Goal: Information Seeking & Learning: Learn about a topic

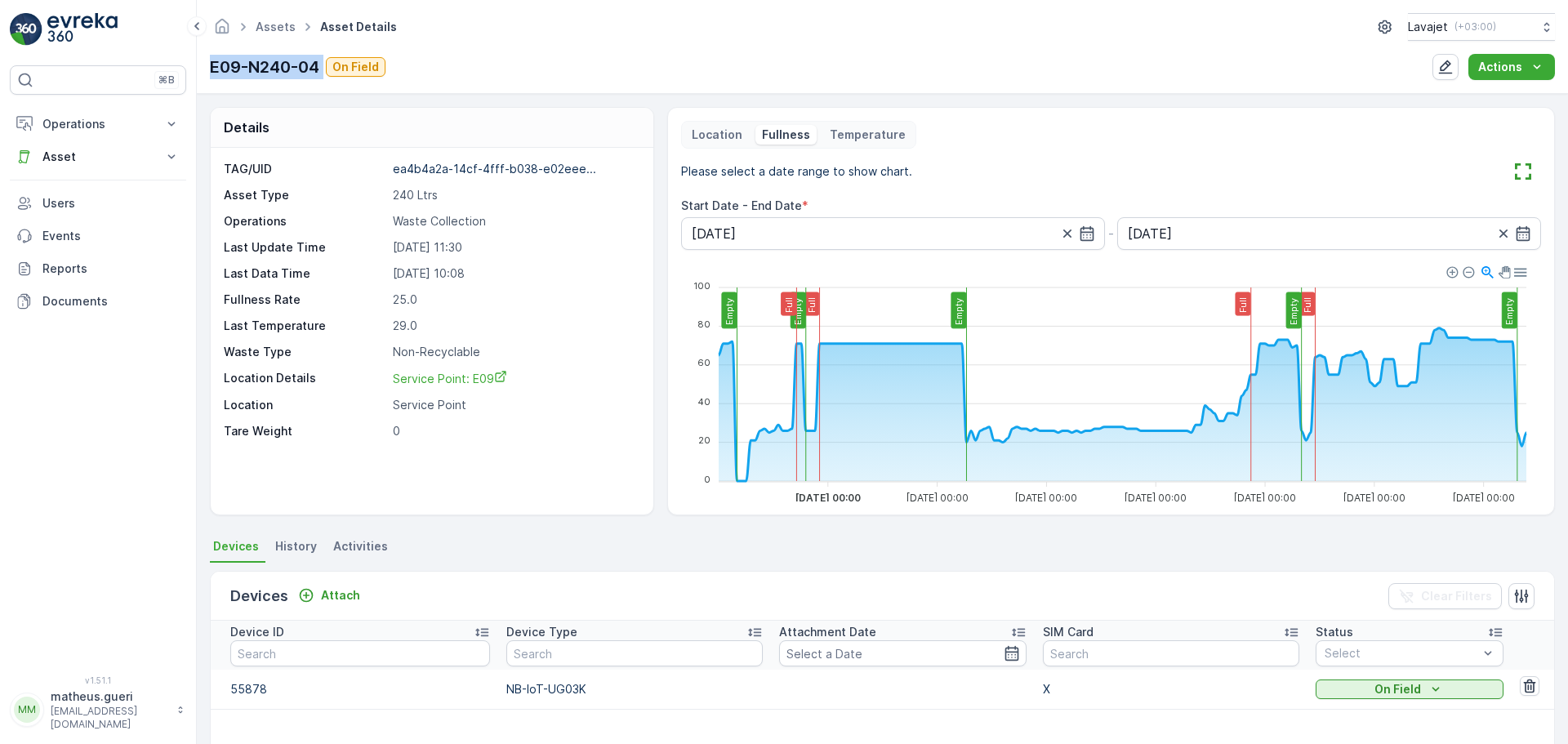
click at [328, 68] on div "E09-N240-04 On Field" at bounding box center [297, 66] width 176 height 25
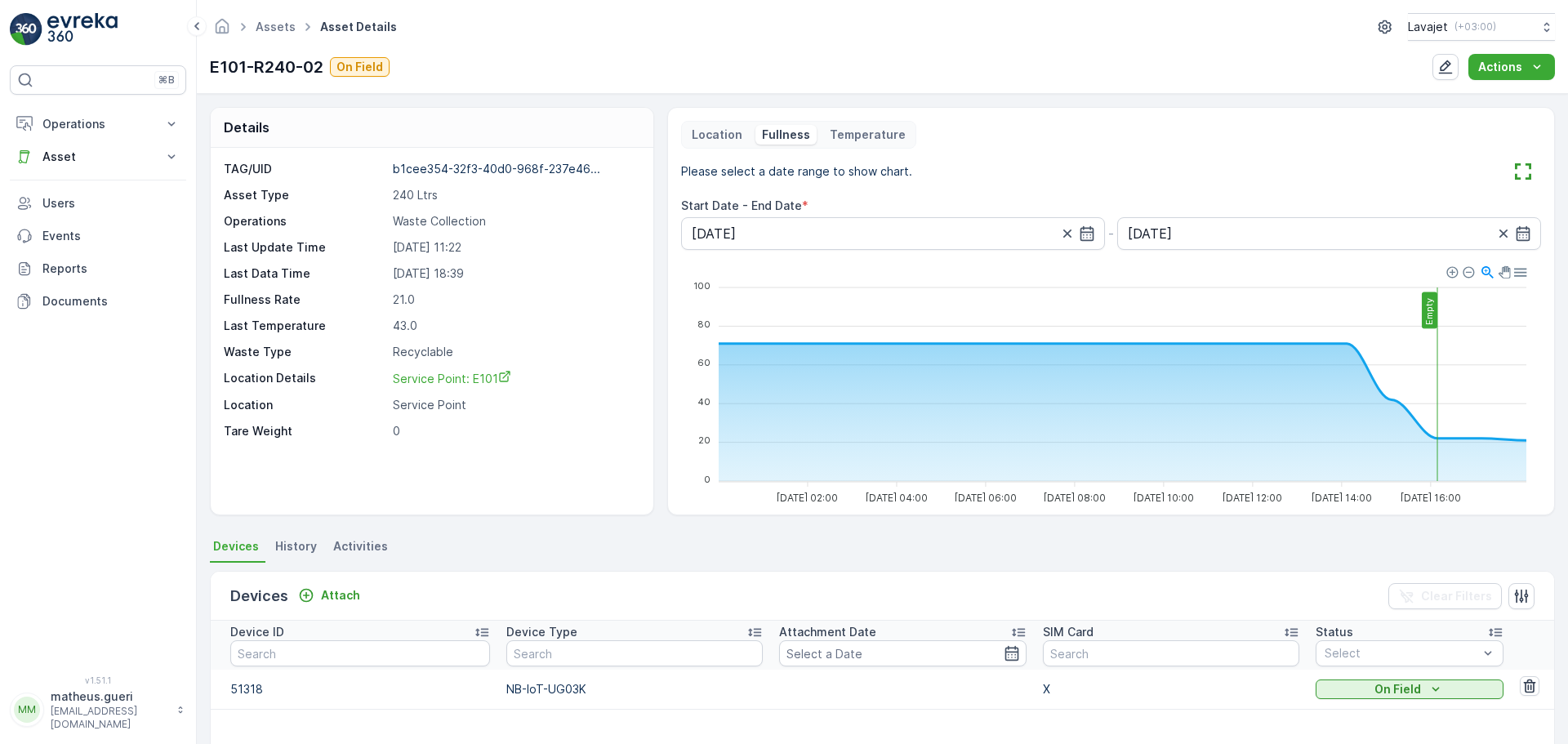
drag, startPoint x: 1481, startPoint y: 495, endPoint x: 1441, endPoint y: 481, distance: 42.4
click at [1484, 495] on foreignobject at bounding box center [1108, 385] width 853 height 245
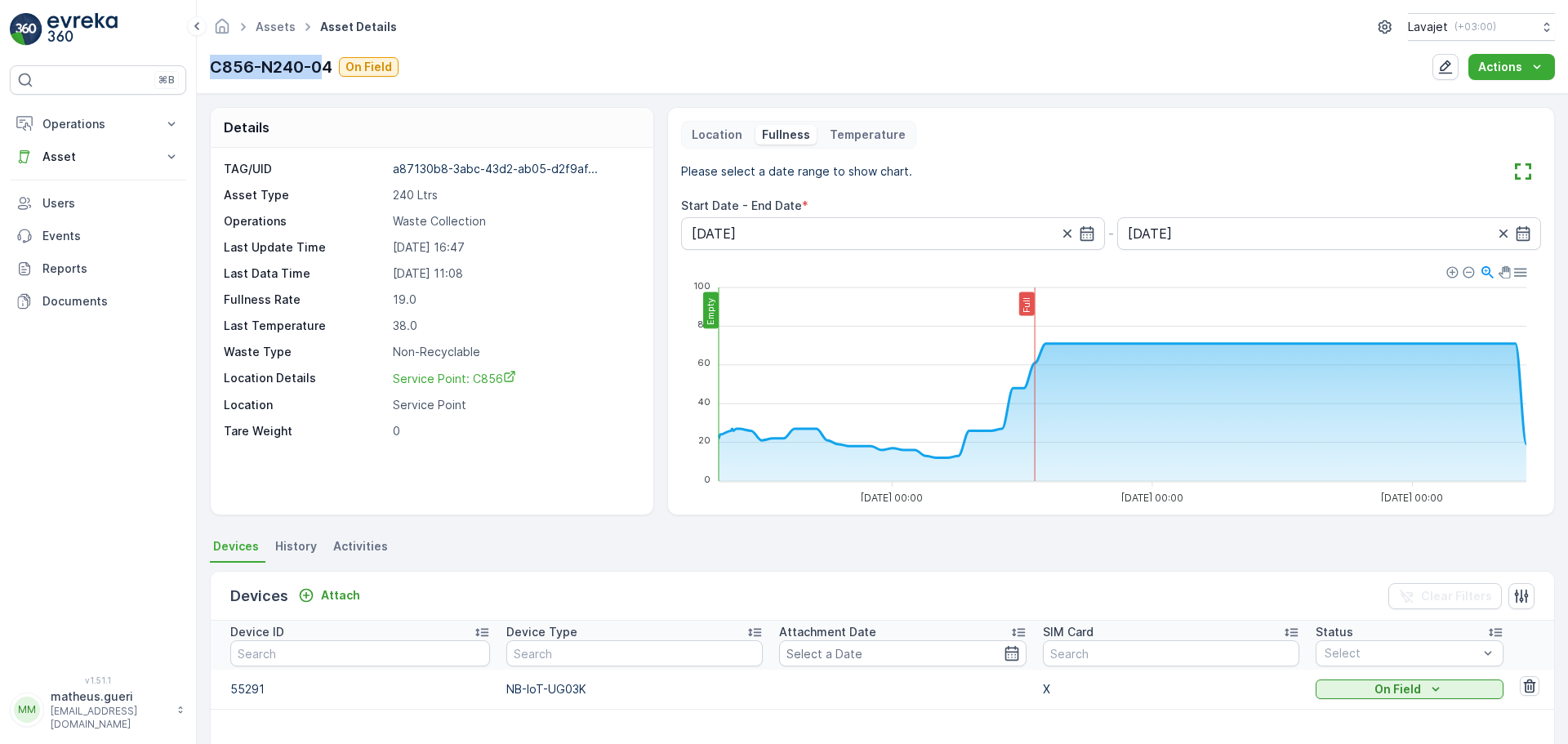
drag, startPoint x: 213, startPoint y: 66, endPoint x: 322, endPoint y: 74, distance: 109.3
click at [322, 74] on p "C856-N240-04" at bounding box center [270, 66] width 122 height 25
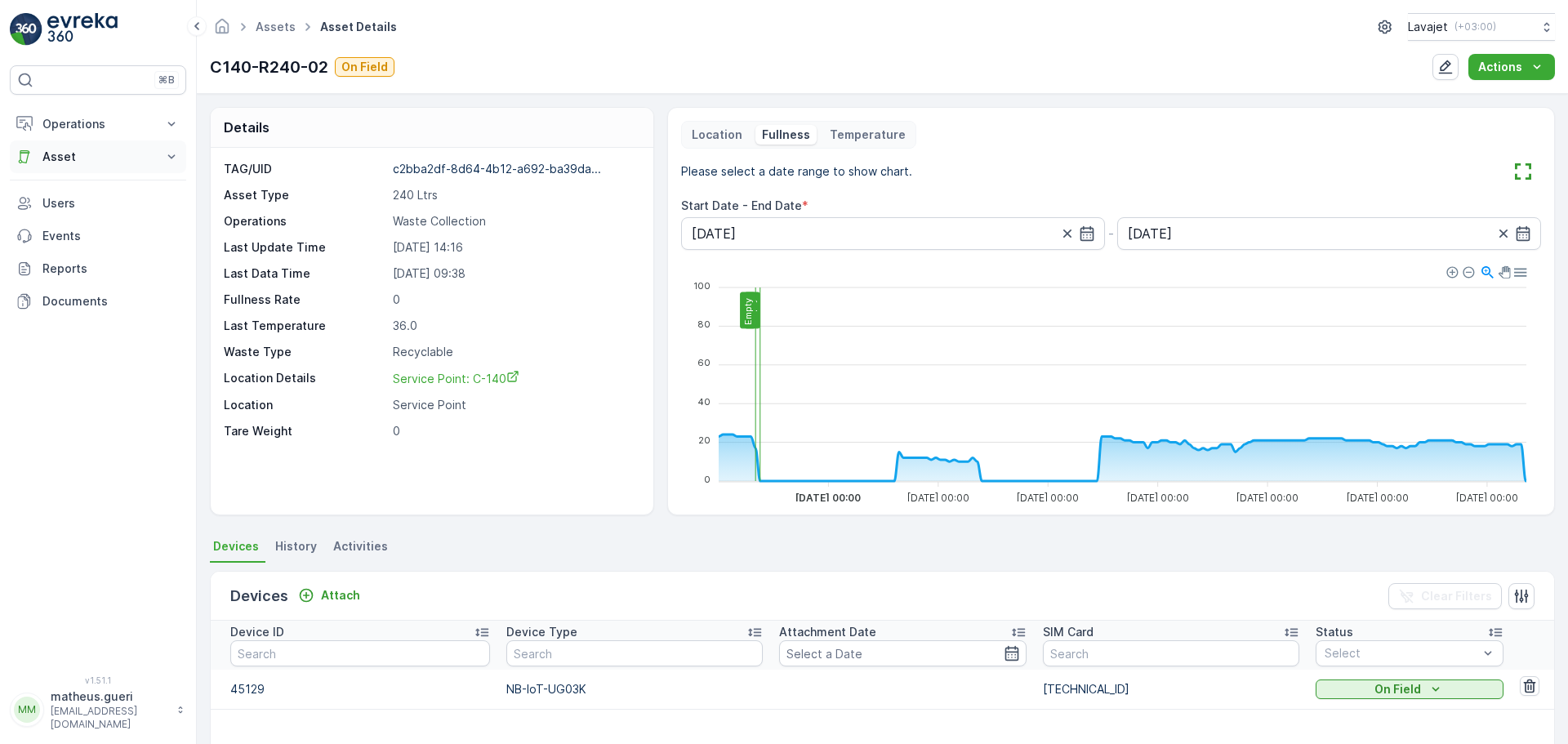
click at [71, 155] on p "Asset" at bounding box center [98, 157] width 111 height 16
click at [75, 182] on p "Assets" at bounding box center [60, 185] width 37 height 16
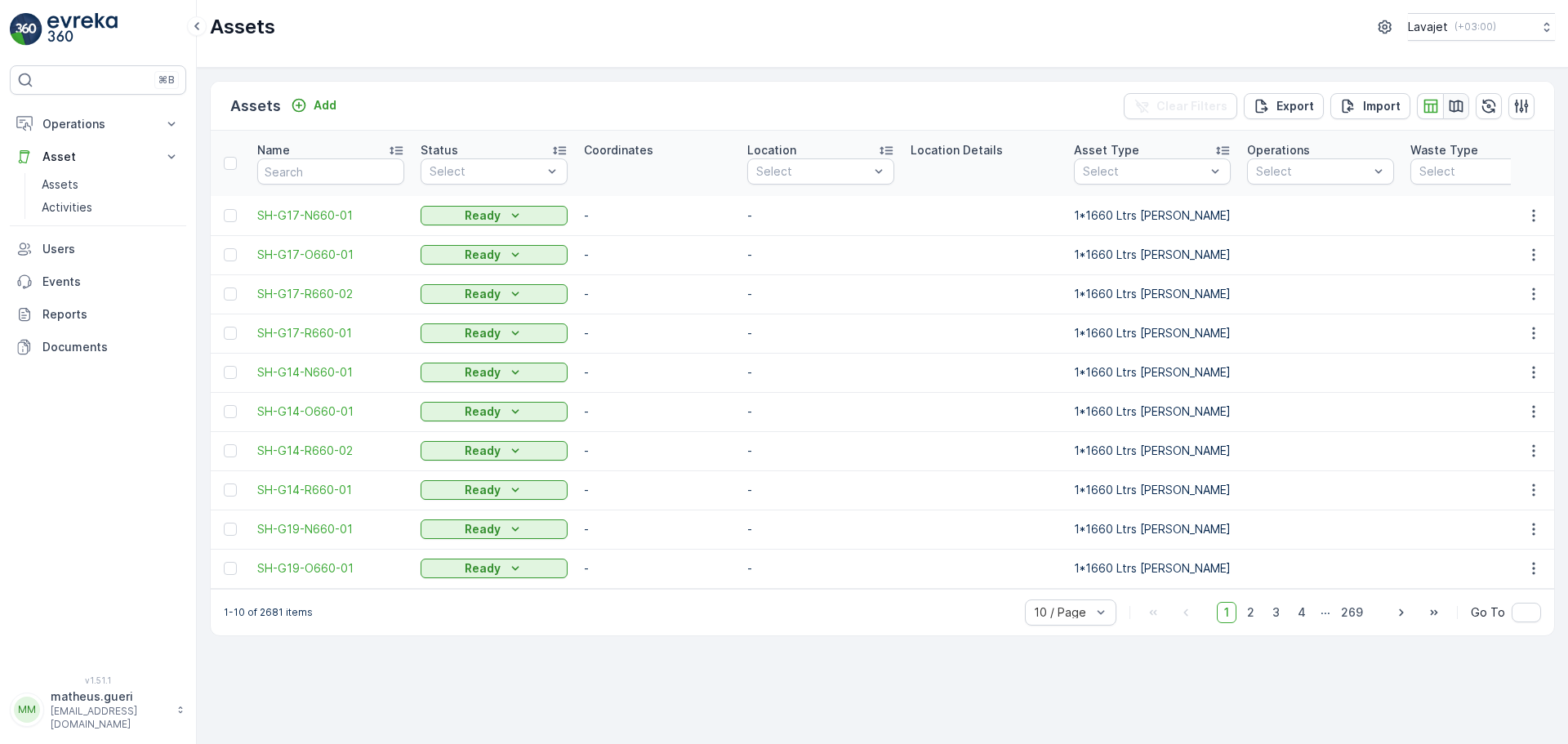
click at [1457, 105] on icon "button" at bounding box center [1456, 106] width 16 height 16
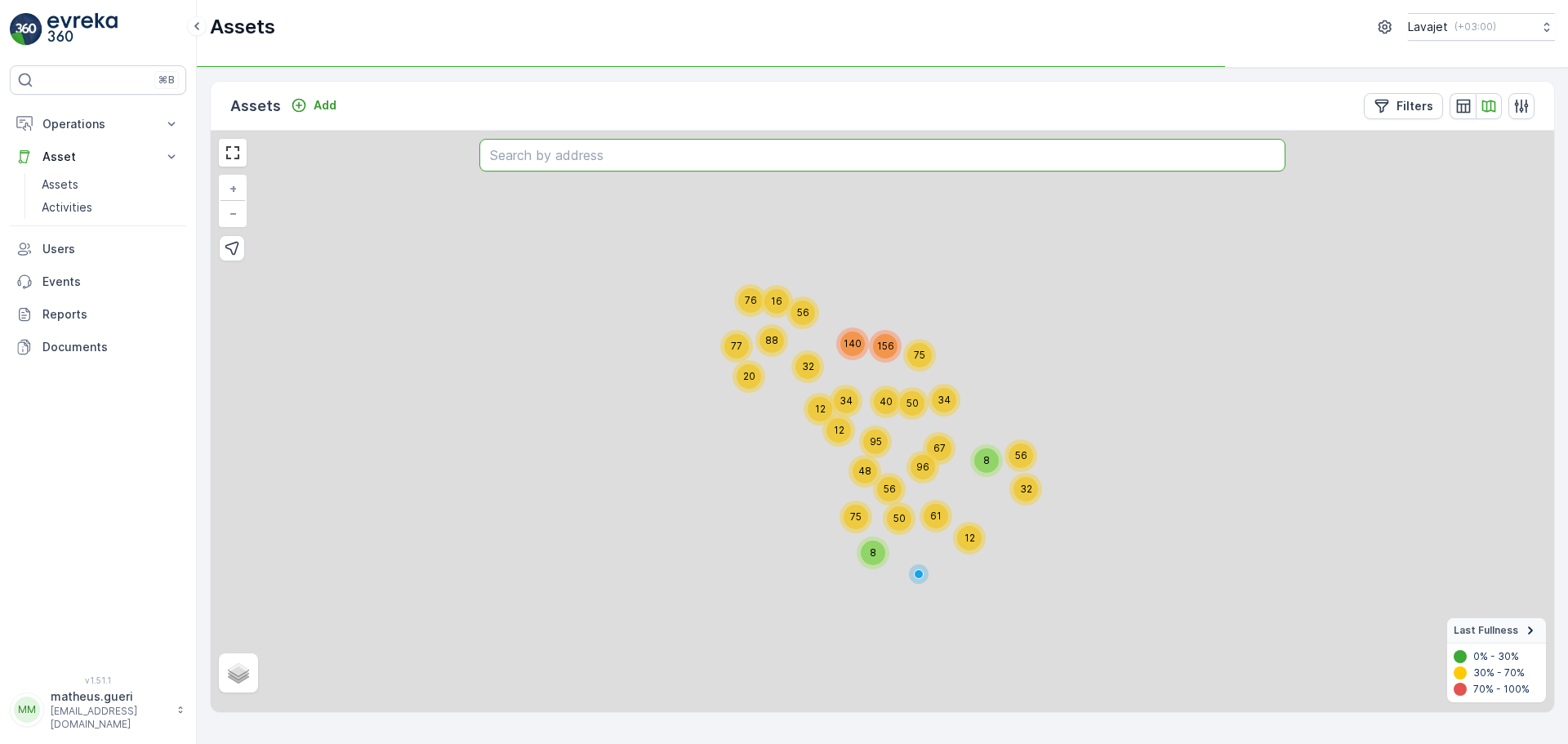
click at [560, 164] on input "text" at bounding box center [882, 155] width 806 height 33
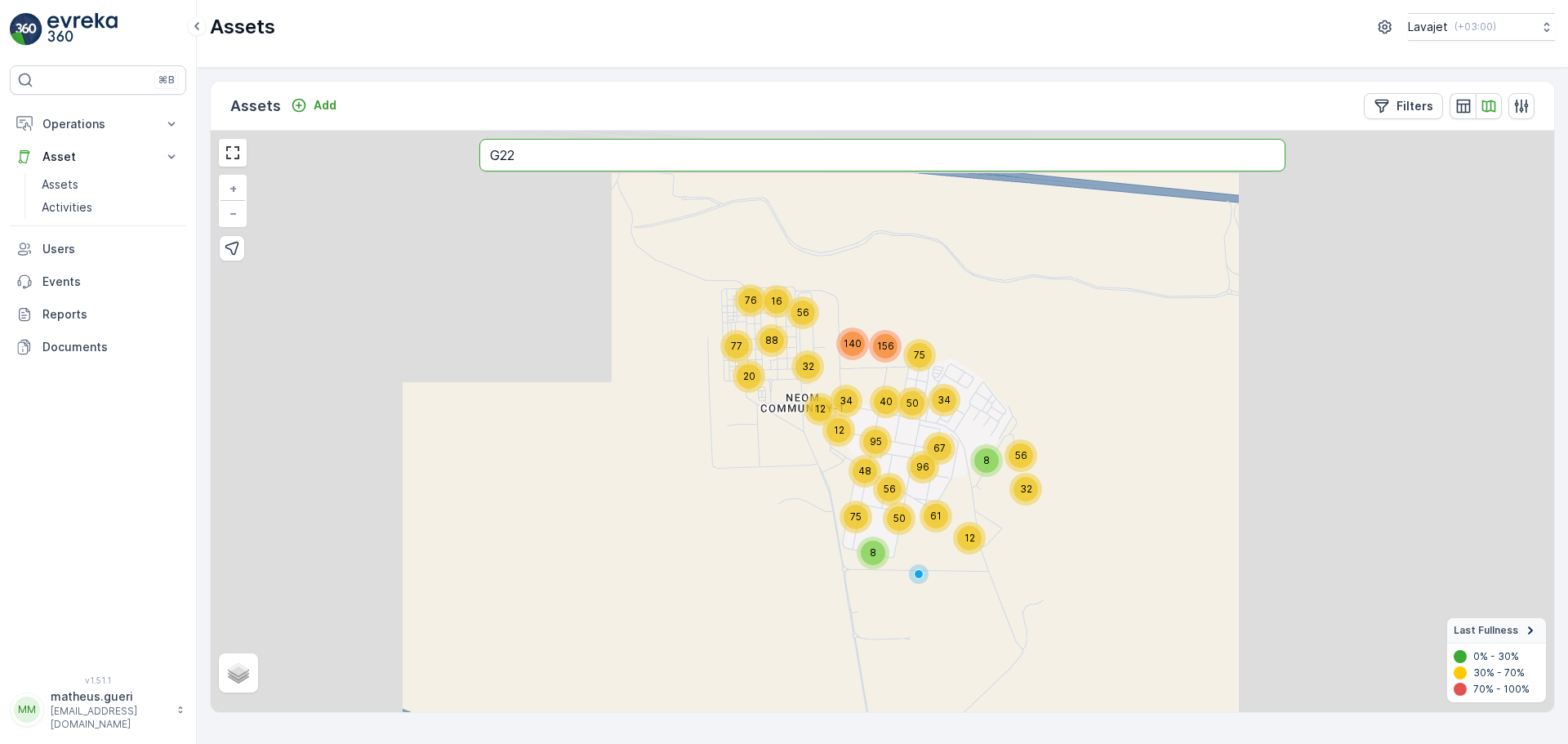
type input "G22"
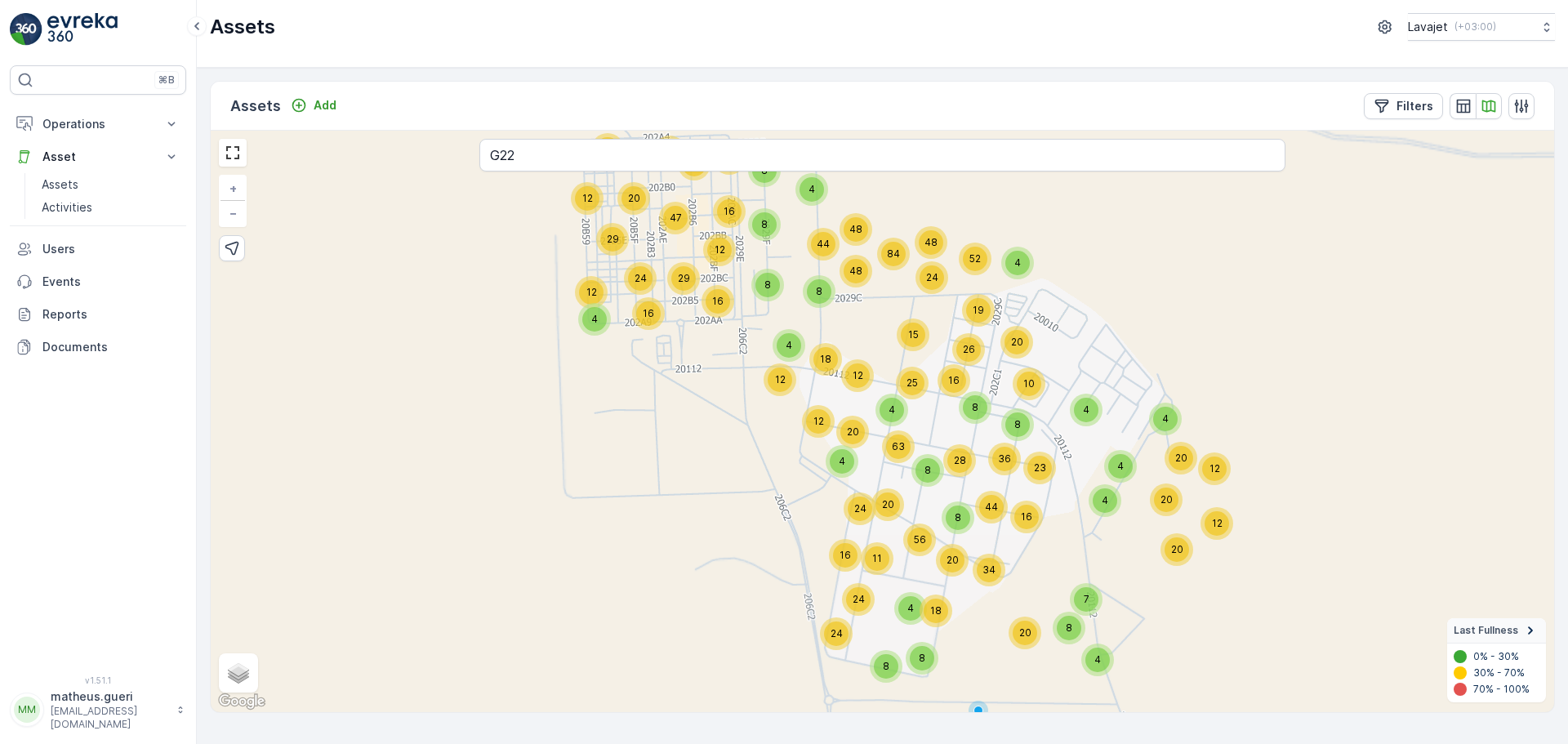
click at [591, 564] on div "4 16 32 20 24 12 29 47 24 12 12 29 16 48 48 44 16 20 4 8 8 12 4 20 8 63 12 24 4…" at bounding box center [881, 422] width 1343 height 581
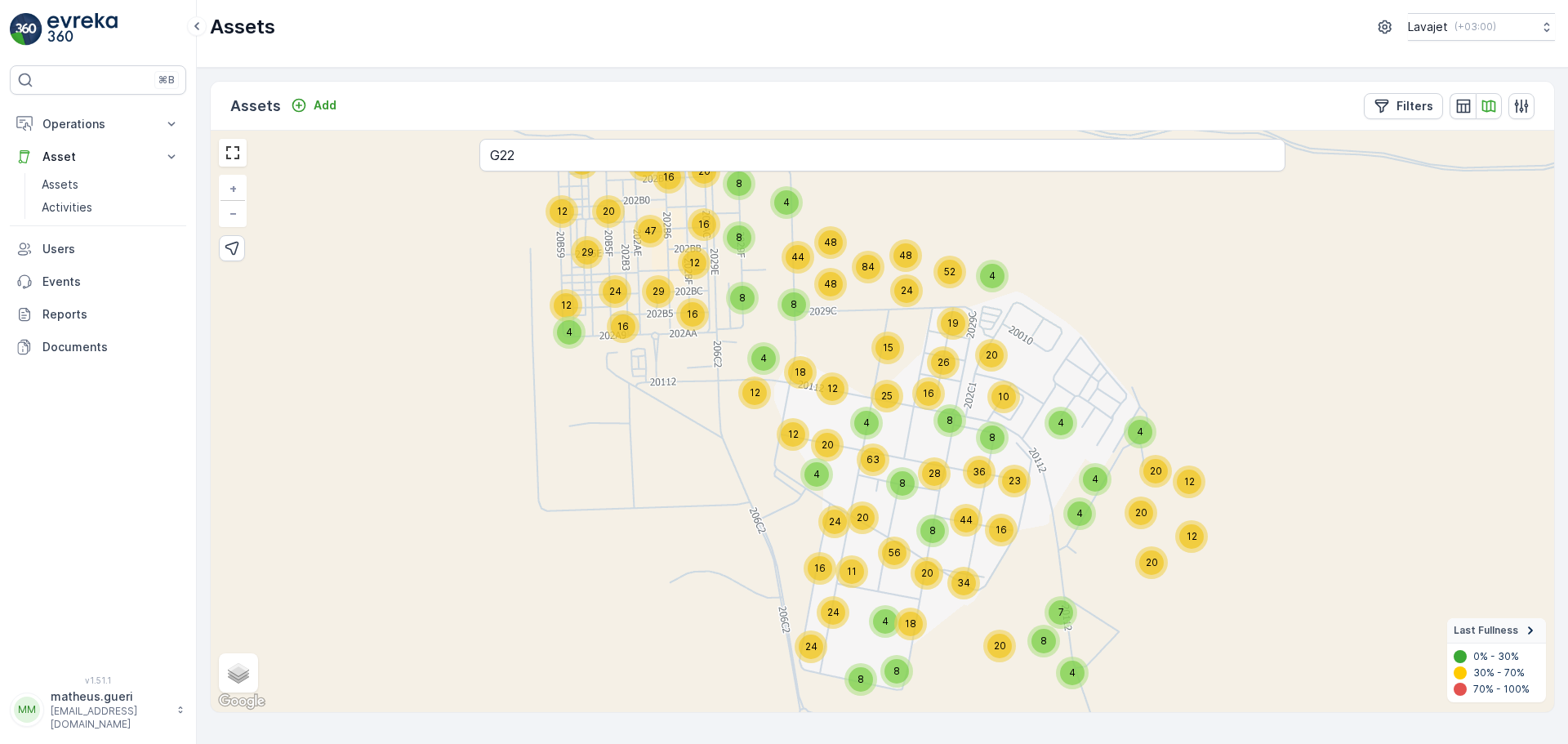
drag, startPoint x: 697, startPoint y: 462, endPoint x: 658, endPoint y: 475, distance: 41.1
click at [668, 476] on div "4 16 32 20 24 12 29 47 24 12 12 29 16 48 48 44 16 20 4 8 8 12 4 20 8 63 12 24 4…" at bounding box center [881, 422] width 1343 height 581
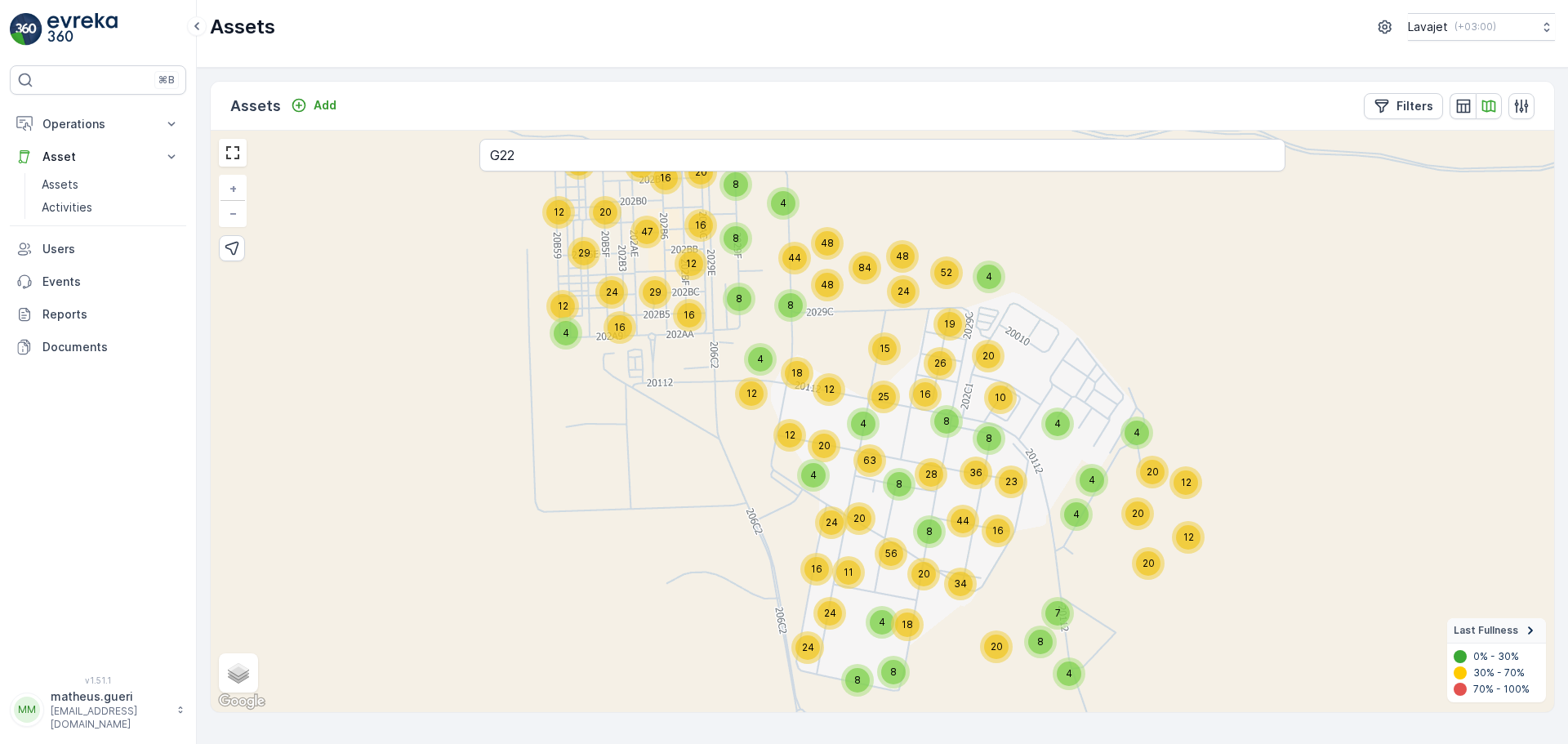
click at [896, 403] on div "25" at bounding box center [883, 396] width 33 height 33
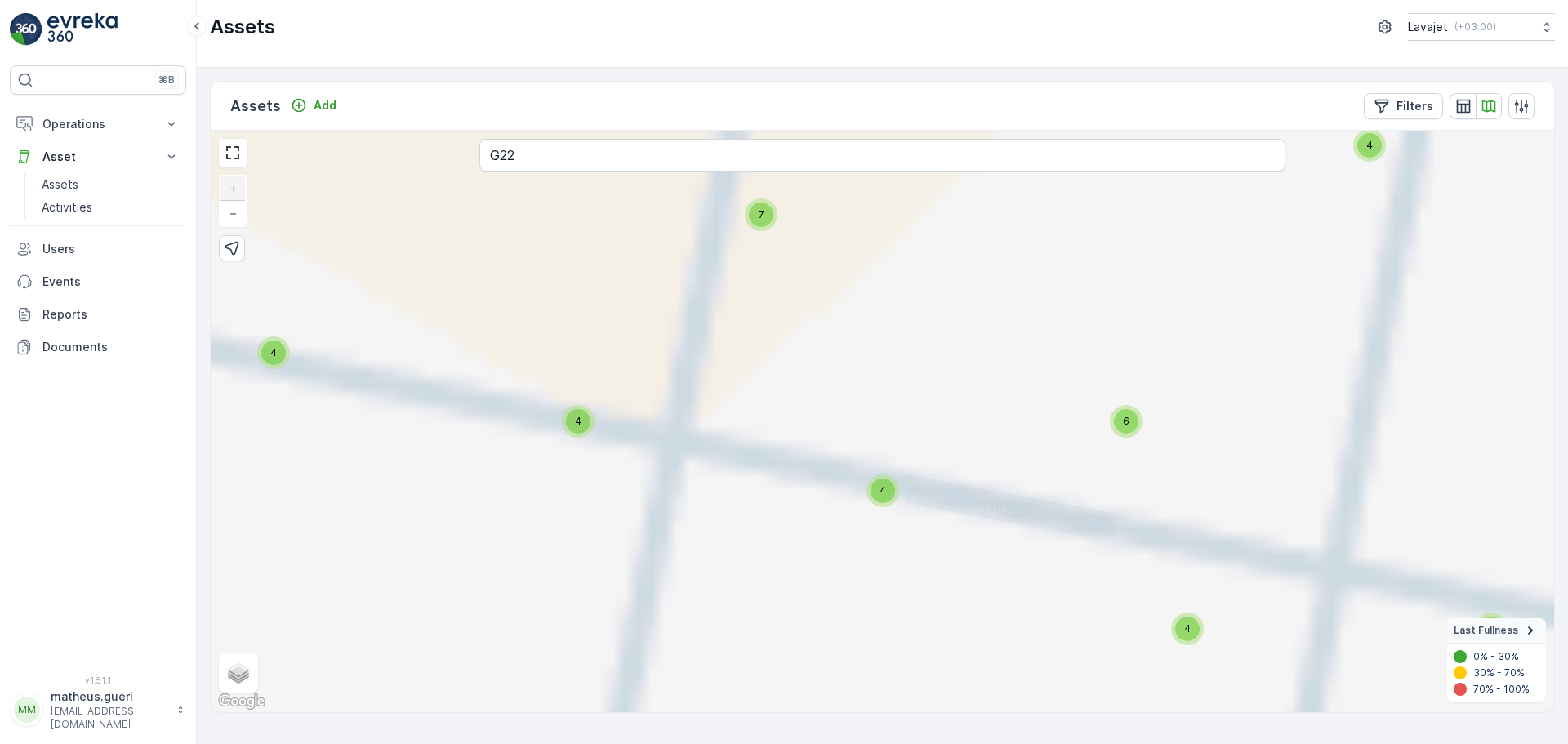
click at [885, 497] on div "4" at bounding box center [882, 490] width 25 height 25
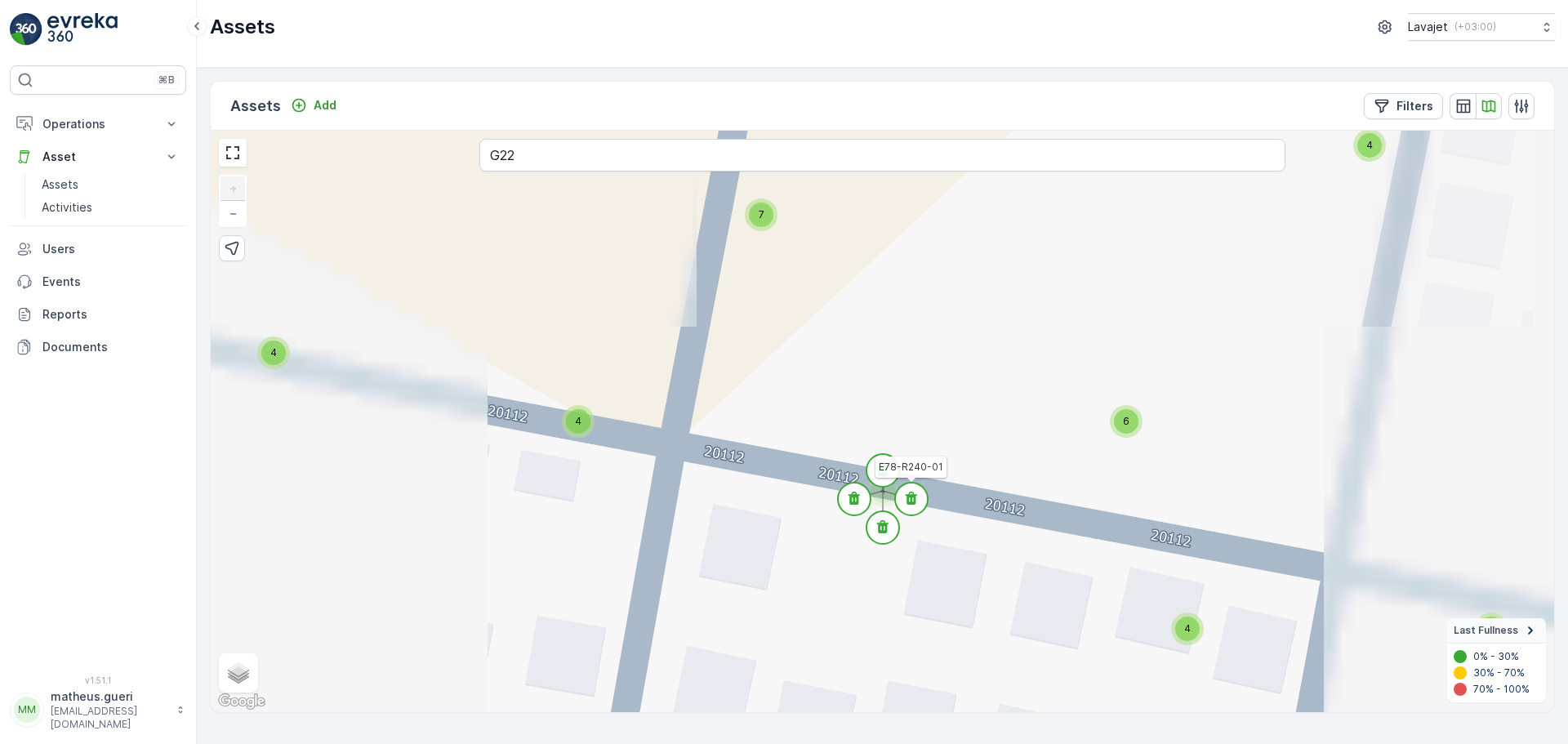
click at [913, 501] on circle at bounding box center [911, 498] width 33 height 33
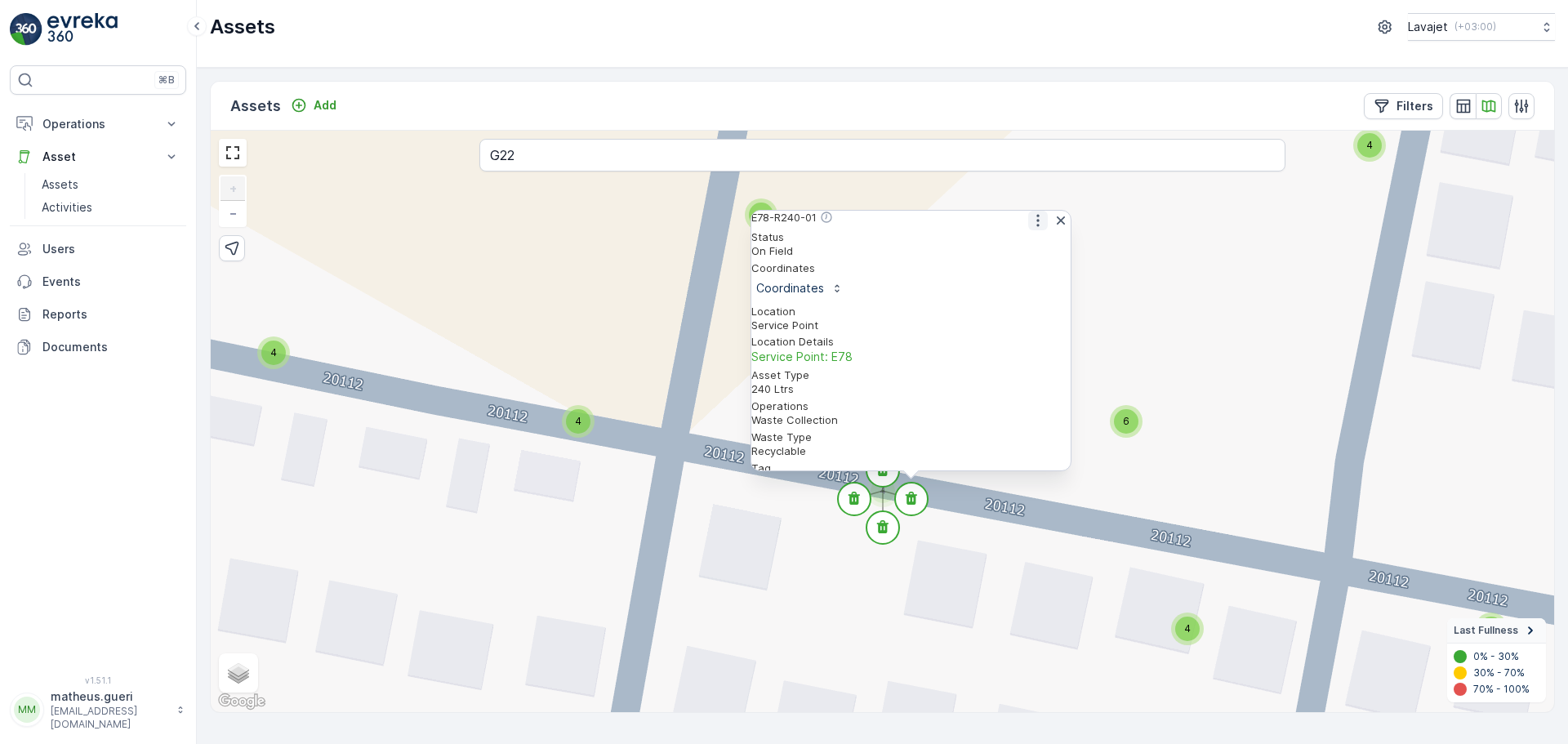
click at [1030, 230] on button "button" at bounding box center [1038, 220] width 20 height 20
click at [1008, 255] on span "See More Detail" at bounding box center [1037, 246] width 89 height 16
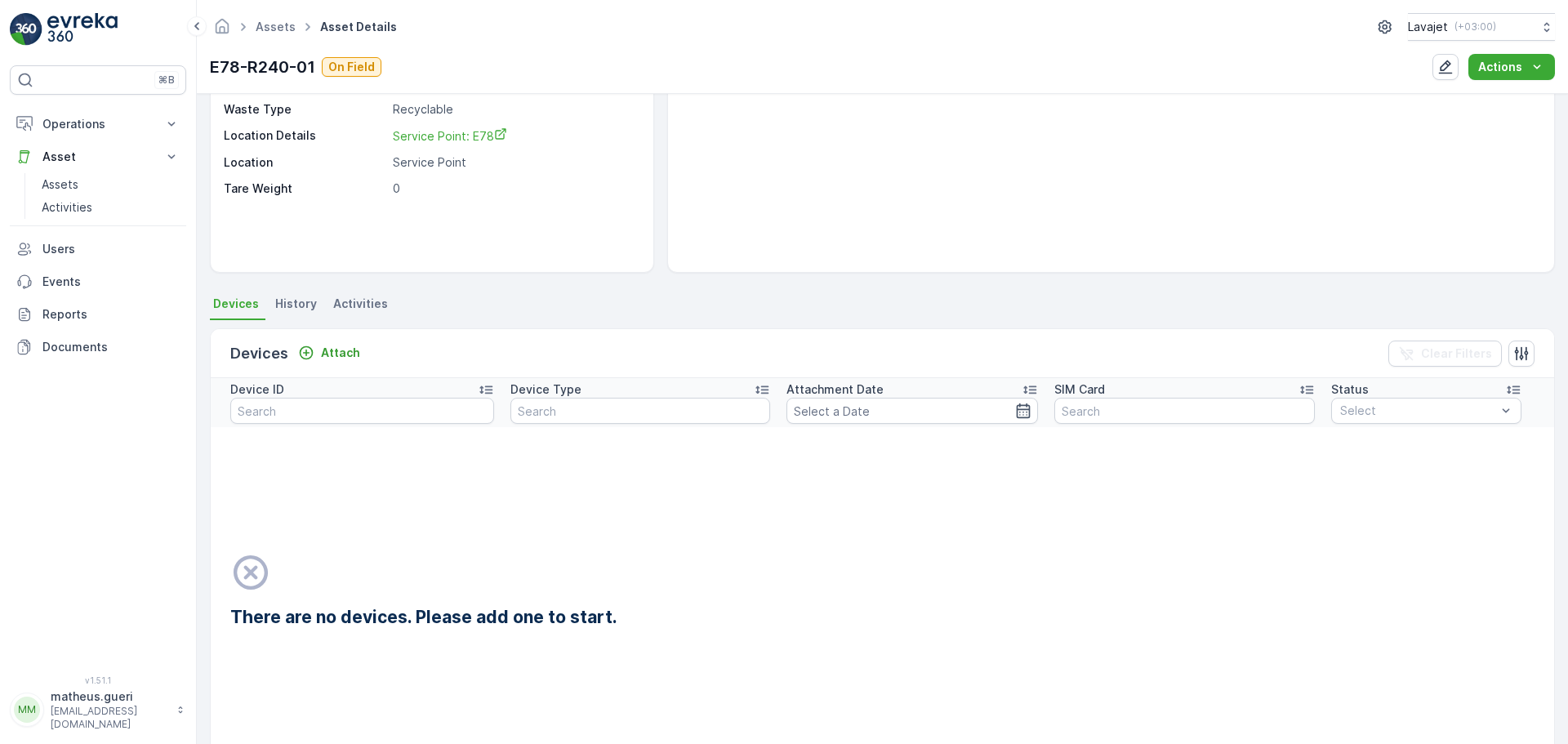
scroll to position [326, 0]
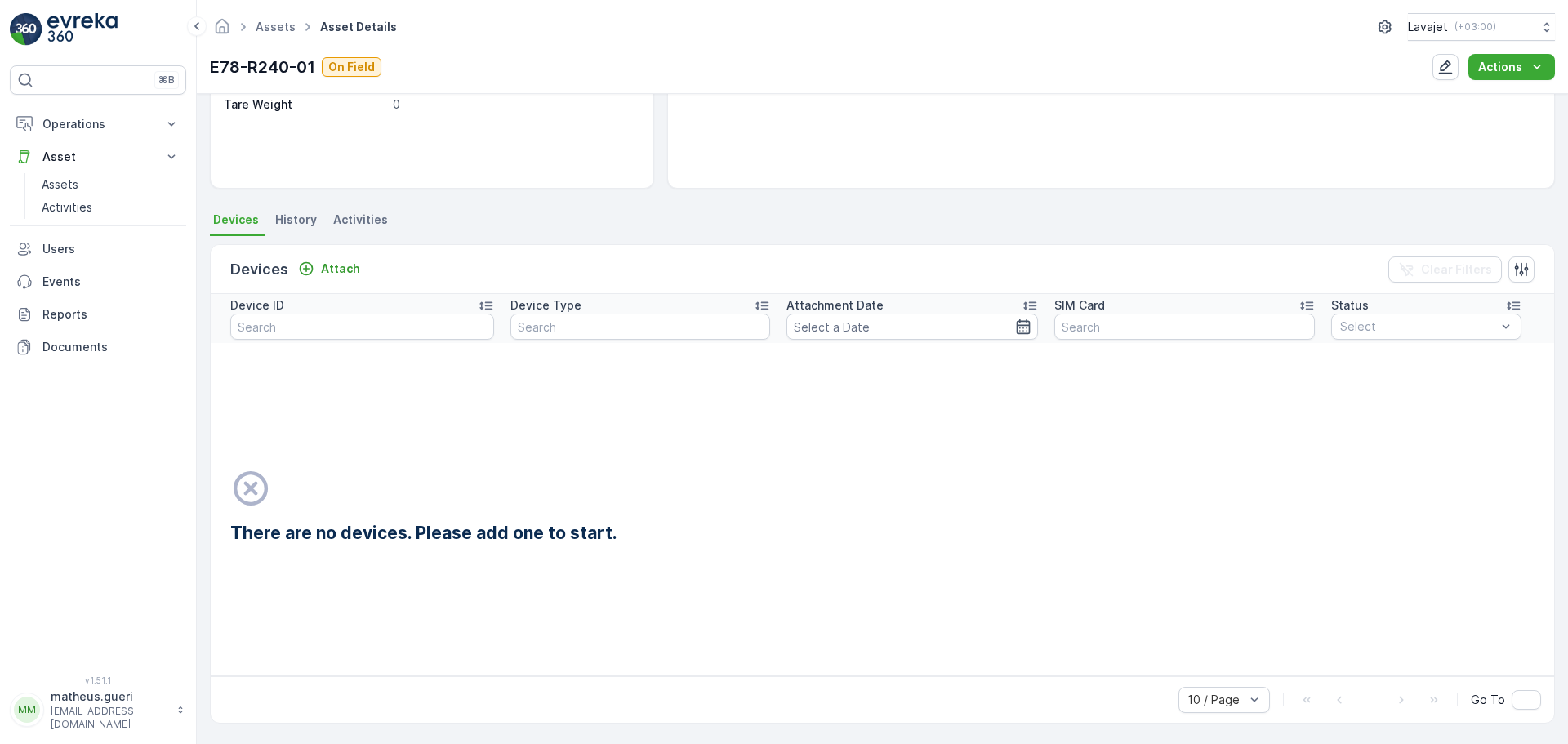
click at [288, 224] on span "History" at bounding box center [296, 219] width 42 height 16
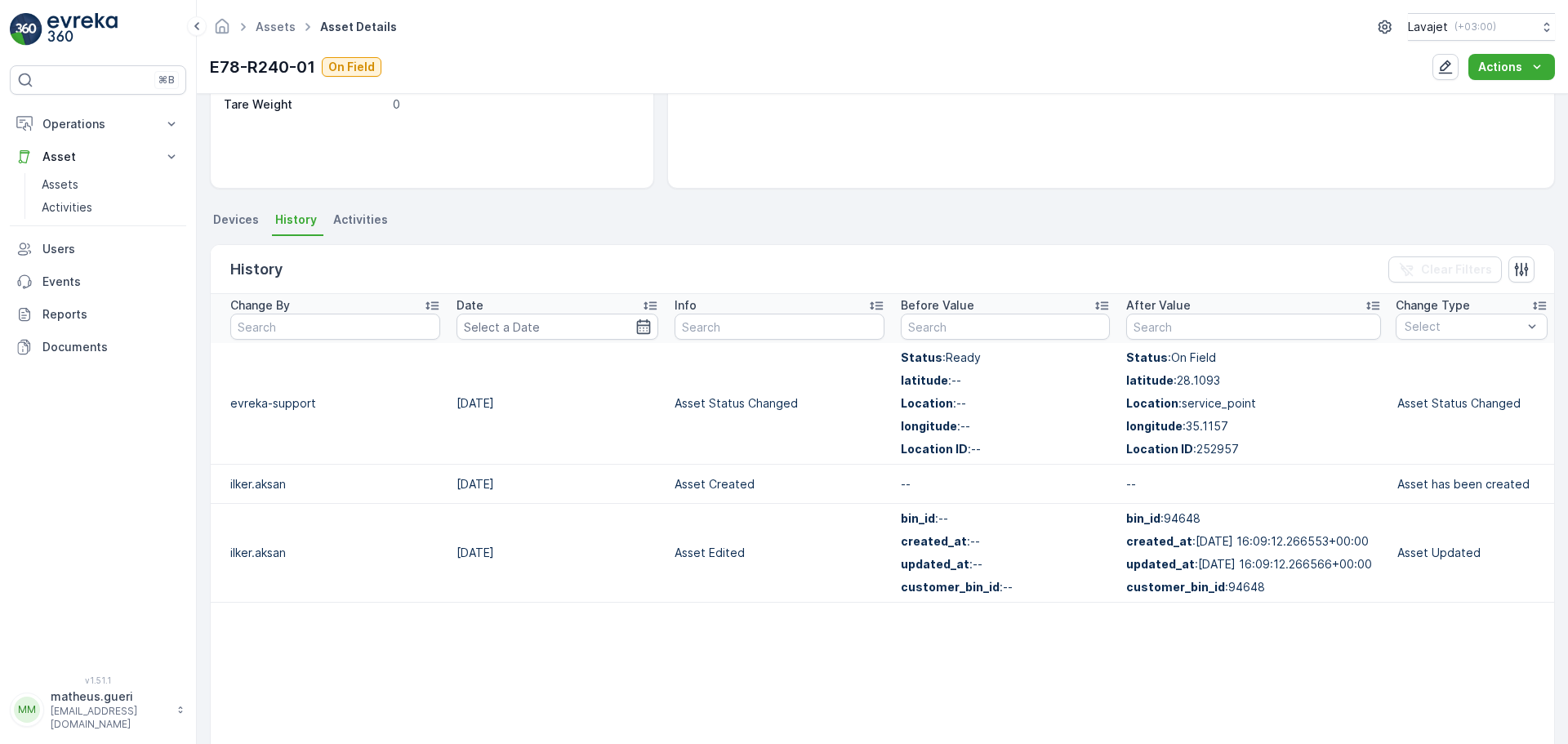
scroll to position [326, 0]
click at [353, 224] on span "Activities" at bounding box center [360, 219] width 55 height 16
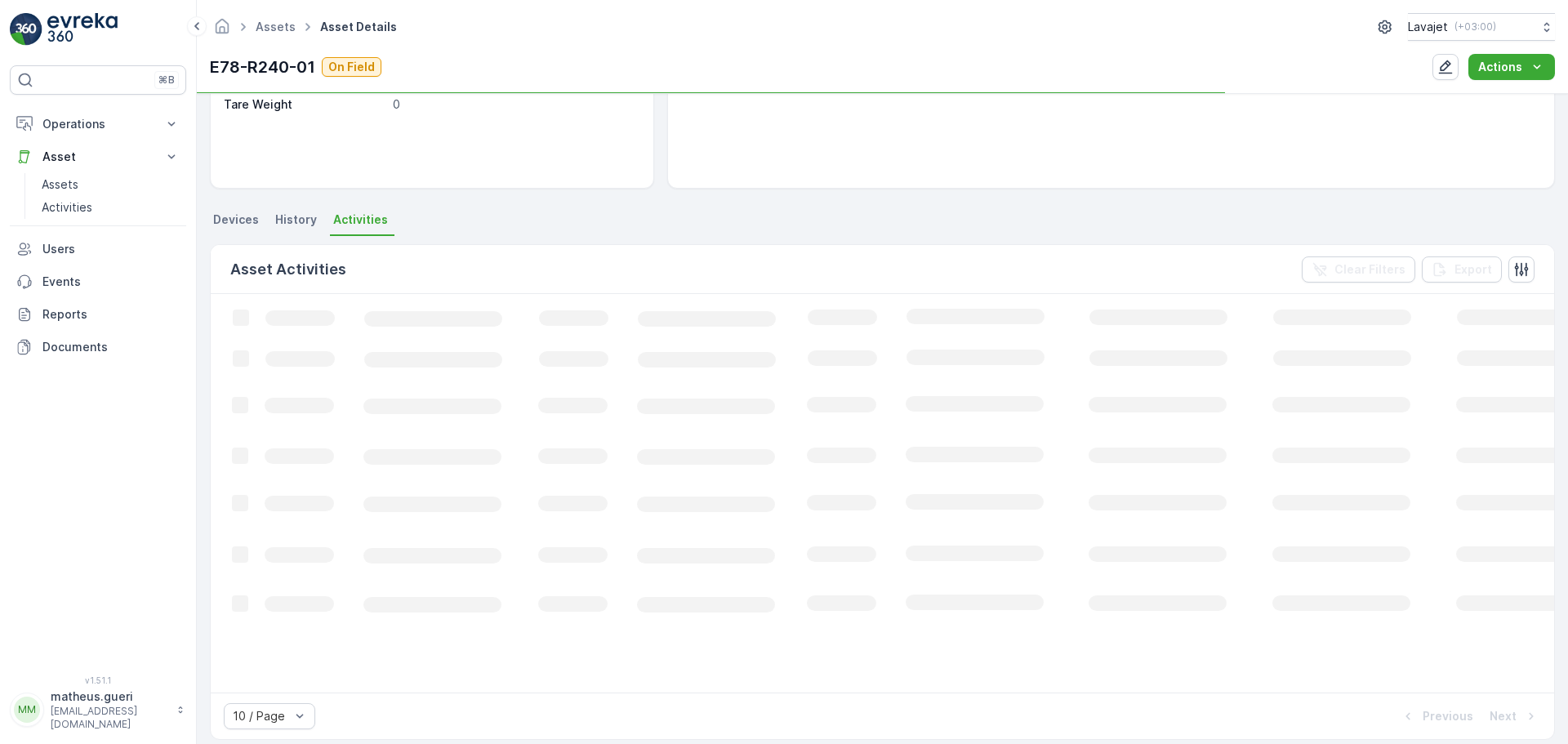
scroll to position [326, 0]
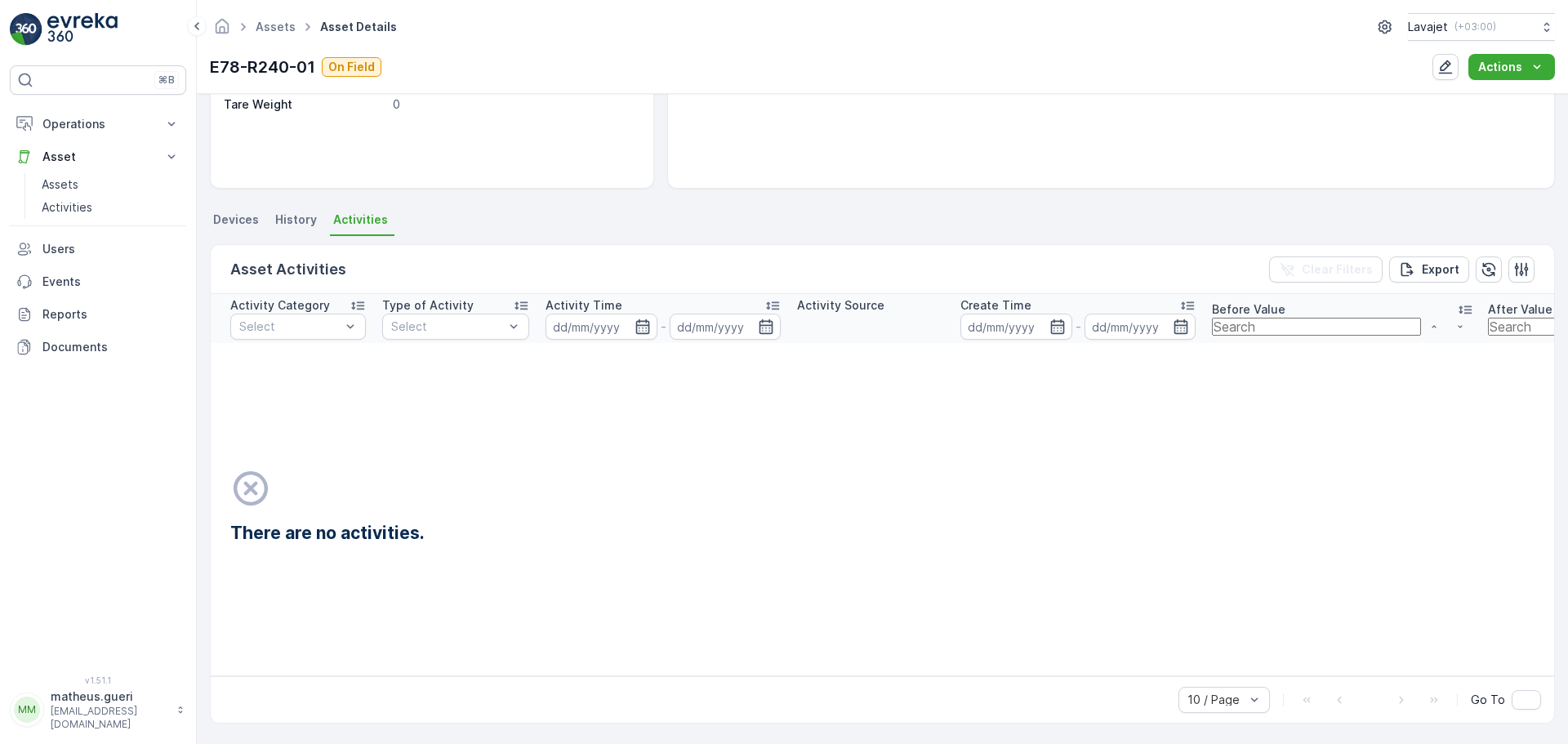
click at [254, 256] on div "Asset Activities Clear Filters Export" at bounding box center [881, 269] width 1343 height 49
click at [251, 218] on span "Devices" at bounding box center [236, 219] width 46 height 16
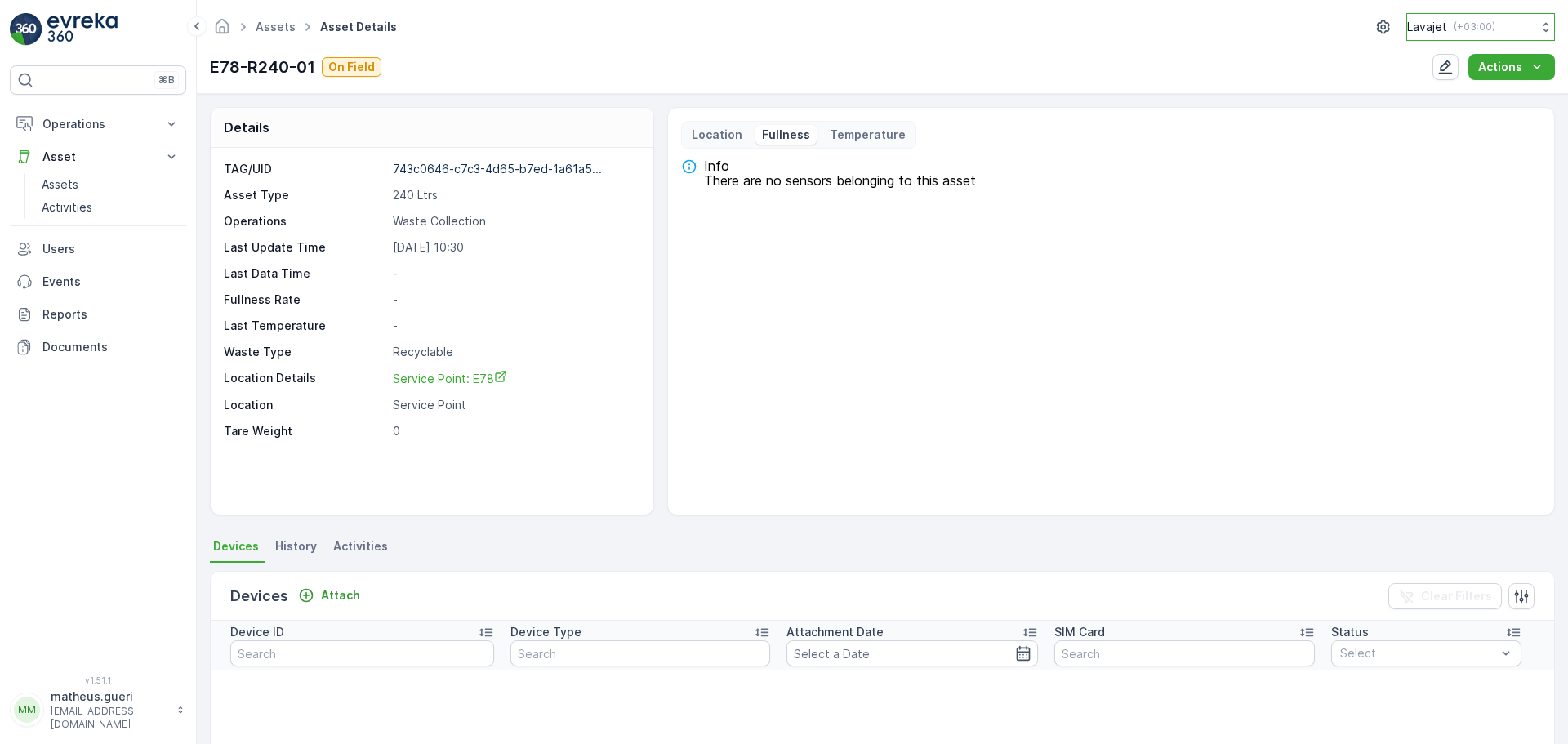
click at [1458, 20] on div "Lavajet ( +03:00 )" at bounding box center [1451, 27] width 88 height 16
click at [1341, 76] on div "E78-R240-01 On Field Actions" at bounding box center [881, 66] width 1345 height 26
click at [702, 138] on p "Location" at bounding box center [717, 135] width 51 height 16
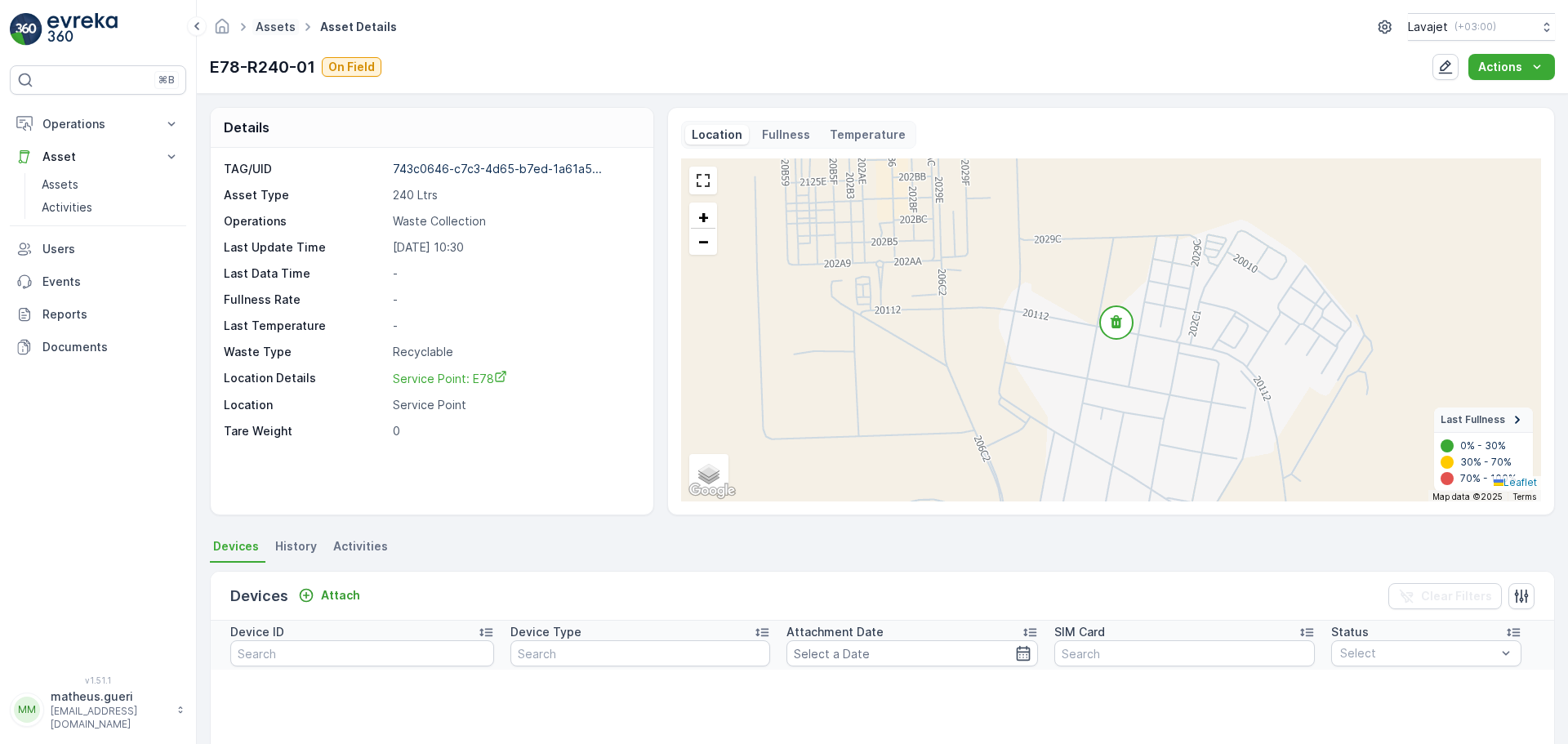
click at [286, 23] on link "Assets" at bounding box center [276, 27] width 40 height 14
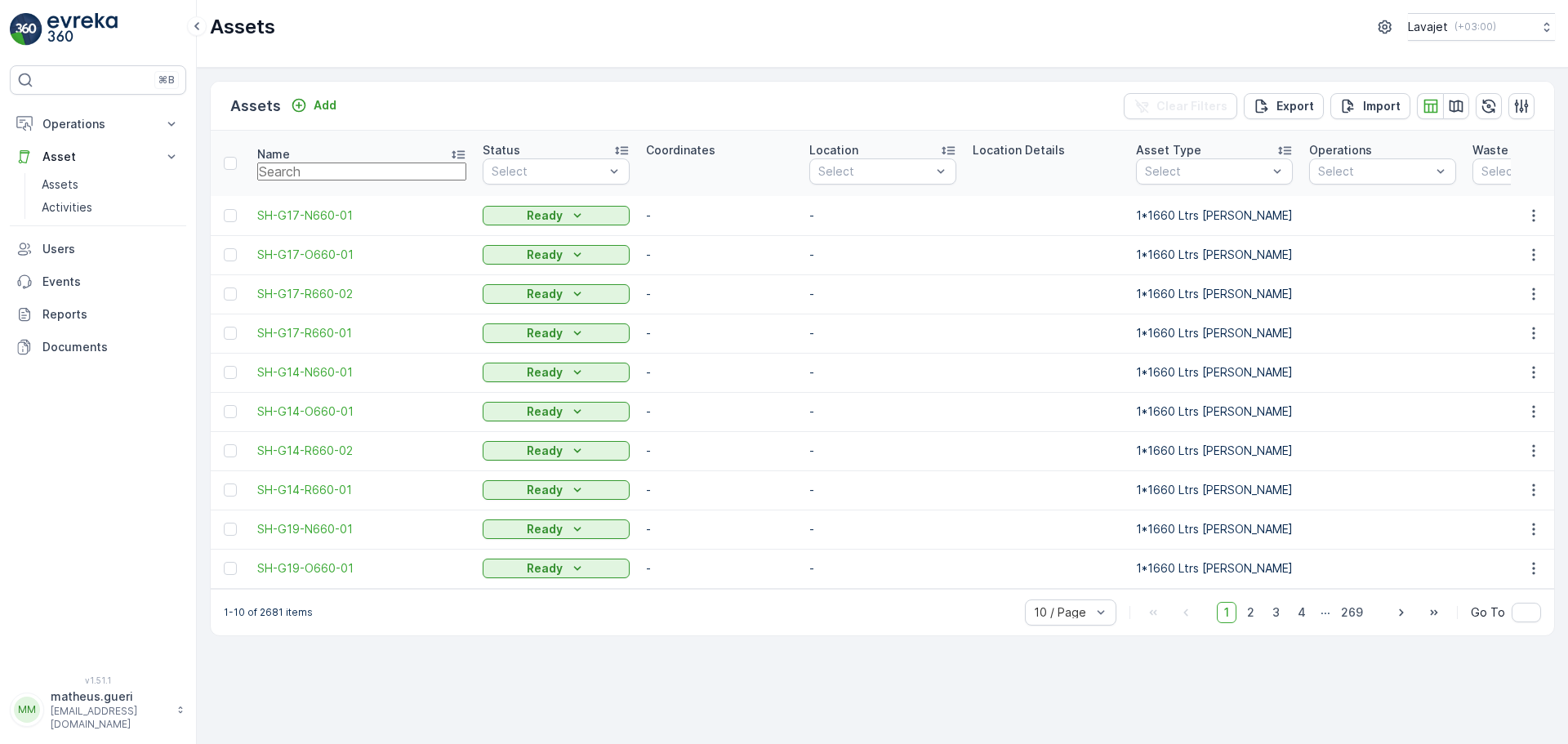
click at [346, 174] on input "text" at bounding box center [361, 172] width 209 height 18
type input "G22"
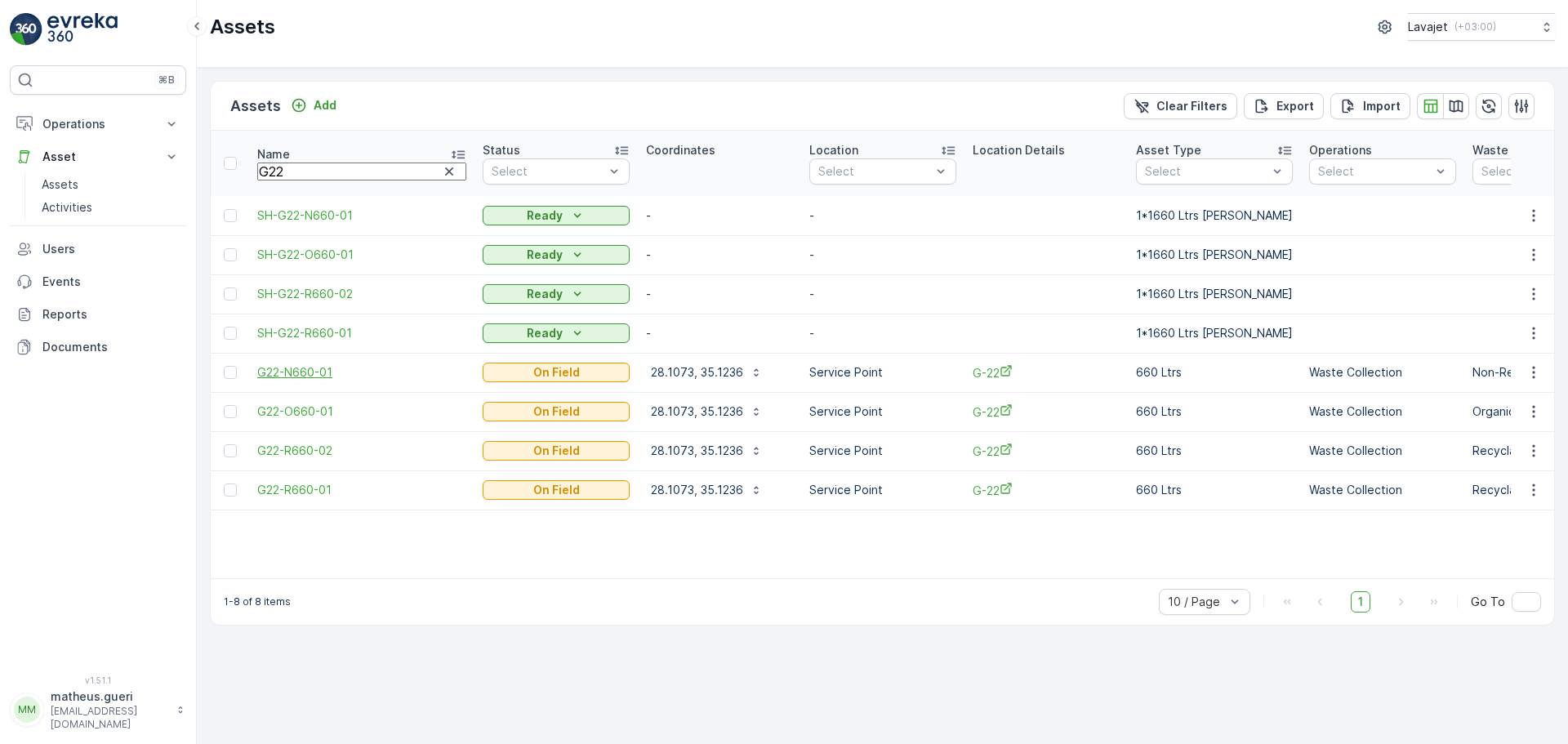
click at [309, 372] on span "G22-N660-01" at bounding box center [361, 372] width 209 height 16
click at [307, 416] on span "G22-O660-01" at bounding box center [361, 411] width 209 height 16
click at [310, 447] on span "G22-R660-02" at bounding box center [361, 450] width 209 height 16
click at [307, 490] on span "G22-R660-01" at bounding box center [361, 489] width 209 height 16
click at [317, 163] on input "G22" at bounding box center [361, 172] width 209 height 18
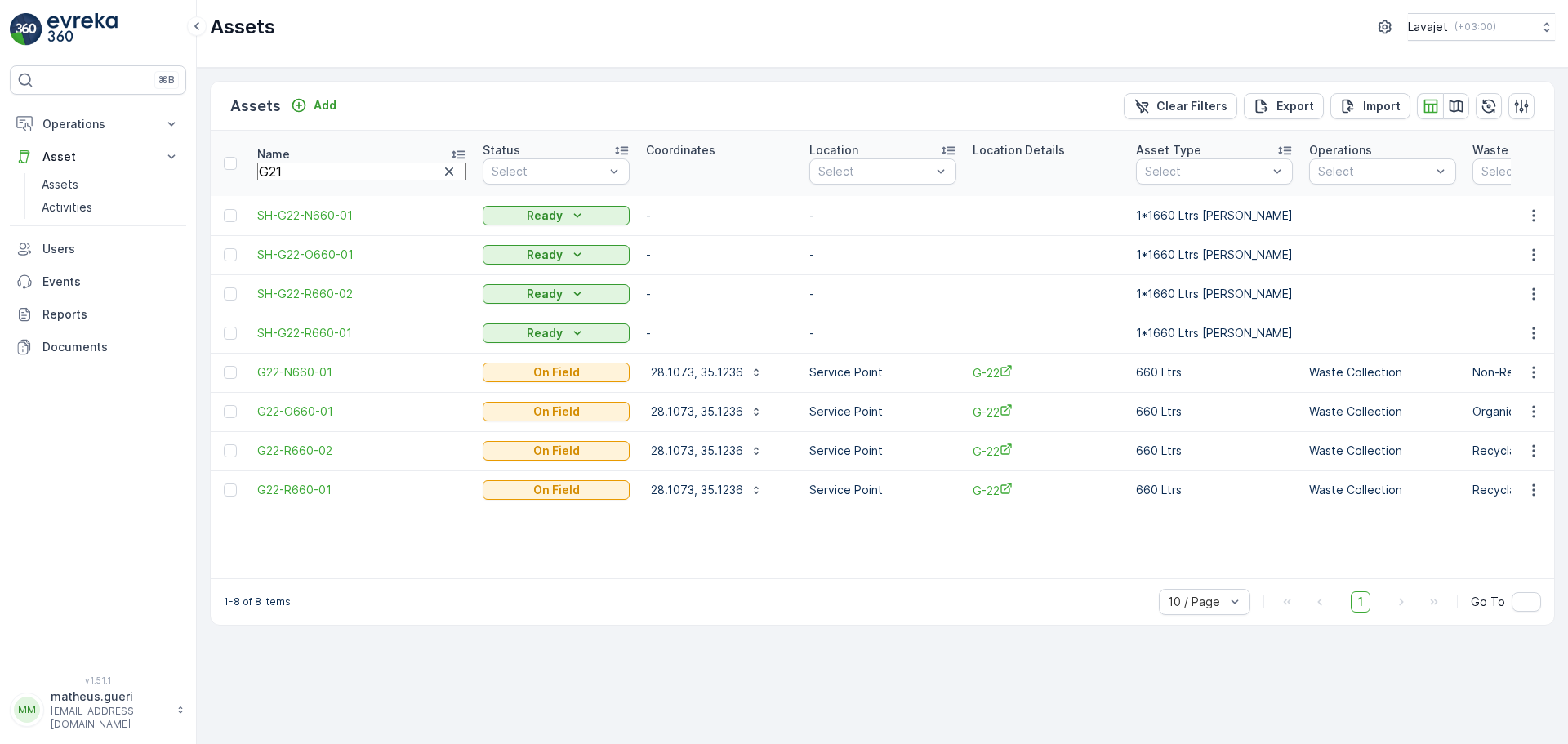
type input "G21"
drag, startPoint x: 294, startPoint y: 377, endPoint x: 303, endPoint y: 395, distance: 20.1
click at [294, 377] on span "G21-N660-01" at bounding box center [361, 372] width 209 height 16
click at [308, 415] on span "G21-O660-01" at bounding box center [361, 411] width 209 height 16
click at [311, 444] on span "G21-R660-02" at bounding box center [361, 450] width 209 height 16
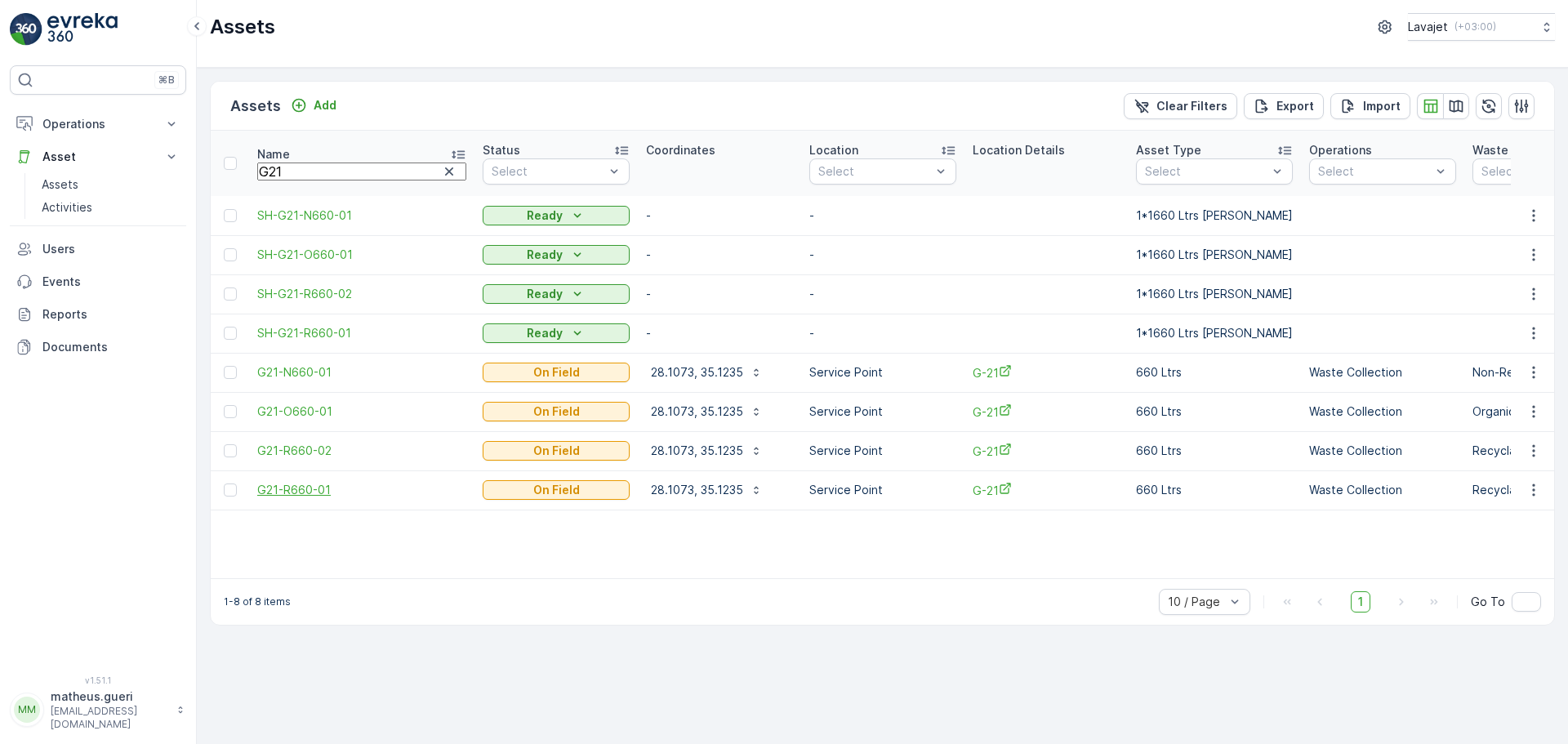
click at [315, 490] on span "G21-R660-01" at bounding box center [361, 489] width 209 height 16
drag, startPoint x: 295, startPoint y: 172, endPoint x: 316, endPoint y: 174, distance: 21.1
click at [316, 174] on input "G21" at bounding box center [361, 172] width 209 height 18
type input "G19"
click at [319, 376] on span "G19-N660-01" at bounding box center [361, 372] width 209 height 16
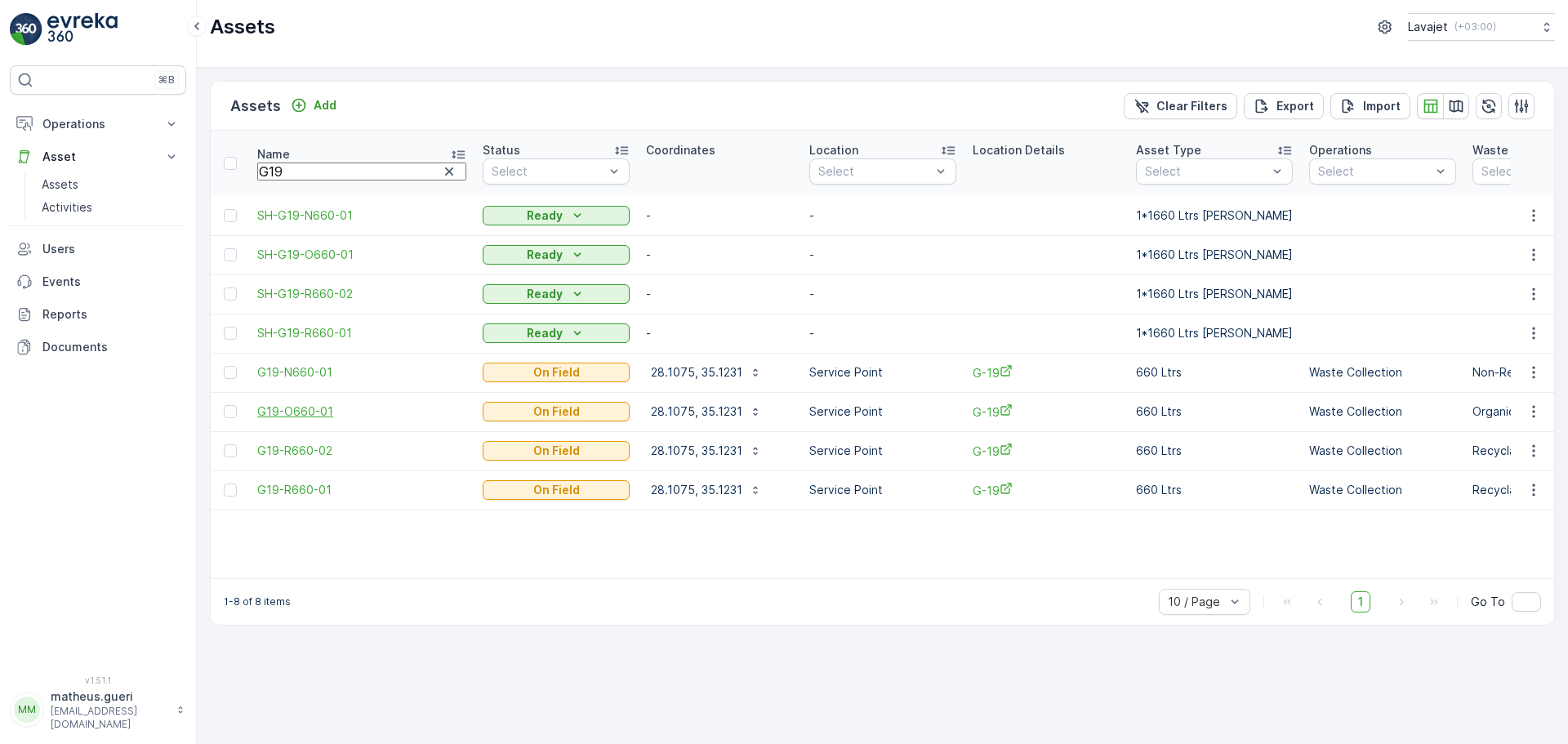
click at [303, 414] on span "G19-O660-01" at bounding box center [361, 411] width 209 height 16
click at [302, 446] on span "G19-R660-02" at bounding box center [361, 450] width 209 height 16
click at [311, 483] on span "G19-R660-01" at bounding box center [361, 489] width 209 height 16
click at [279, 171] on input "G19" at bounding box center [361, 172] width 209 height 18
drag, startPoint x: 275, startPoint y: 171, endPoint x: 299, endPoint y: 170, distance: 24.0
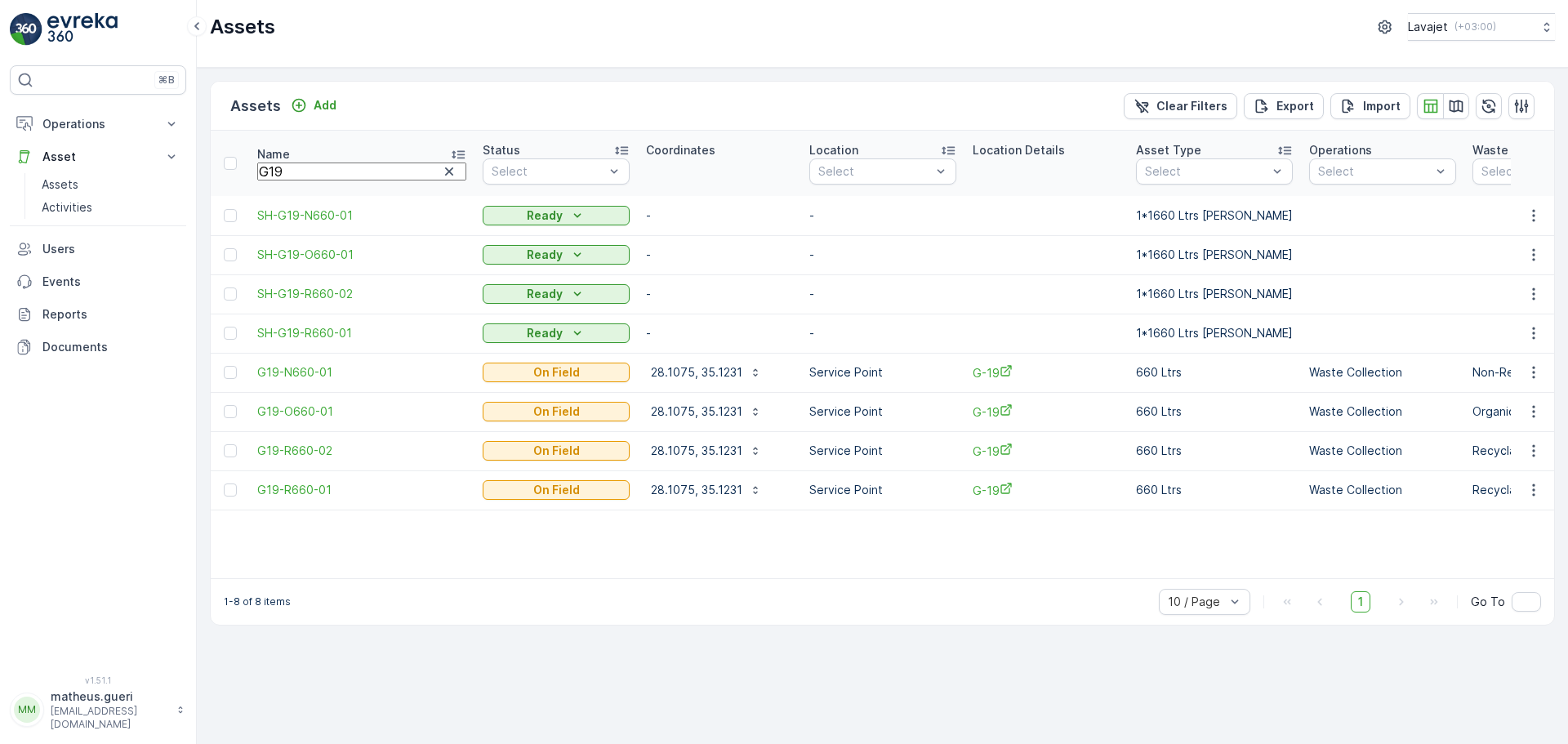
click at [299, 170] on input "G19" at bounding box center [361, 172] width 209 height 18
type input "G14"
click at [310, 377] on span "G14-N660-01" at bounding box center [361, 372] width 209 height 16
click at [308, 413] on span "G14-O660-01" at bounding box center [361, 411] width 209 height 16
click at [294, 457] on span "G14-R660-02" at bounding box center [361, 450] width 209 height 16
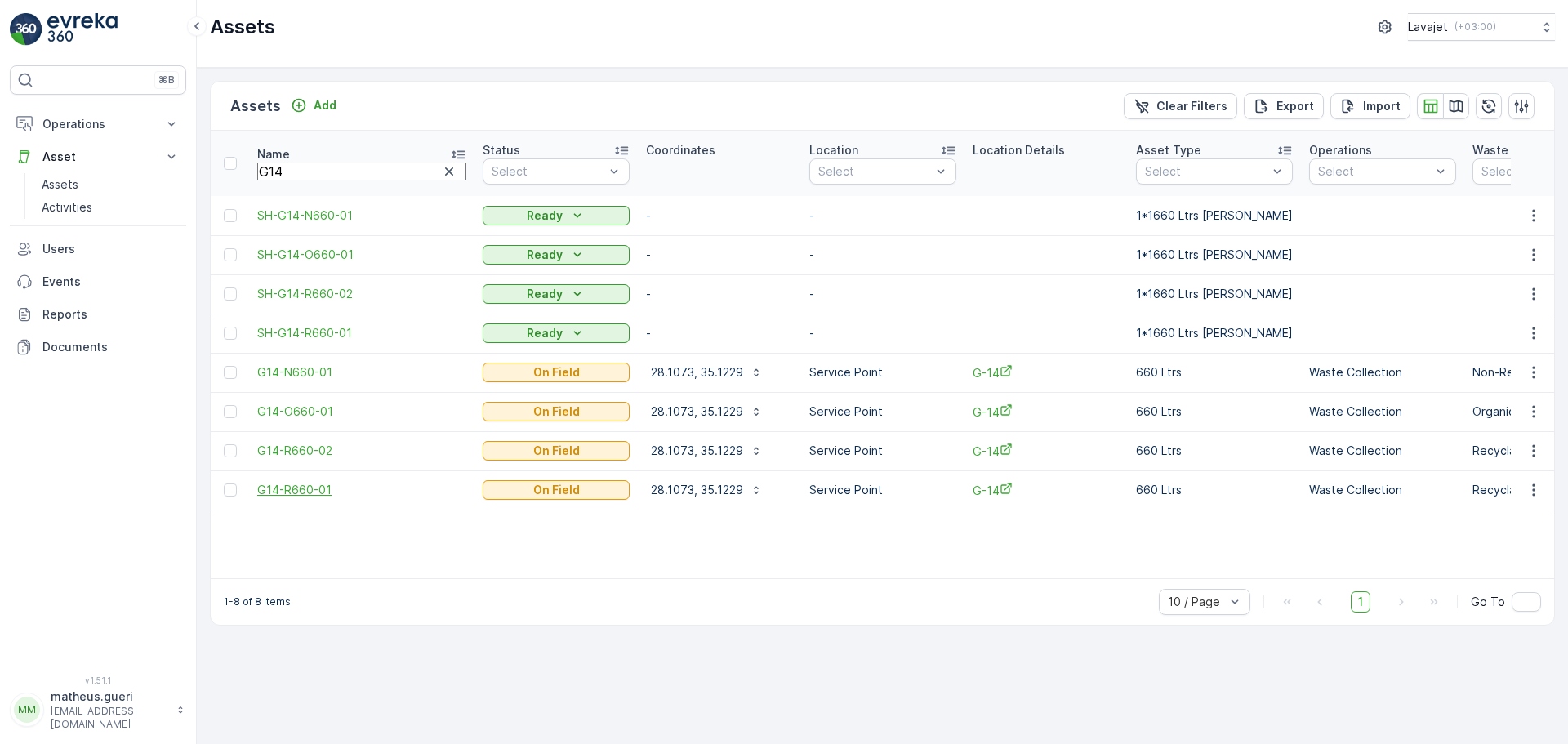
click at [297, 491] on span "G14-R660-01" at bounding box center [361, 489] width 209 height 16
drag, startPoint x: 294, startPoint y: 160, endPoint x: 284, endPoint y: 170, distance: 14.1
click at [294, 166] on input "G14" at bounding box center [361, 172] width 209 height 18
drag, startPoint x: 288, startPoint y: 168, endPoint x: 309, endPoint y: 172, distance: 21.4
click at [294, 168] on input "G14" at bounding box center [361, 172] width 209 height 18
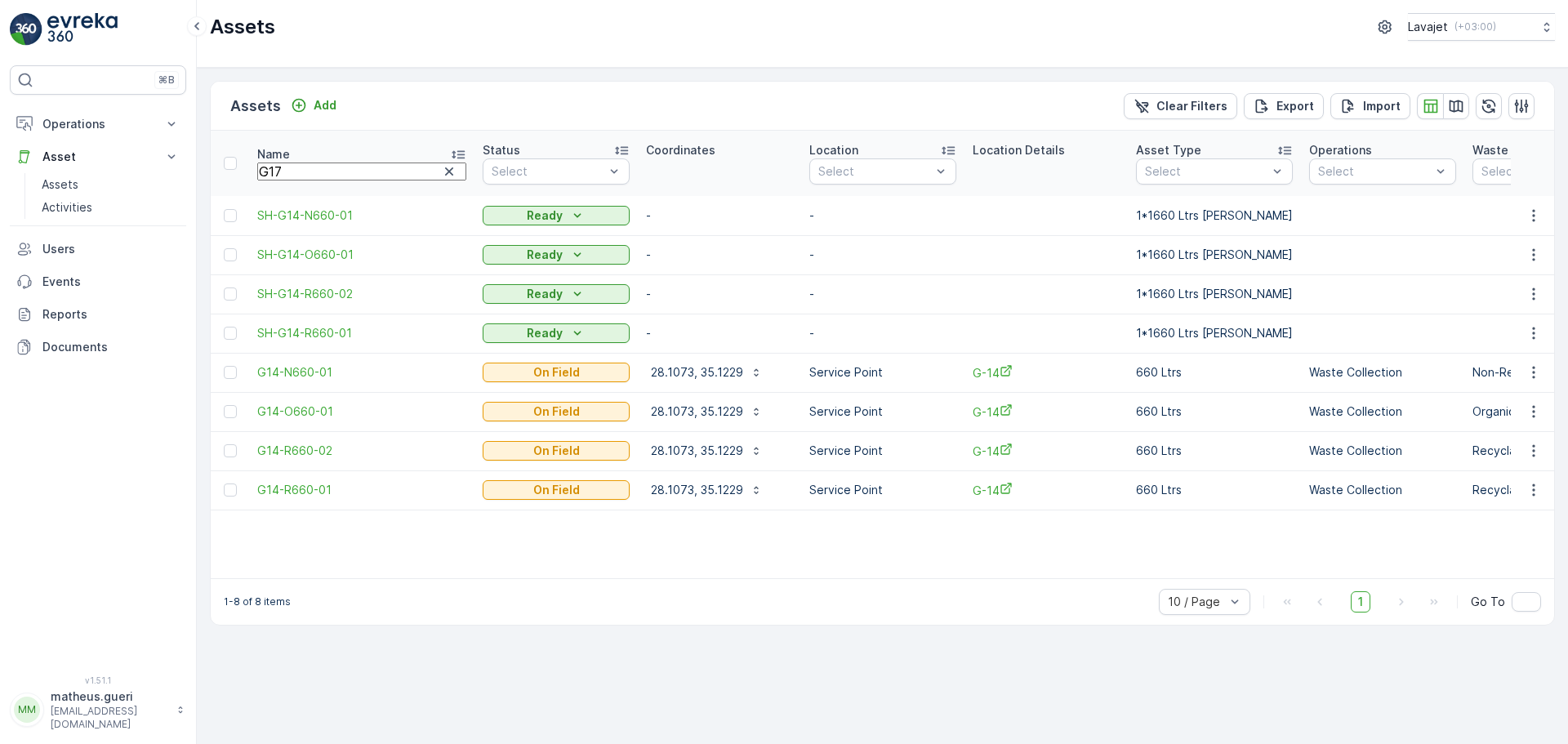
type input "G17"
click at [314, 380] on span "G17-N660-01" at bounding box center [361, 372] width 209 height 16
click at [309, 417] on span "G17-O660-01" at bounding box center [361, 411] width 209 height 16
click at [299, 450] on span "G17-R660-02" at bounding box center [361, 450] width 209 height 16
click at [302, 489] on span "G17-R660-01" at bounding box center [361, 489] width 209 height 16
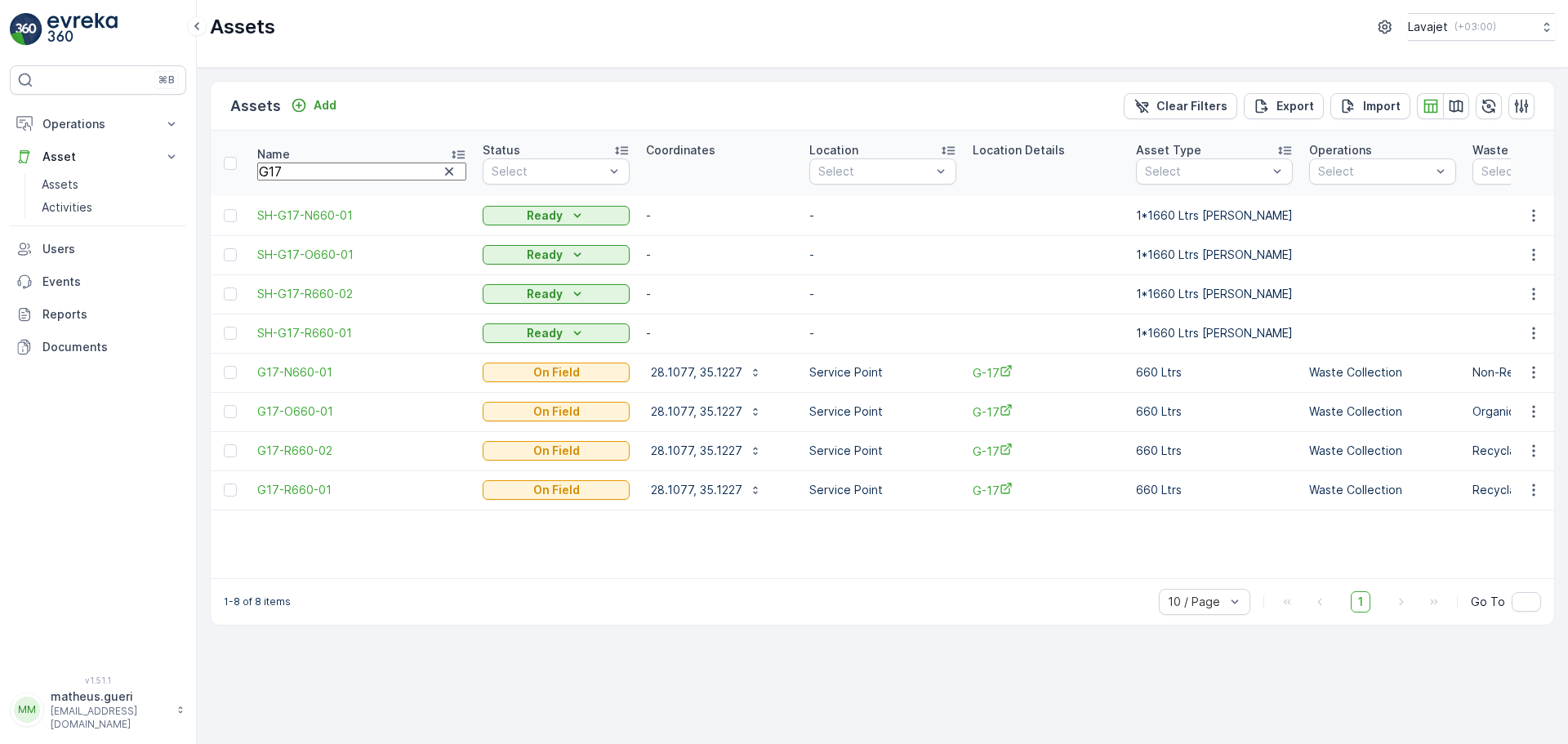
drag, startPoint x: 286, startPoint y: 170, endPoint x: 205, endPoint y: 174, distance: 81.1
type input "C140"
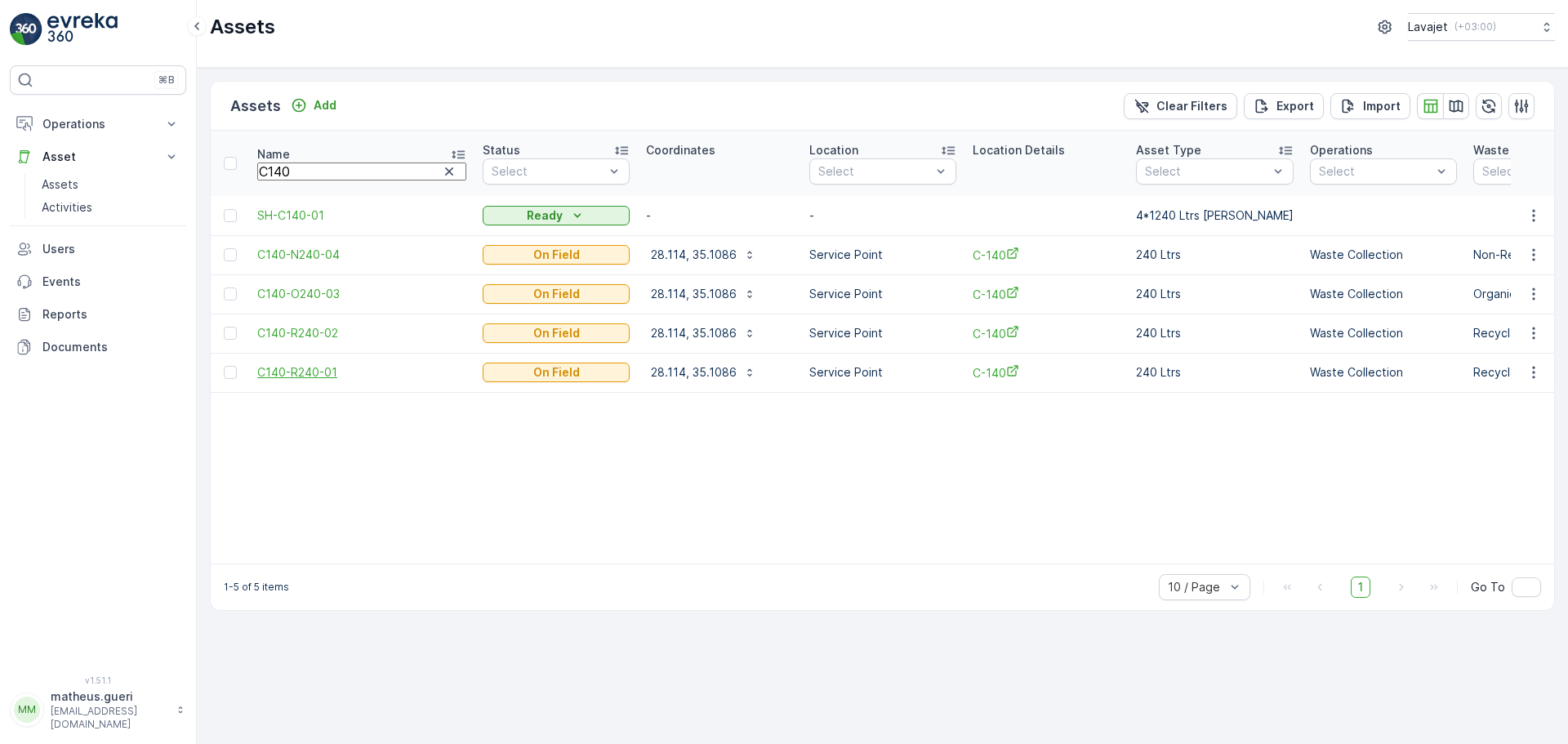
click at [317, 366] on span "C140-R240-01" at bounding box center [361, 372] width 209 height 16
drag, startPoint x: 276, startPoint y: 166, endPoint x: 353, endPoint y: 177, distance: 77.8
click at [353, 177] on input "C140" at bounding box center [361, 172] width 209 height 18
type input "C126"
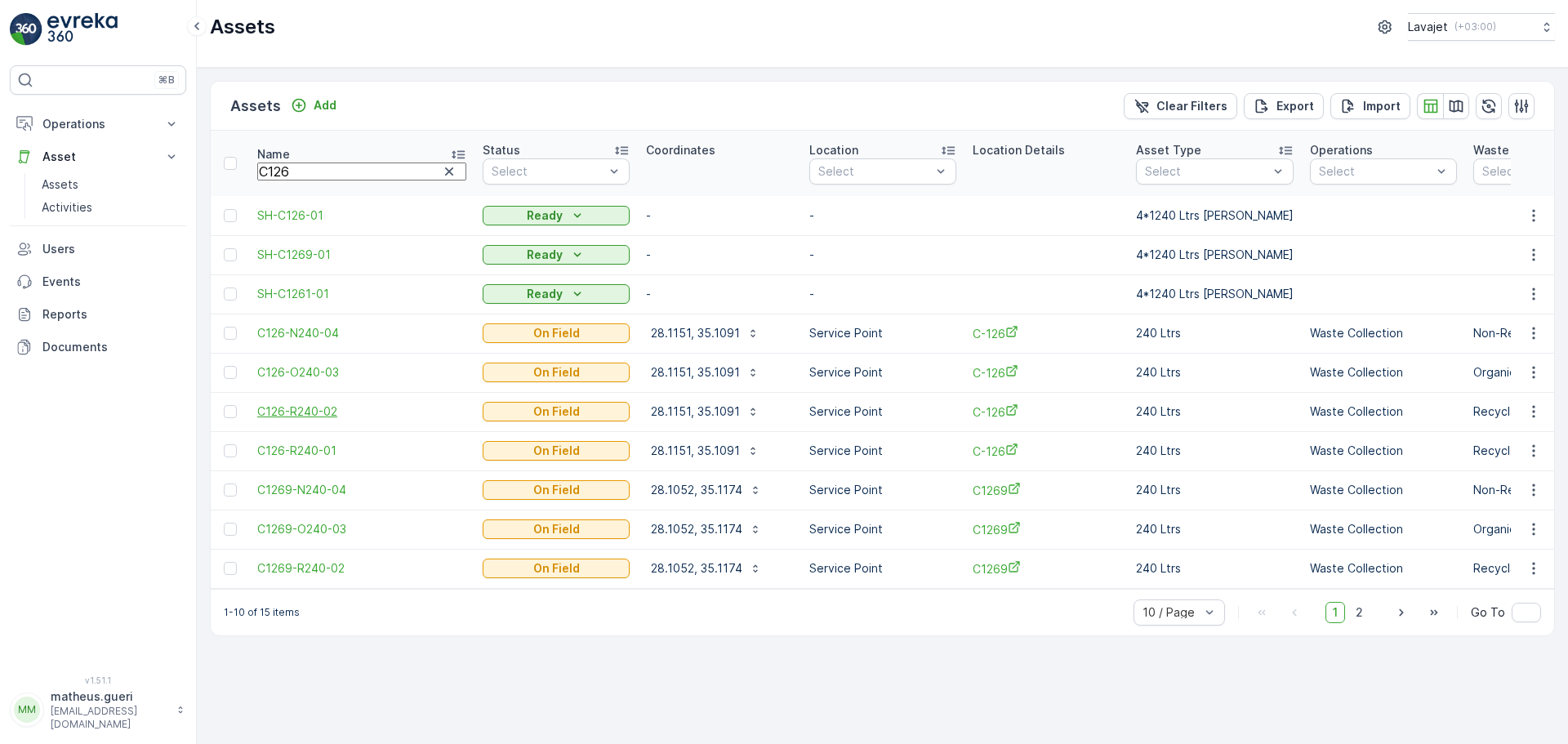
click at [299, 406] on span "C126-R240-02" at bounding box center [361, 411] width 209 height 16
click at [304, 326] on span "C126-N240-04" at bounding box center [361, 332] width 209 height 16
drag, startPoint x: 305, startPoint y: 174, endPoint x: 280, endPoint y: 169, distance: 25.5
click at [280, 169] on input "C126" at bounding box center [361, 172] width 209 height 18
type input "C130"
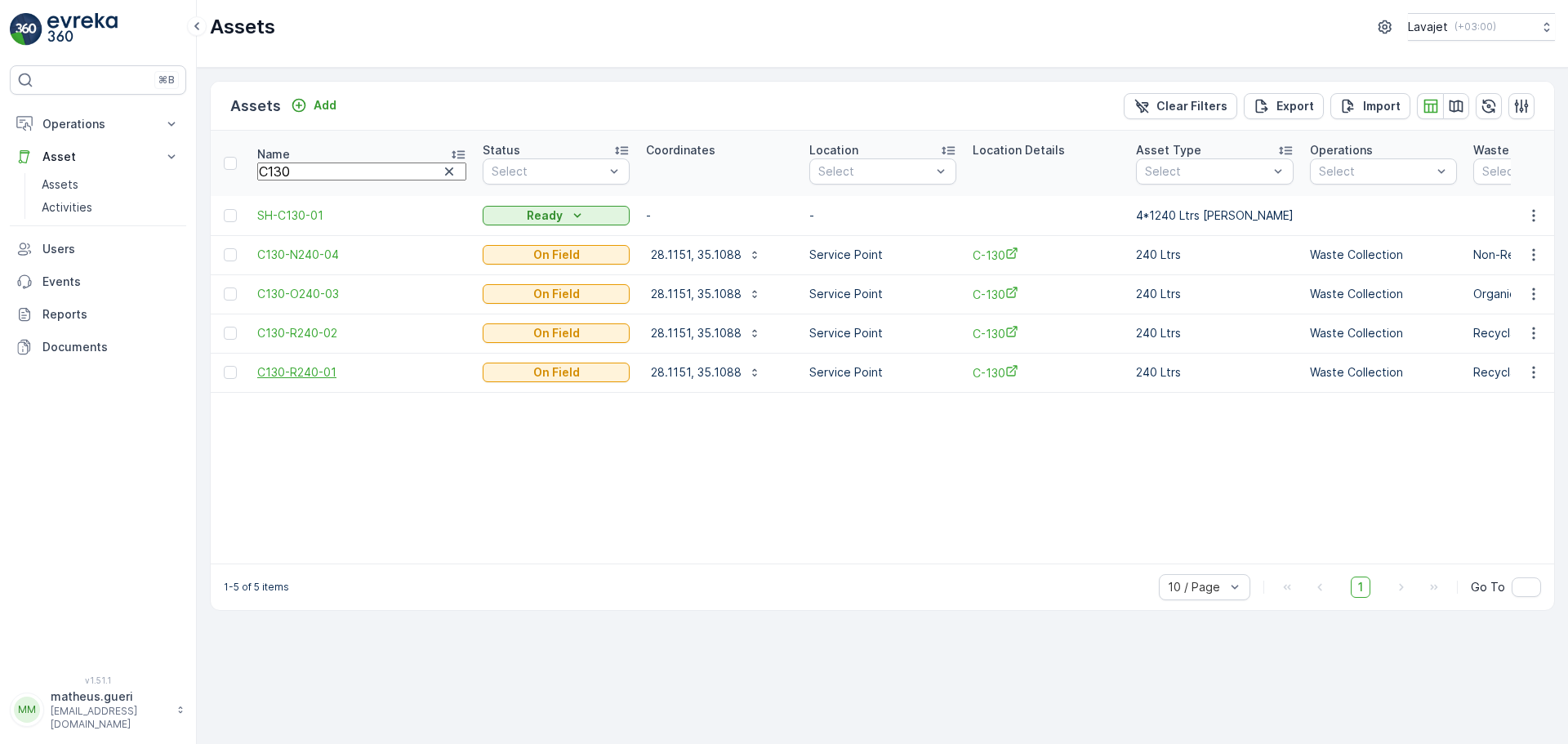
click at [307, 368] on span "C130-R240-01" at bounding box center [361, 372] width 209 height 16
drag, startPoint x: 272, startPoint y: 171, endPoint x: 352, endPoint y: 179, distance: 80.4
click at [346, 179] on input "C130" at bounding box center [361, 172] width 209 height 18
type input "C208"
click at [319, 367] on span "C208-R240-01" at bounding box center [361, 372] width 209 height 16
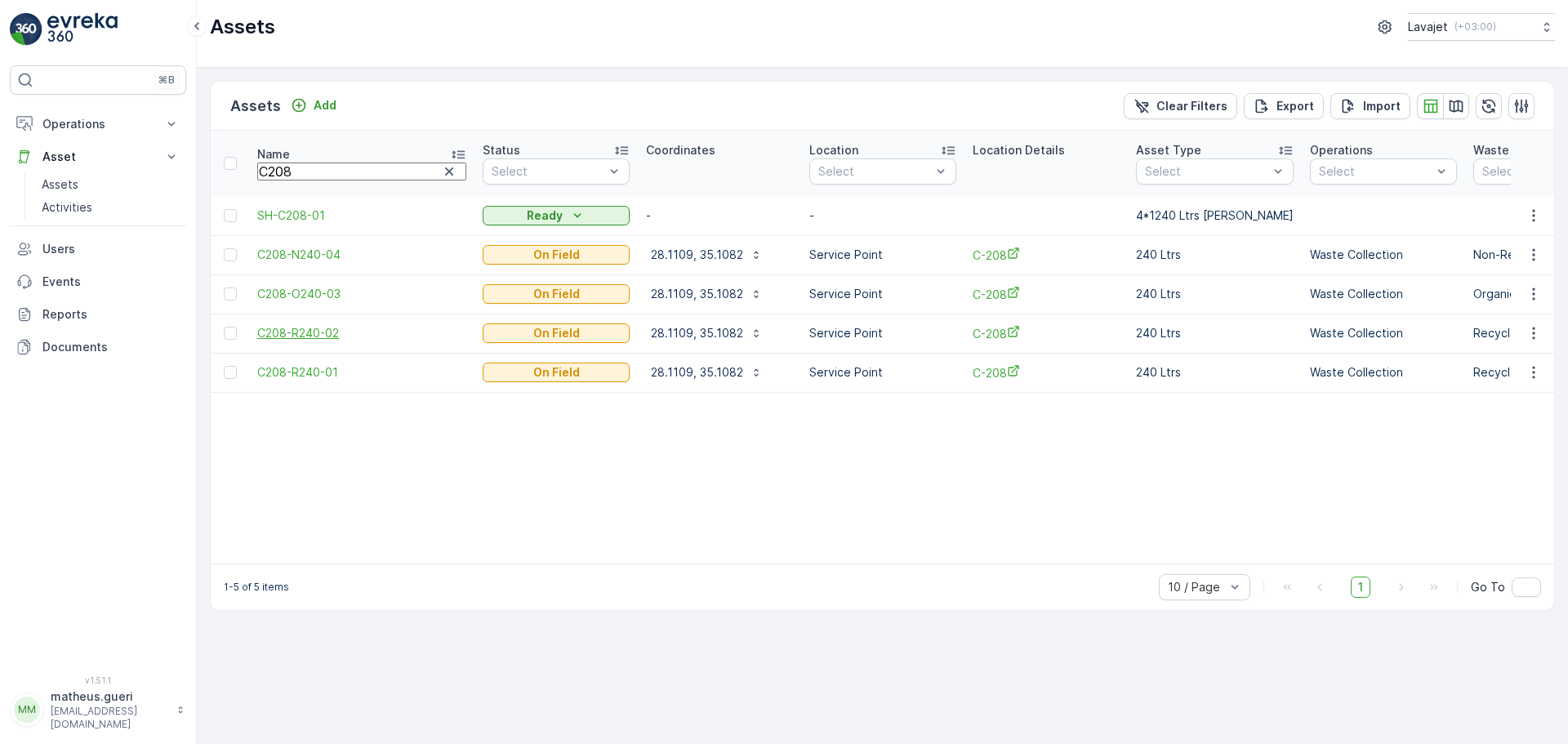
click at [316, 334] on span "C208-R240-02" at bounding box center [361, 332] width 209 height 16
click at [315, 298] on span "C208-O240-03" at bounding box center [361, 294] width 209 height 16
click at [315, 259] on span "C208-N240-04" at bounding box center [361, 254] width 209 height 16
click at [288, 172] on input "C208" at bounding box center [361, 172] width 209 height 18
type input "C218"
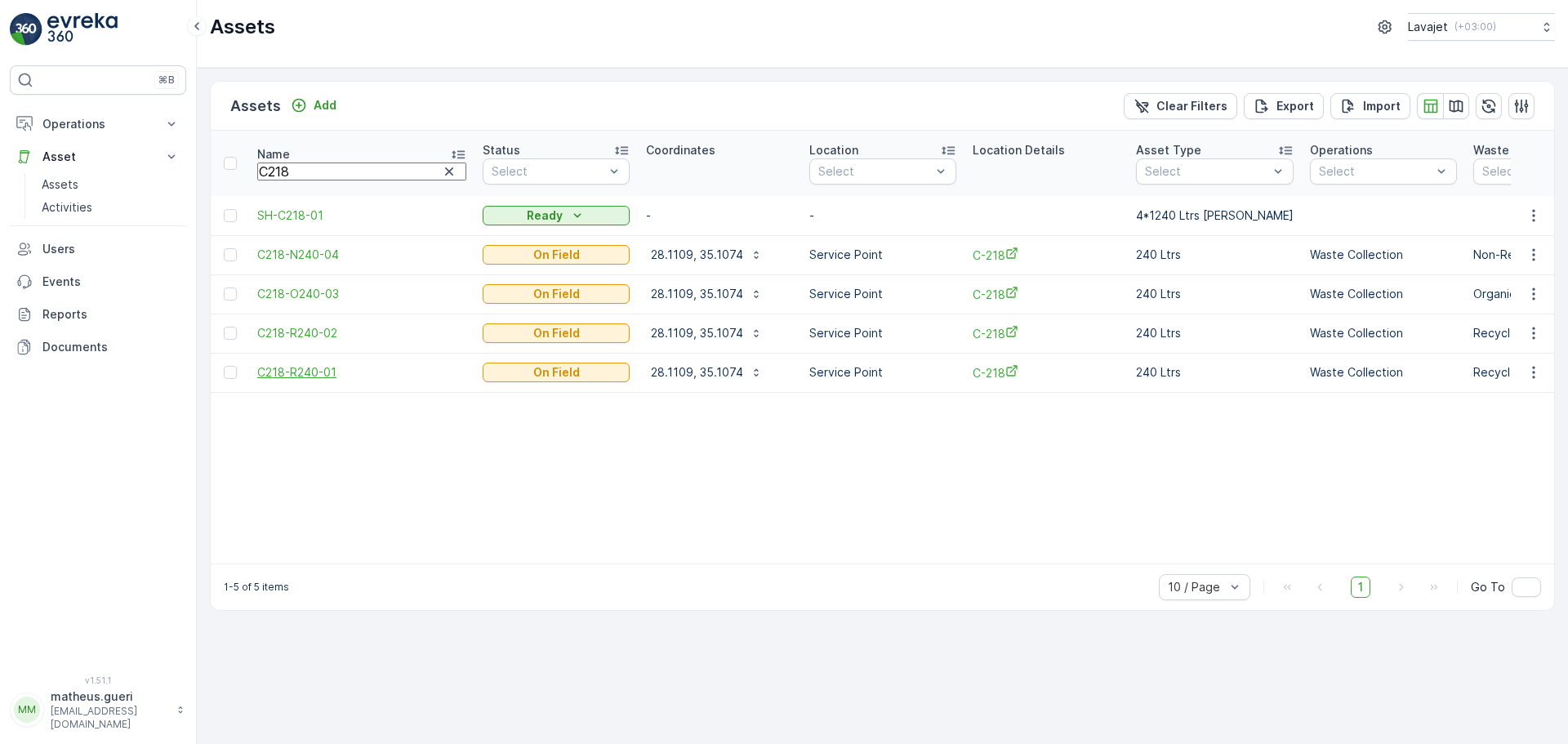
click at [322, 373] on span "C218-R240-01" at bounding box center [361, 372] width 209 height 16
click at [310, 293] on span "C218-O240-03" at bounding box center [361, 294] width 209 height 16
drag, startPoint x: 261, startPoint y: 168, endPoint x: 314, endPoint y: 167, distance: 53.0
click at [313, 167] on input "C218" at bounding box center [361, 172] width 209 height 18
type input "E101"
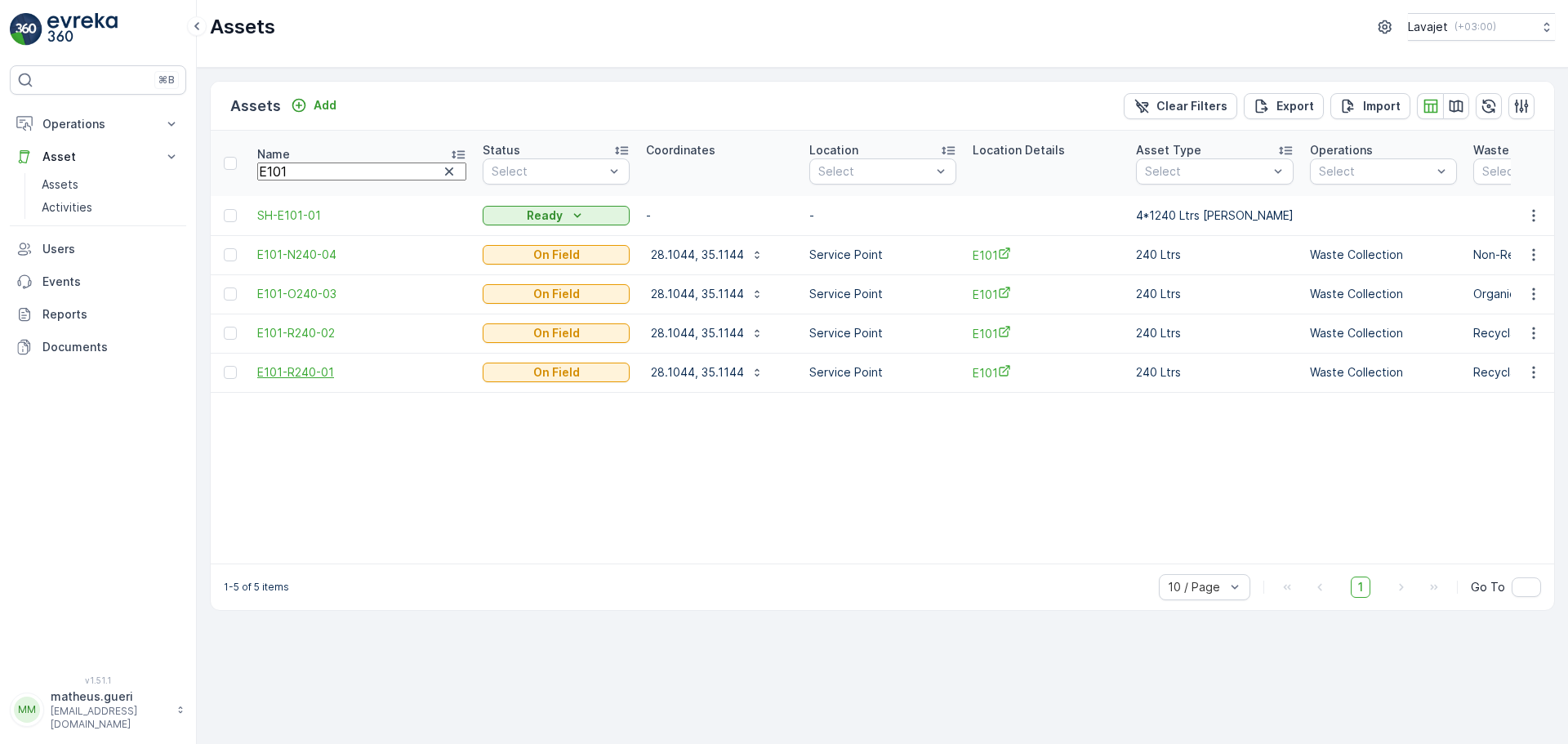
click at [307, 371] on span "E101-R240-01" at bounding box center [361, 372] width 209 height 16
click at [320, 299] on span "E101-O240-03" at bounding box center [361, 294] width 209 height 16
drag, startPoint x: 289, startPoint y: 173, endPoint x: 281, endPoint y: 174, distance: 8.1
click at [281, 174] on input "E101" at bounding box center [361, 172] width 209 height 18
type input "E103"
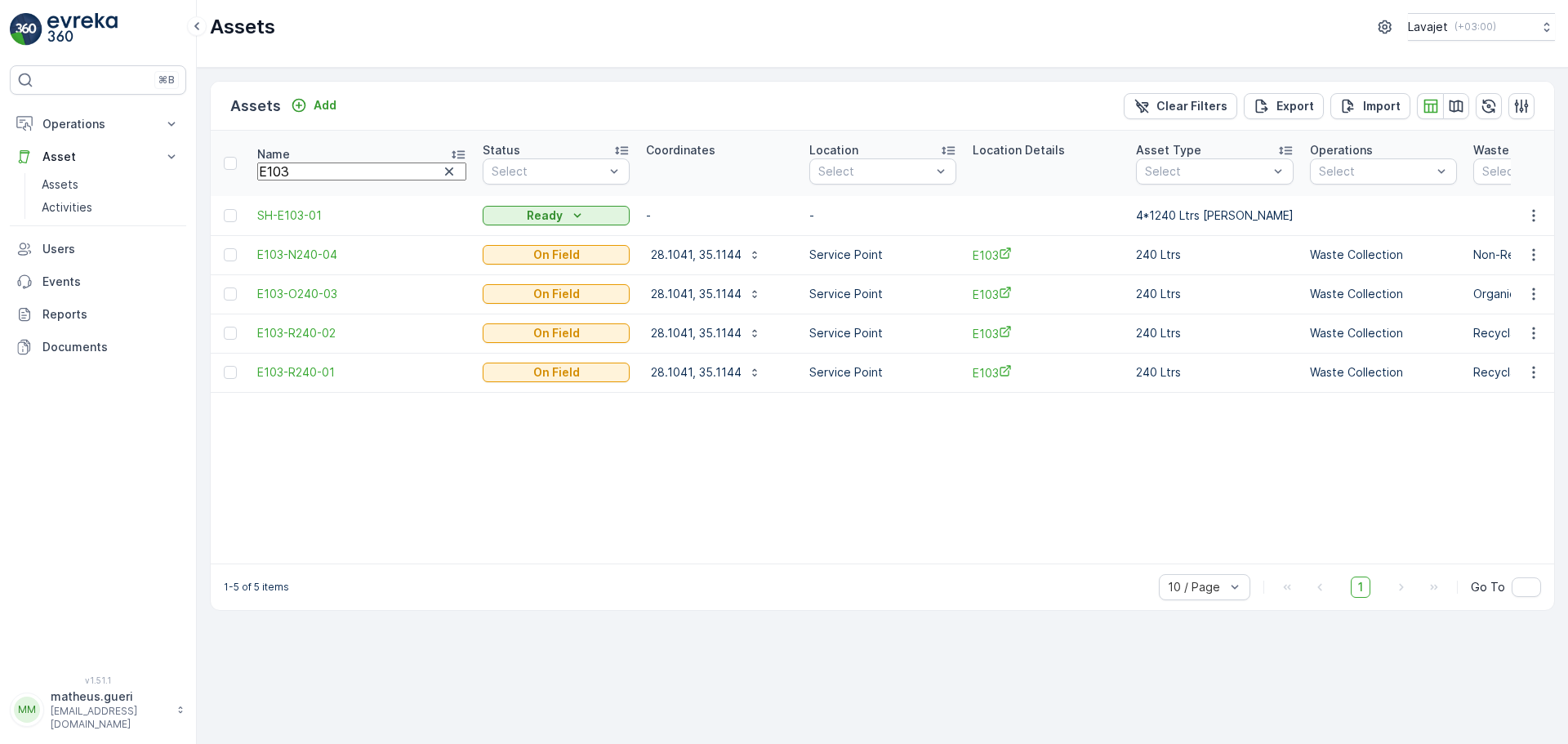
click at [317, 360] on td "E103-R240-01" at bounding box center [361, 371] width 225 height 39
click at [317, 369] on span "E103-R240-01" at bounding box center [361, 372] width 209 height 16
click at [312, 303] on td "E103-O240-03" at bounding box center [361, 293] width 225 height 39
click at [311, 297] on span "E103-O240-03" at bounding box center [361, 294] width 209 height 16
click at [311, 260] on span "E103-N240-04" at bounding box center [361, 254] width 209 height 16
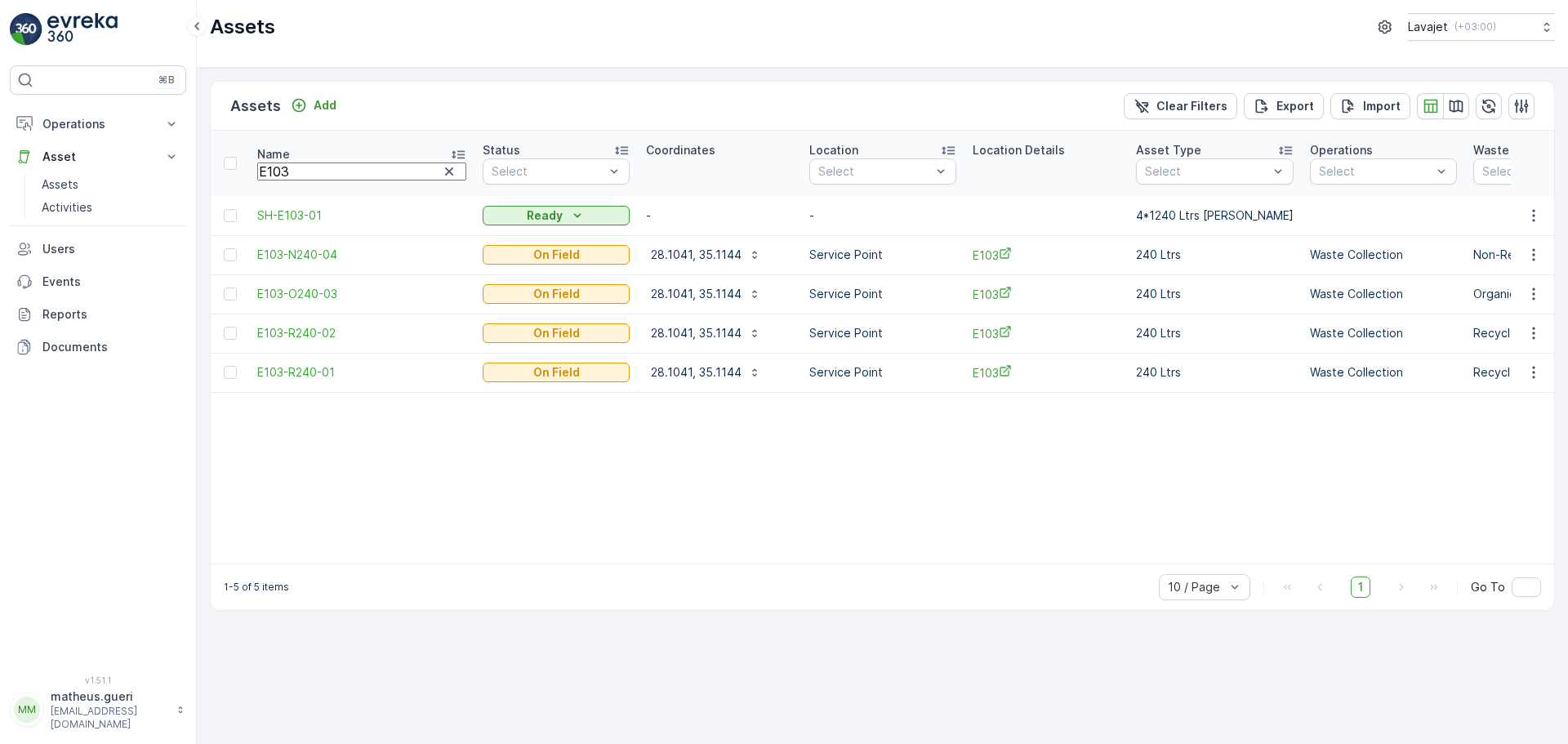
drag, startPoint x: 282, startPoint y: 171, endPoint x: 345, endPoint y: 178, distance: 63.4
click at [345, 178] on input "E103" at bounding box center [361, 172] width 209 height 18
type input "E139"
click at [324, 260] on span "E139-N240-04" at bounding box center [361, 254] width 209 height 16
drag, startPoint x: 277, startPoint y: 165, endPoint x: 327, endPoint y: 165, distance: 50.0
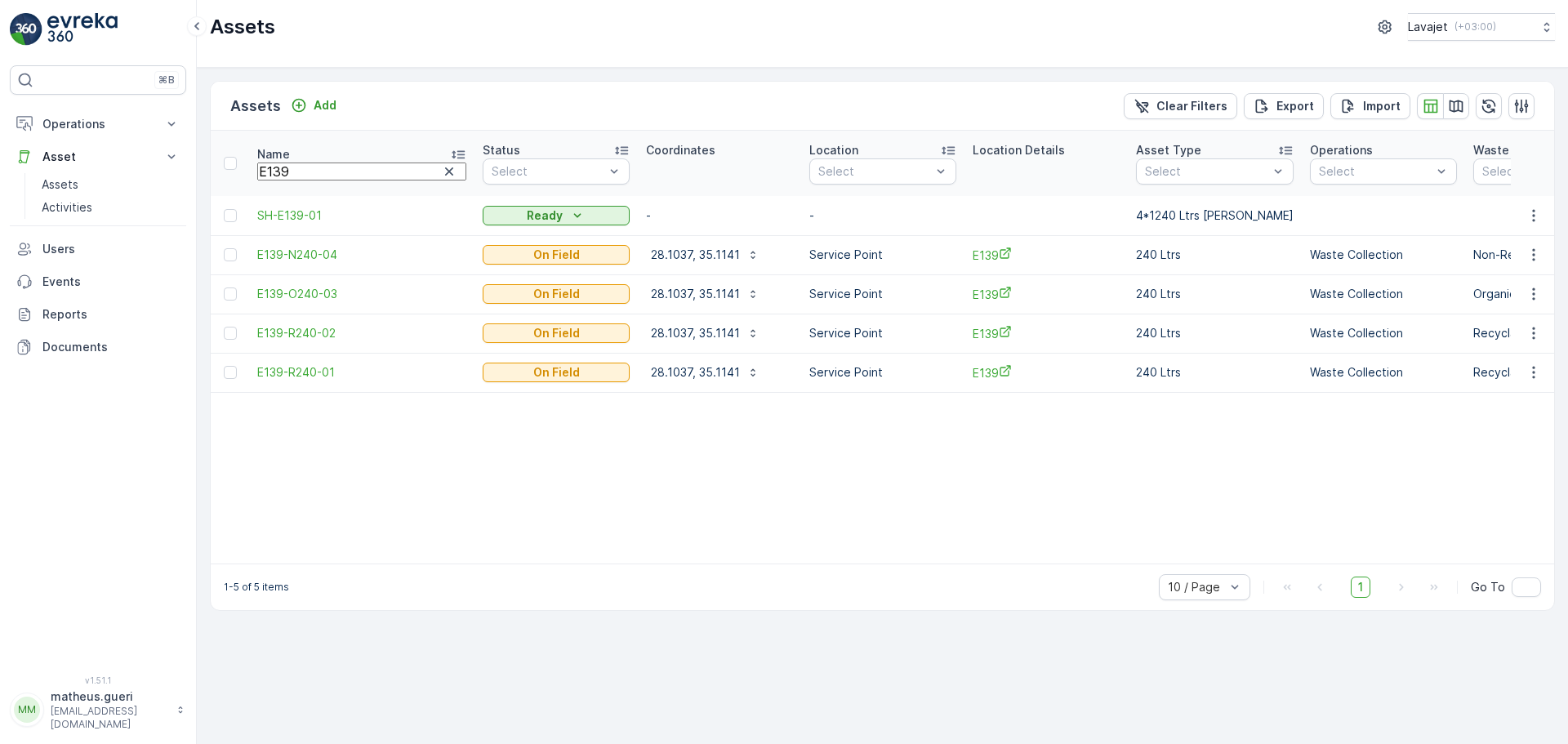
click at [327, 165] on input "E139" at bounding box center [361, 172] width 209 height 18
type input "E141"
click at [294, 374] on span "E141-R240-01" at bounding box center [361, 372] width 209 height 16
click at [307, 325] on span "E141-R240-02" at bounding box center [361, 332] width 209 height 16
click at [311, 302] on td "E141-O240-03" at bounding box center [361, 293] width 225 height 39
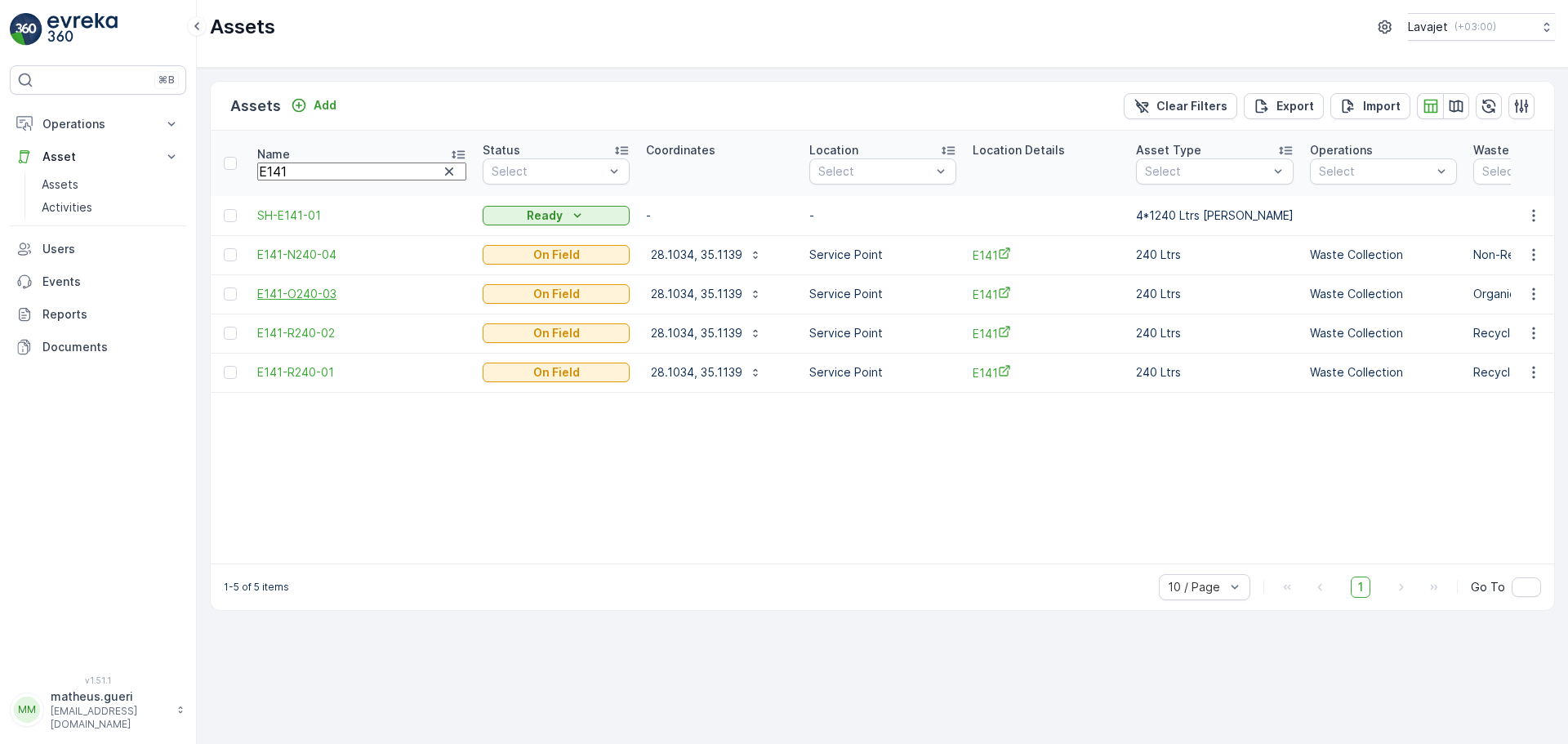
click at [312, 296] on span "E141-O240-03" at bounding box center [361, 294] width 209 height 16
click at [328, 250] on span "E141-N240-04" at bounding box center [361, 254] width 209 height 16
drag, startPoint x: 274, startPoint y: 167, endPoint x: 307, endPoint y: 173, distance: 33.5
click at [303, 172] on input "E141" at bounding box center [361, 172] width 209 height 18
type input "E152"
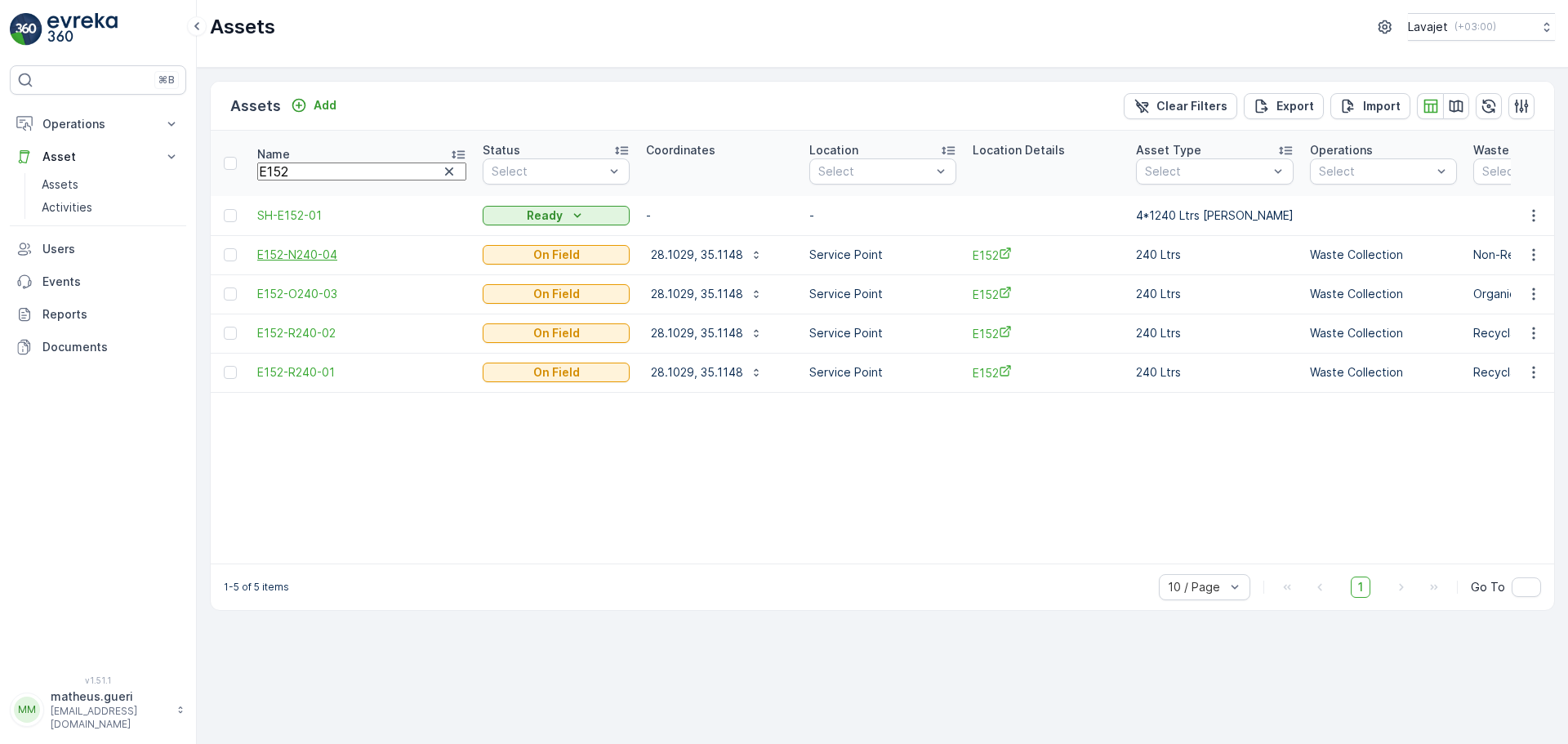
click at [319, 256] on span "E152-N240-04" at bounding box center [361, 254] width 209 height 16
drag, startPoint x: 311, startPoint y: 168, endPoint x: 254, endPoint y: 173, distance: 57.2
click at [258, 170] on input "E152" at bounding box center [361, 172] width 209 height 18
type input "C837"
drag, startPoint x: 320, startPoint y: 334, endPoint x: 321, endPoint y: 308, distance: 26.0
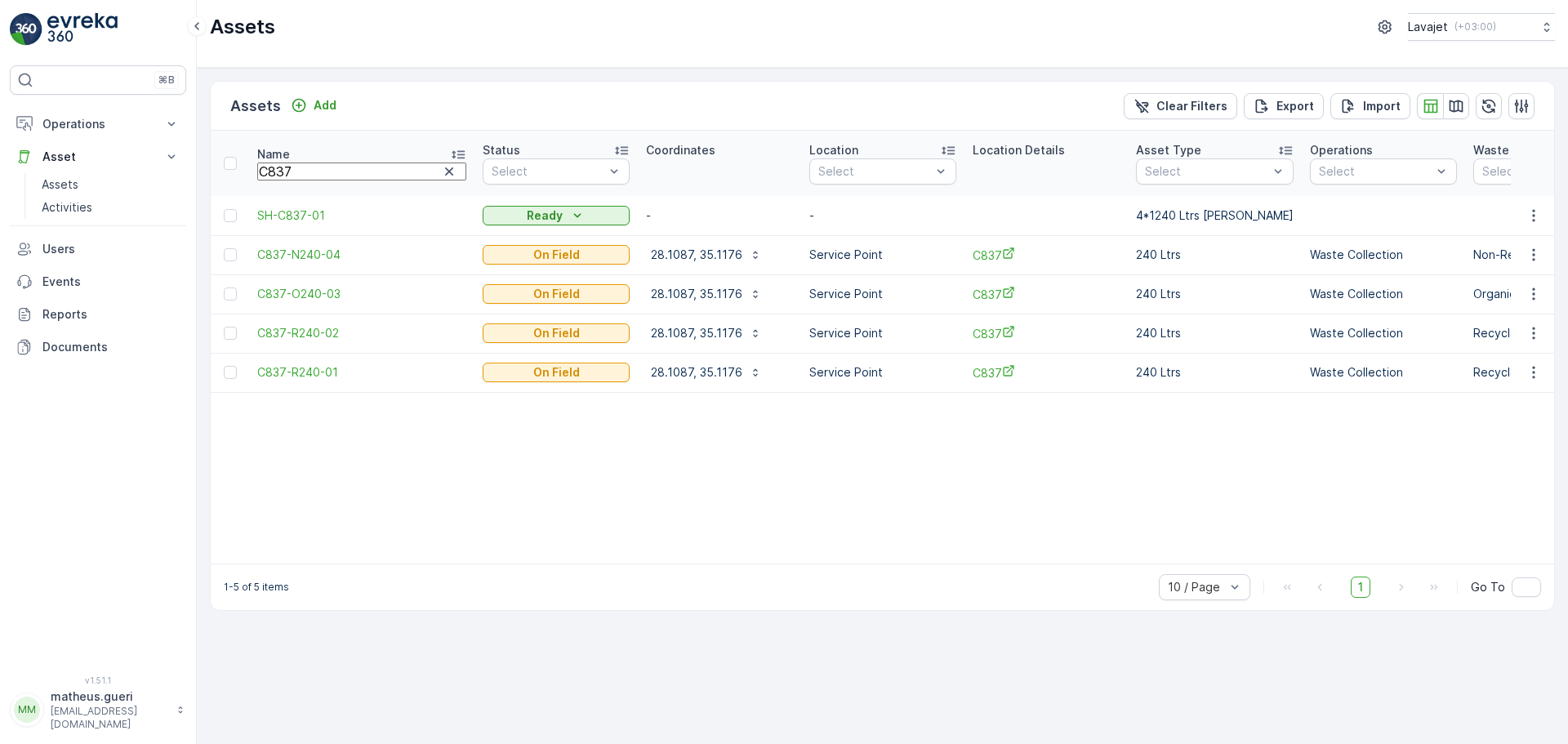
click at [320, 334] on span "C837-R240-02" at bounding box center [361, 332] width 209 height 16
click at [320, 293] on span "C837-O240-03" at bounding box center [361, 294] width 209 height 16
drag, startPoint x: 294, startPoint y: 168, endPoint x: 281, endPoint y: 172, distance: 13.6
click at [281, 172] on input "C837" at bounding box center [361, 172] width 209 height 18
type input "C845"
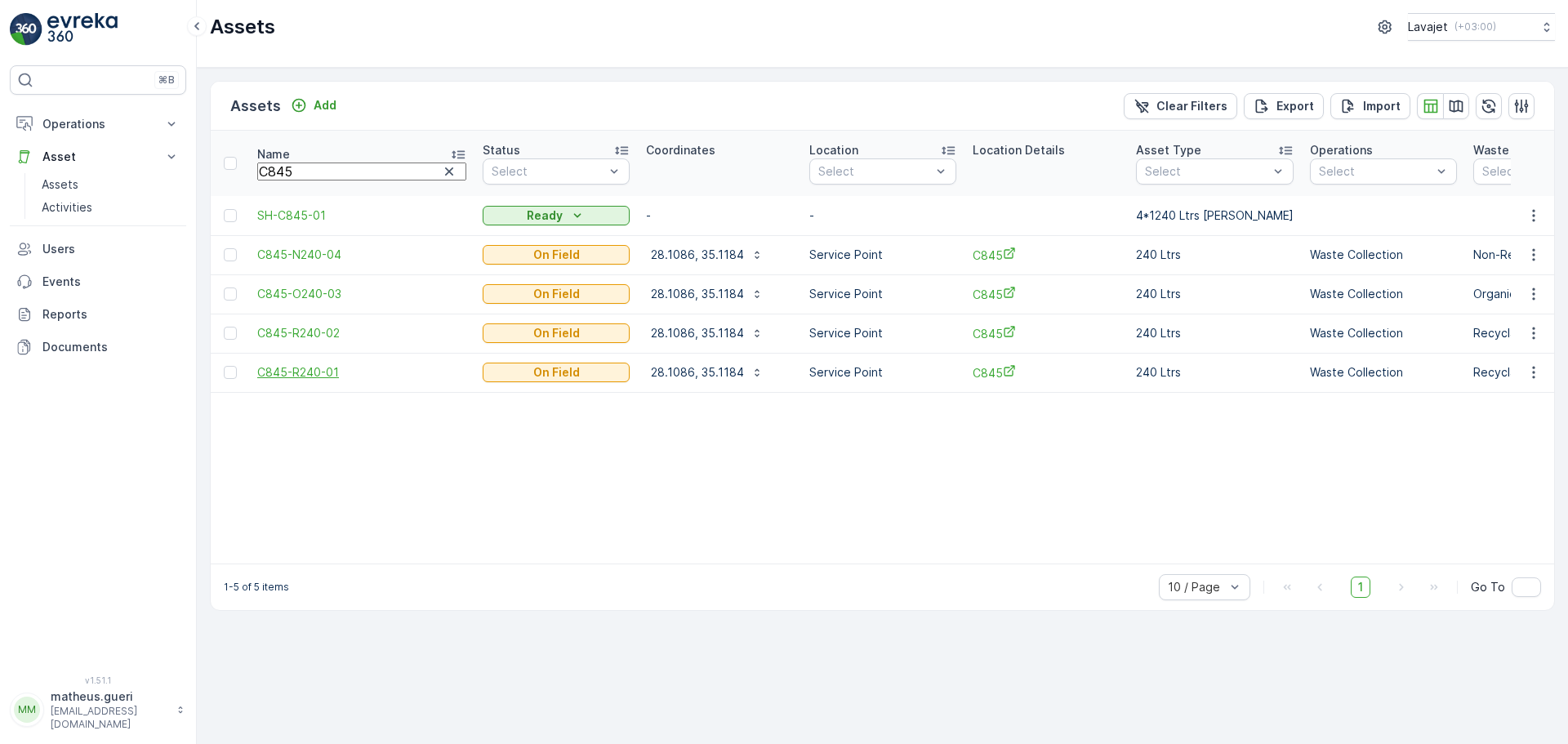
click at [311, 376] on span "C845-R240-01" at bounding box center [361, 372] width 209 height 16
click at [316, 338] on span "C845-R240-02" at bounding box center [361, 332] width 209 height 16
click at [317, 293] on span "C845-O240-03" at bounding box center [361, 294] width 209 height 16
click at [316, 256] on span "C845-N240-04" at bounding box center [361, 254] width 209 height 16
click at [287, 169] on input "C845" at bounding box center [361, 172] width 209 height 18
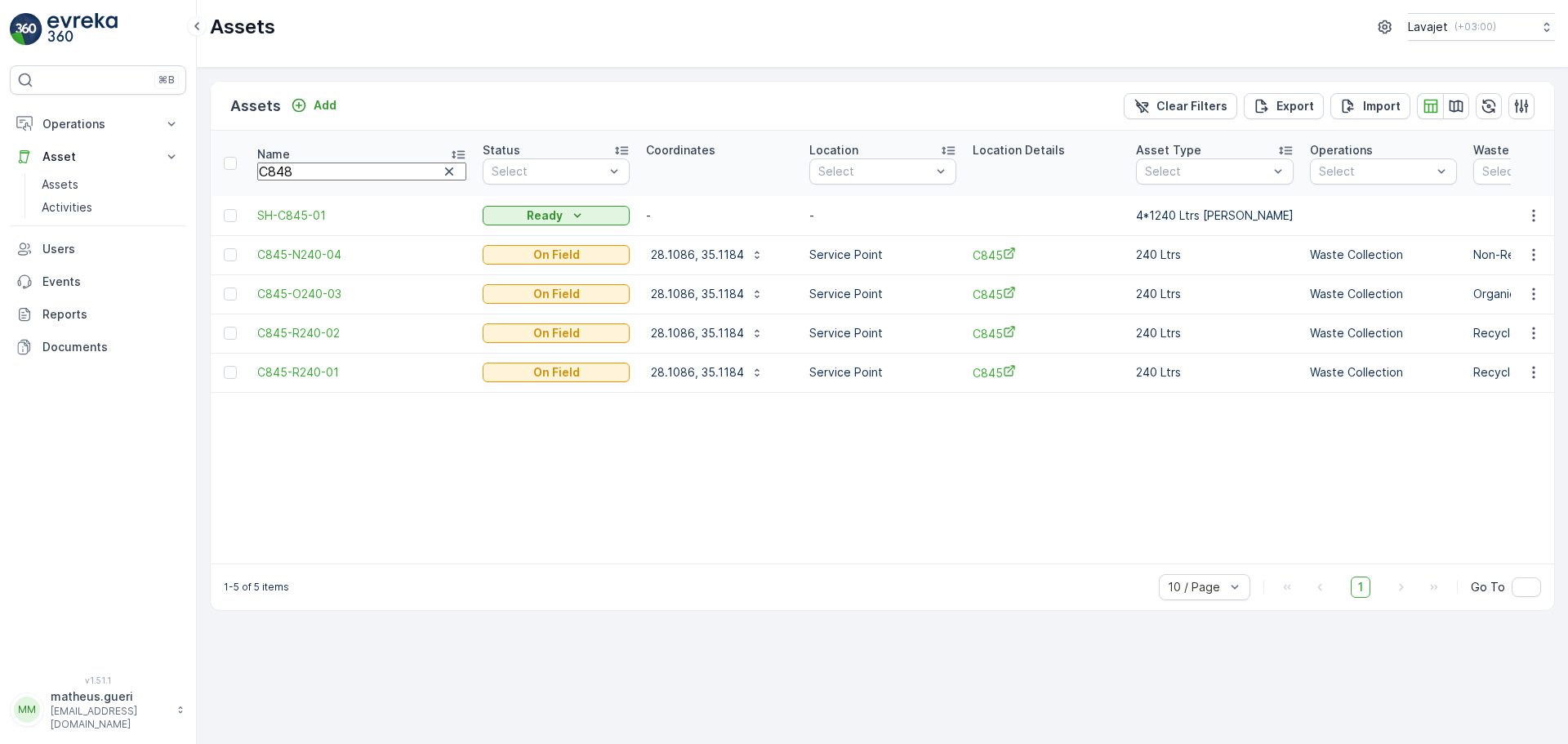
type input "C848"
click at [288, 370] on span "C848-R240-01" at bounding box center [361, 372] width 209 height 16
click at [284, 334] on span "C848-R240-02" at bounding box center [361, 332] width 209 height 16
click at [282, 297] on span "C848-O240-03" at bounding box center [361, 294] width 209 height 16
click at [292, 257] on span "C848-N240-04" at bounding box center [361, 254] width 209 height 16
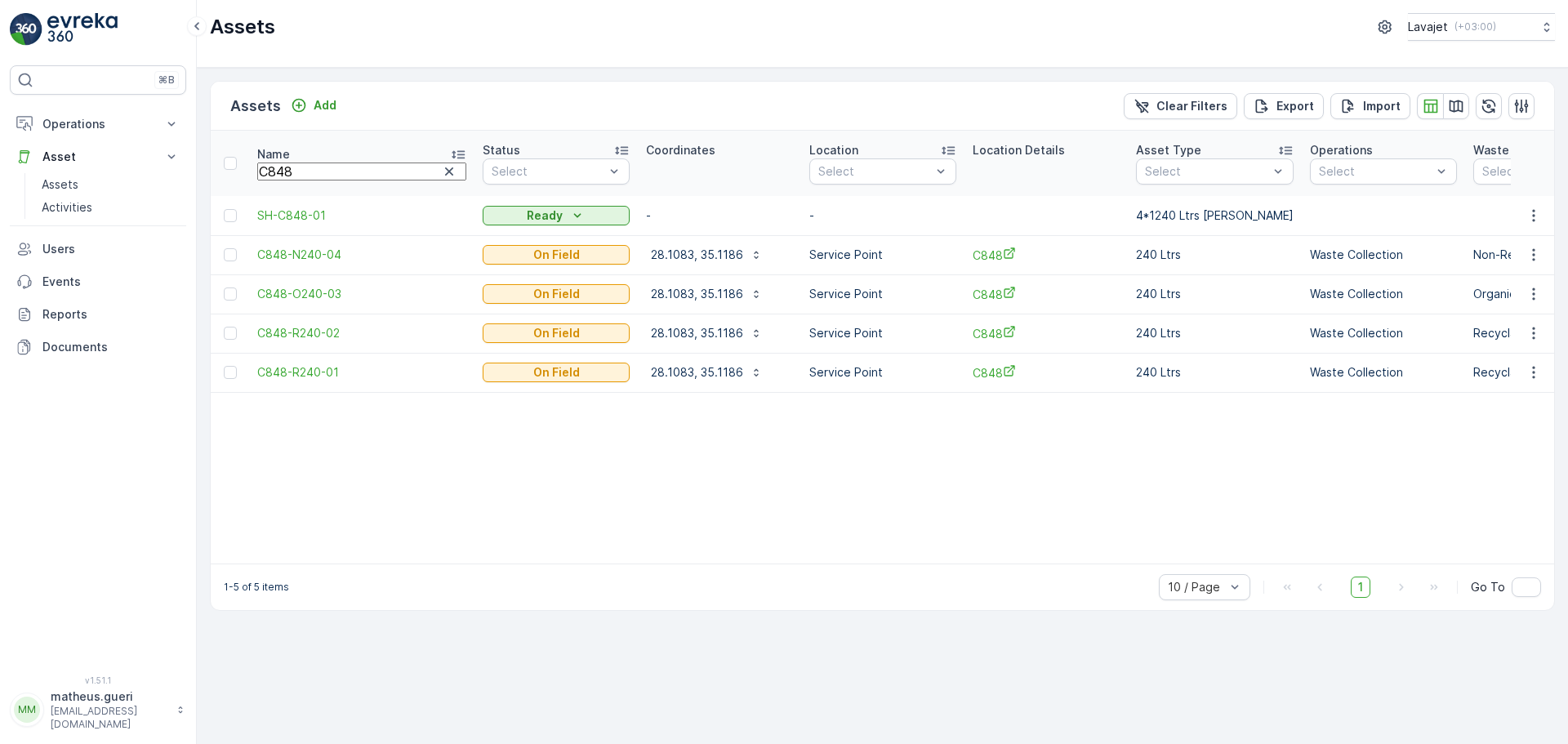
drag, startPoint x: 279, startPoint y: 173, endPoint x: 307, endPoint y: 174, distance: 28.0
click at [307, 174] on input "C848" at bounding box center [361, 172] width 209 height 18
type input "C856"
click at [321, 375] on span "C856-R240-01" at bounding box center [361, 372] width 209 height 16
click at [324, 331] on span "C856-R240-02" at bounding box center [361, 332] width 209 height 16
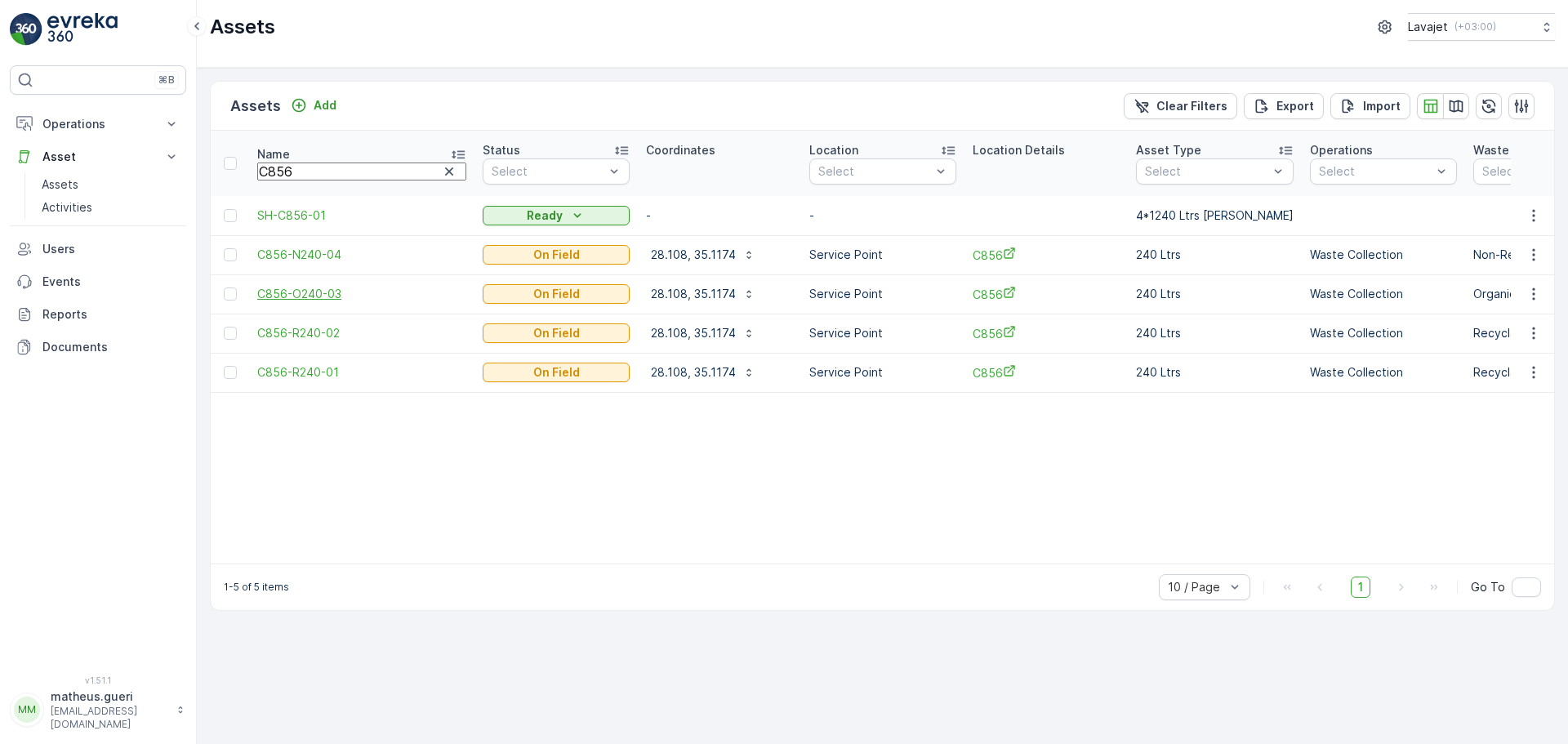
click at [324, 288] on span "C856-O240-03" at bounding box center [361, 294] width 209 height 16
click at [328, 251] on span "C856-N240-04" at bounding box center [361, 254] width 209 height 16
drag, startPoint x: 282, startPoint y: 172, endPoint x: 350, endPoint y: 173, distance: 68.0
click at [348, 173] on input "C856" at bounding box center [361, 172] width 209 height 18
type input "C861"
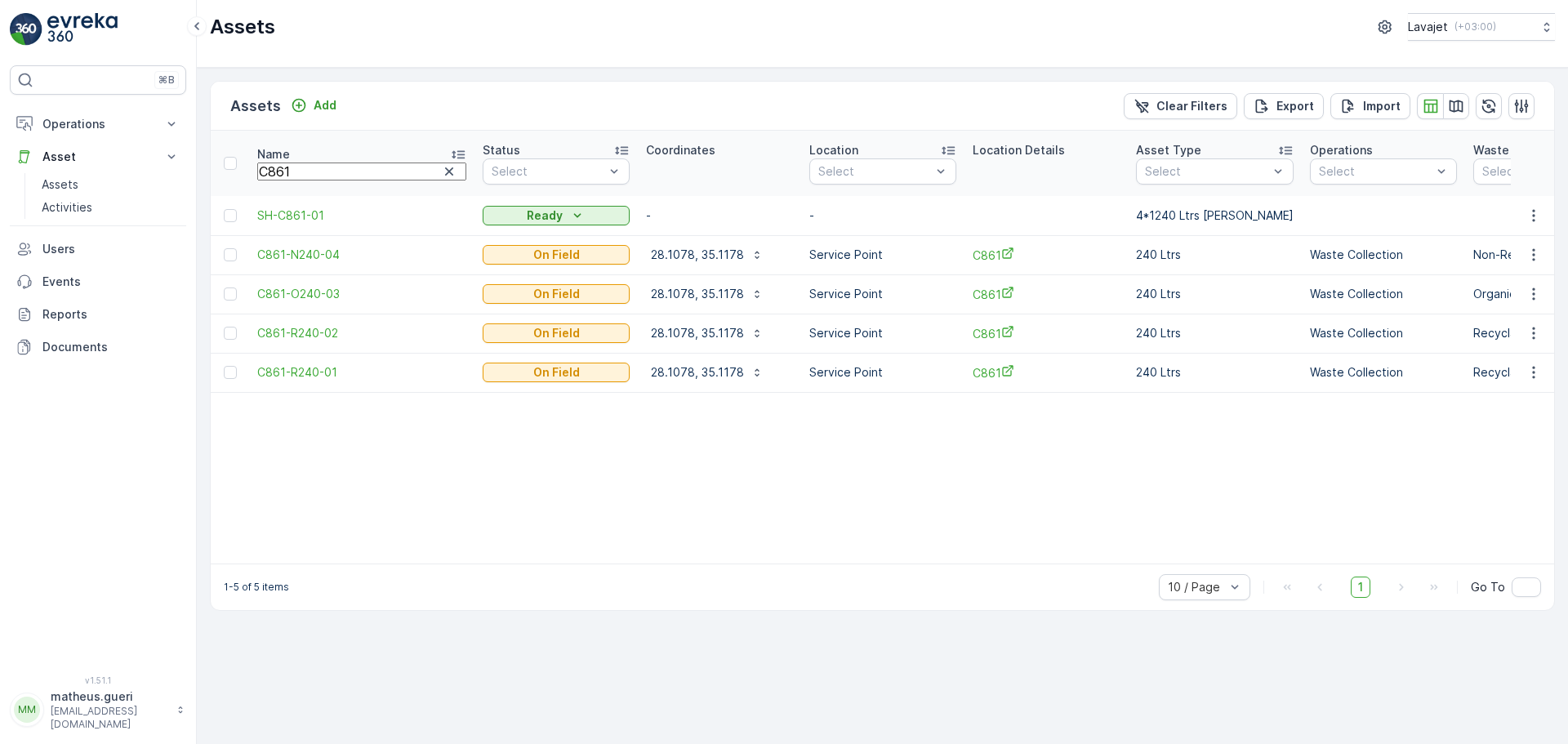
drag, startPoint x: 319, startPoint y: 370, endPoint x: 321, endPoint y: 358, distance: 12.2
click at [319, 370] on span "C861-R240-01" at bounding box center [361, 372] width 209 height 16
click at [321, 336] on span "C861-R240-02" at bounding box center [361, 332] width 209 height 16
click at [319, 292] on span "C861-O240-03" at bounding box center [361, 294] width 209 height 16
click at [319, 260] on span "C861-N240-04" at bounding box center [361, 254] width 209 height 16
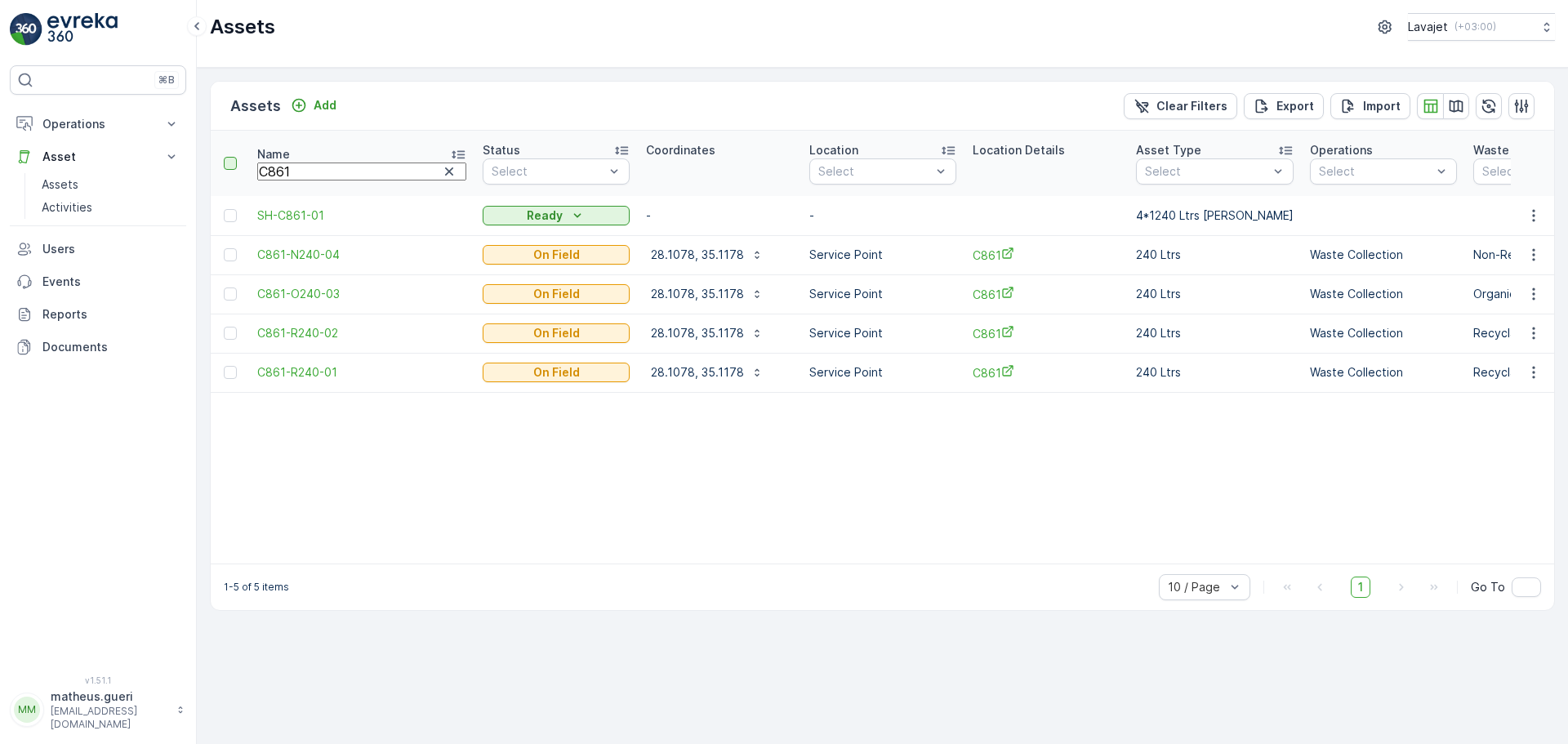
drag, startPoint x: 308, startPoint y: 169, endPoint x: 230, endPoint y: 164, distance: 78.2
type input "e"
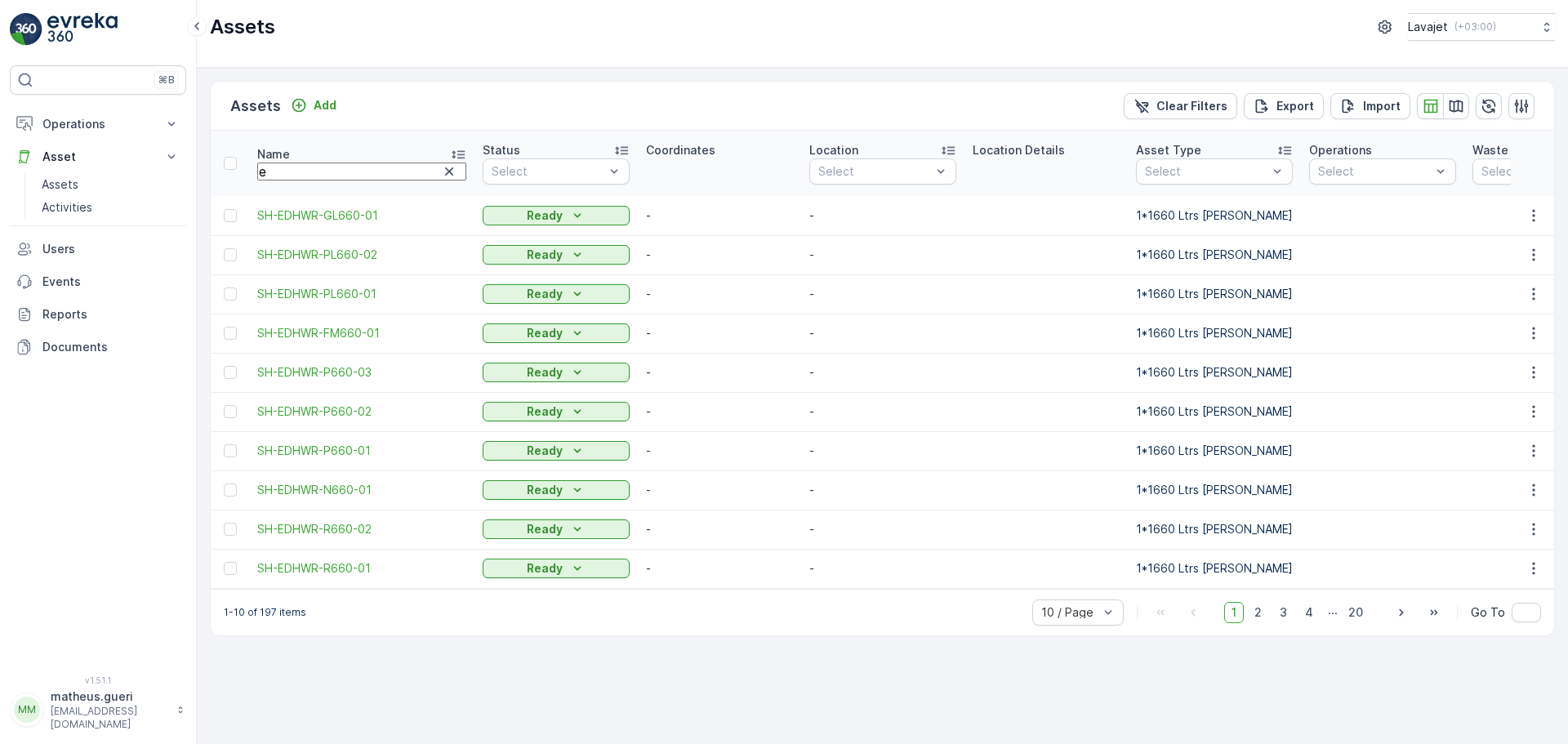
click at [307, 181] on input "e" at bounding box center [361, 172] width 209 height 18
type input "e09"
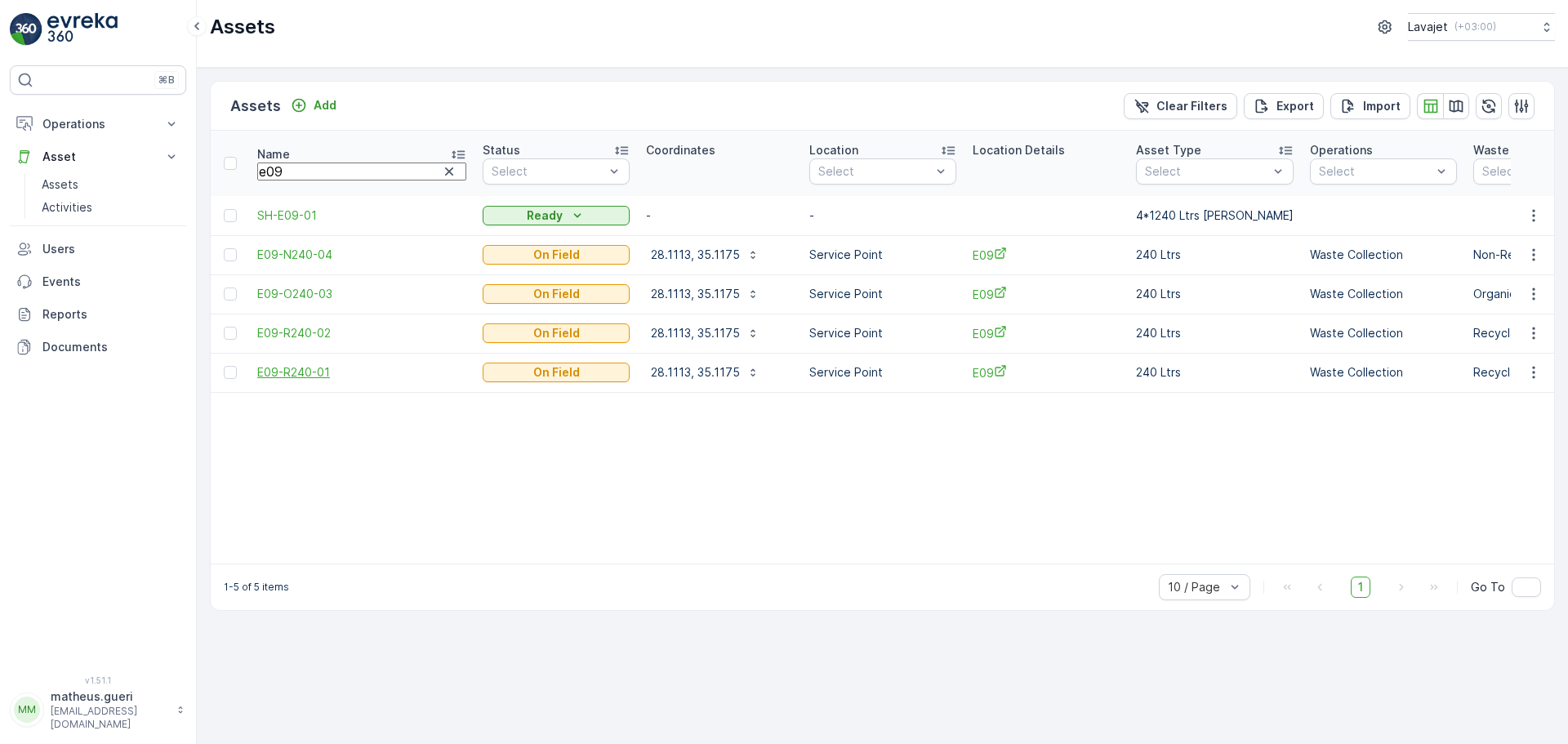
click at [310, 365] on span "E09-R240-01" at bounding box center [361, 372] width 209 height 16
click at [307, 338] on span "E09-R240-02" at bounding box center [361, 332] width 209 height 16
drag, startPoint x: 270, startPoint y: 164, endPoint x: 318, endPoint y: 171, distance: 48.5
click at [318, 171] on input "e09" at bounding box center [361, 172] width 209 height 18
type input "e27"
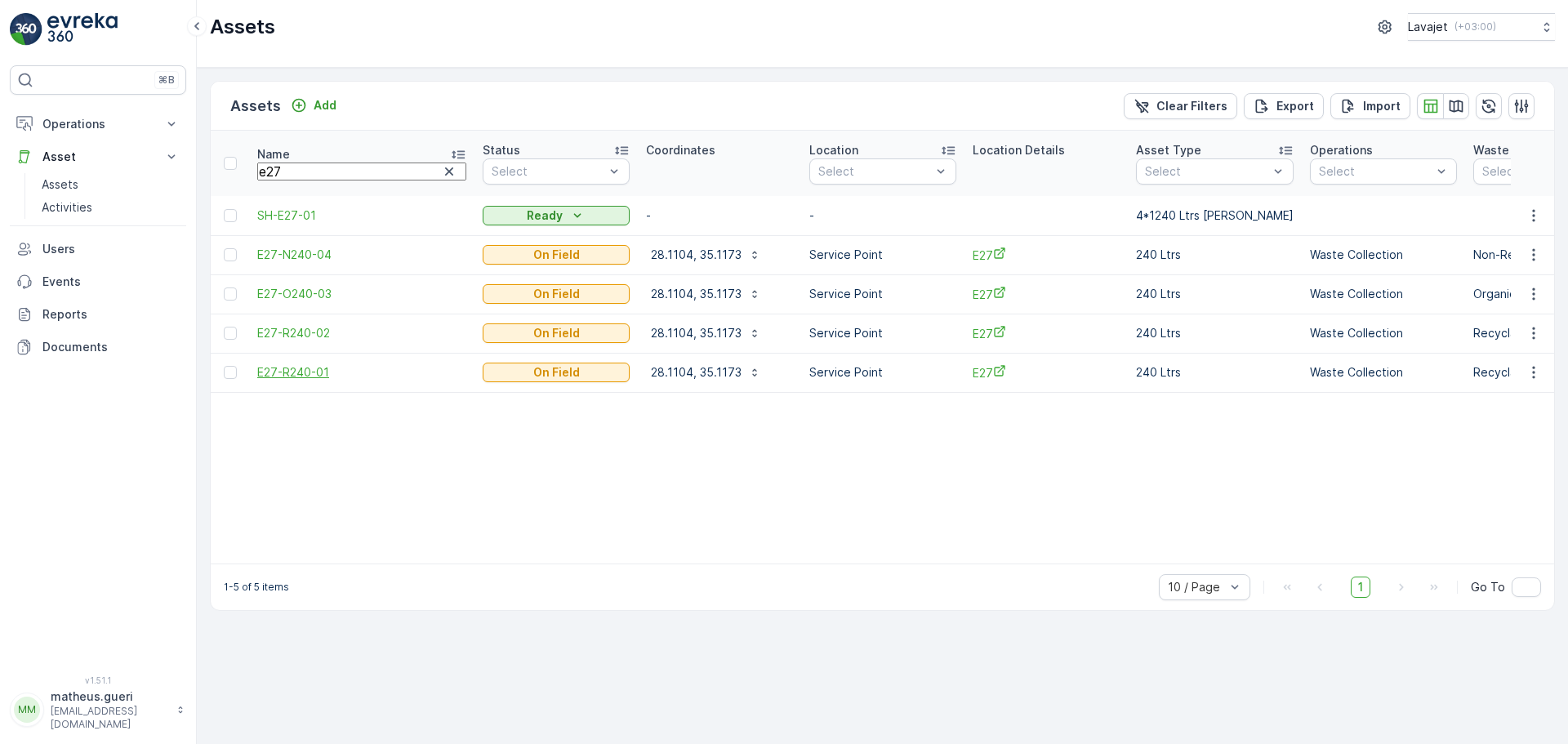
click at [307, 378] on span "E27-R240-01" at bounding box center [361, 372] width 209 height 16
click at [305, 339] on span "E27-R240-02" at bounding box center [361, 332] width 209 height 16
click at [307, 288] on span "E27-O240-03" at bounding box center [361, 294] width 209 height 16
click at [311, 250] on span "E27-N240-04" at bounding box center [361, 254] width 209 height 16
click at [1447, 103] on button "button" at bounding box center [1456, 106] width 26 height 26
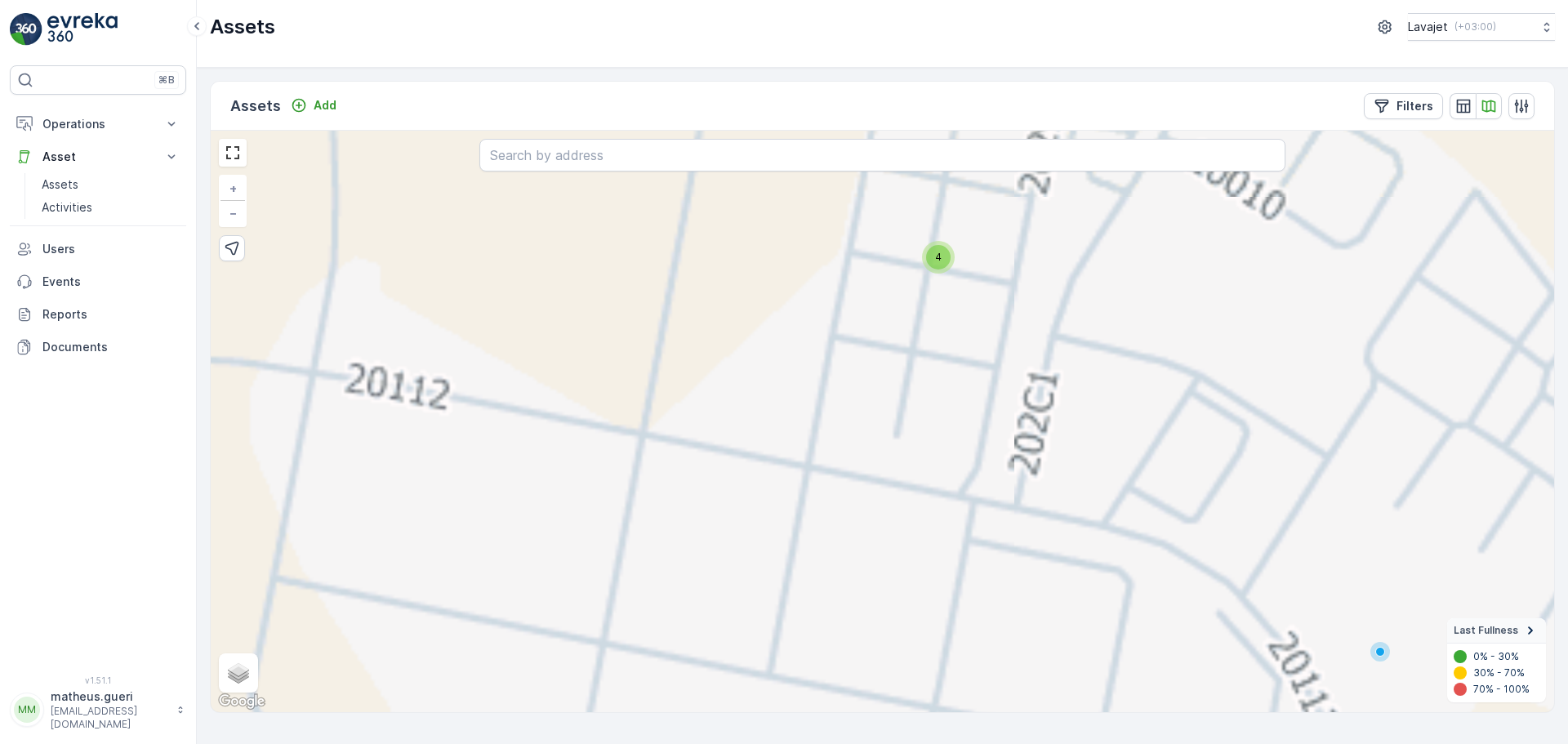
click at [943, 260] on div "4" at bounding box center [938, 257] width 25 height 25
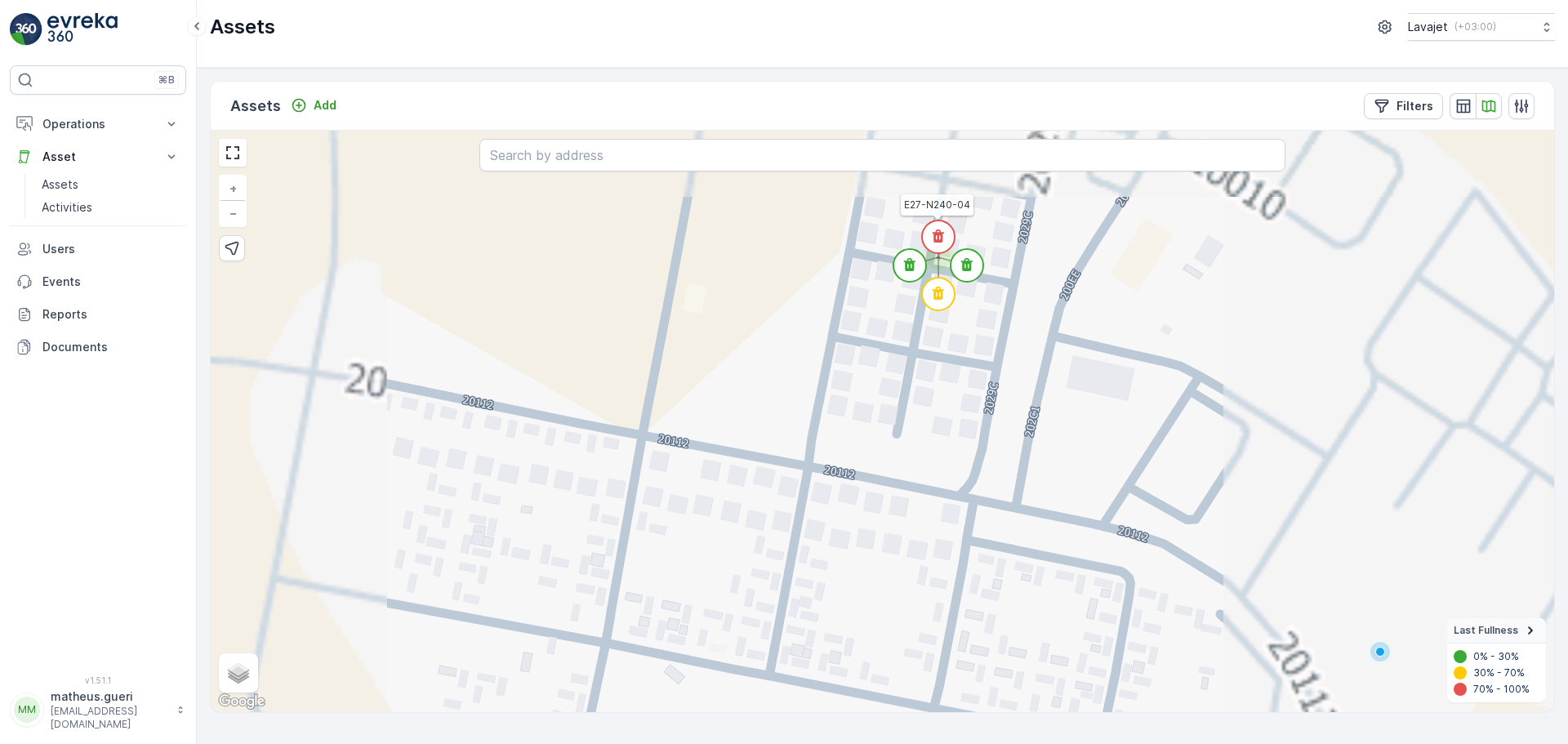
click at [938, 237] on icon at bounding box center [939, 235] width 12 height 13
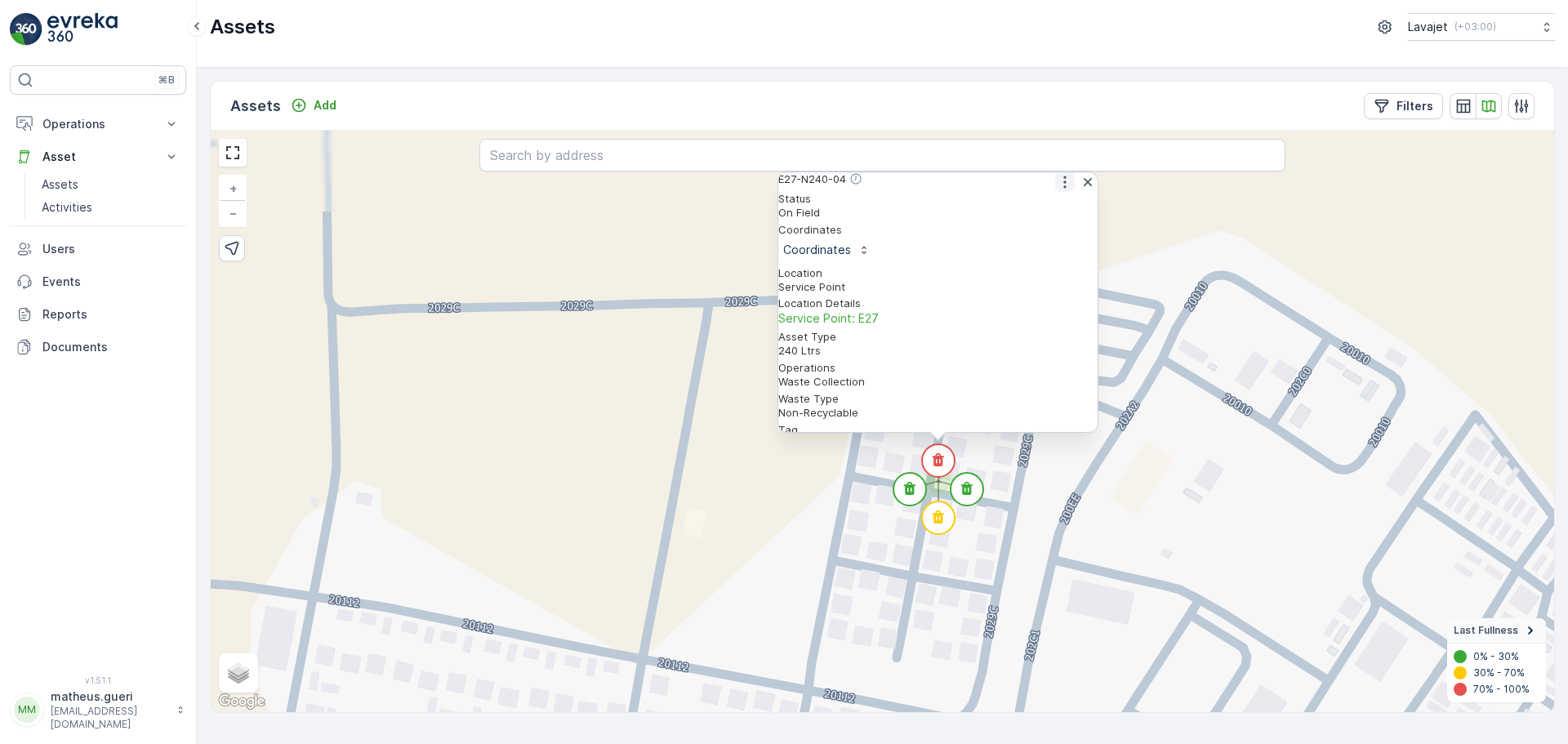
click at [1057, 190] on icon "button" at bounding box center [1065, 182] width 16 height 16
click at [1049, 215] on span "See More Detail" at bounding box center [1064, 208] width 89 height 16
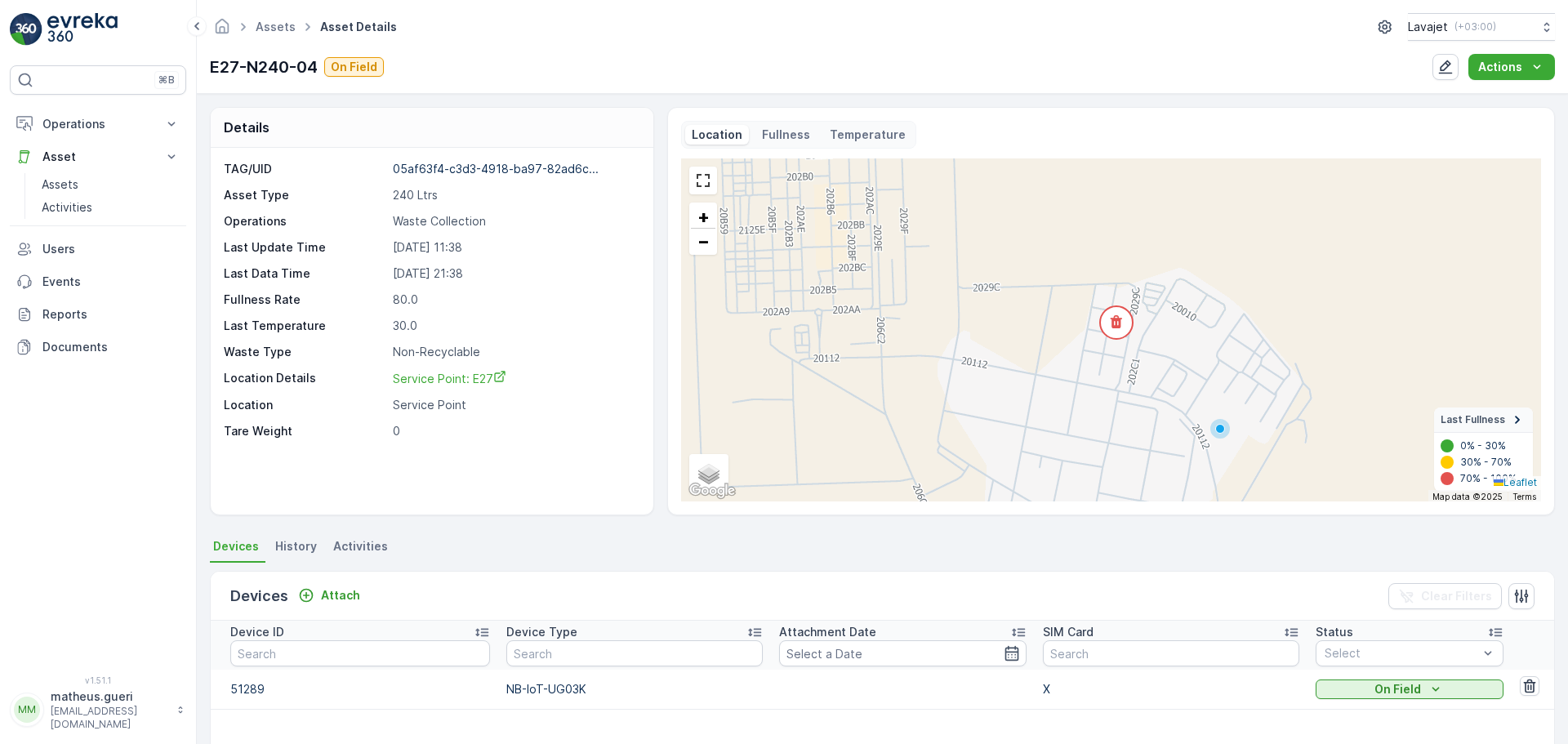
click at [790, 127] on p "Fullness" at bounding box center [786, 135] width 49 height 16
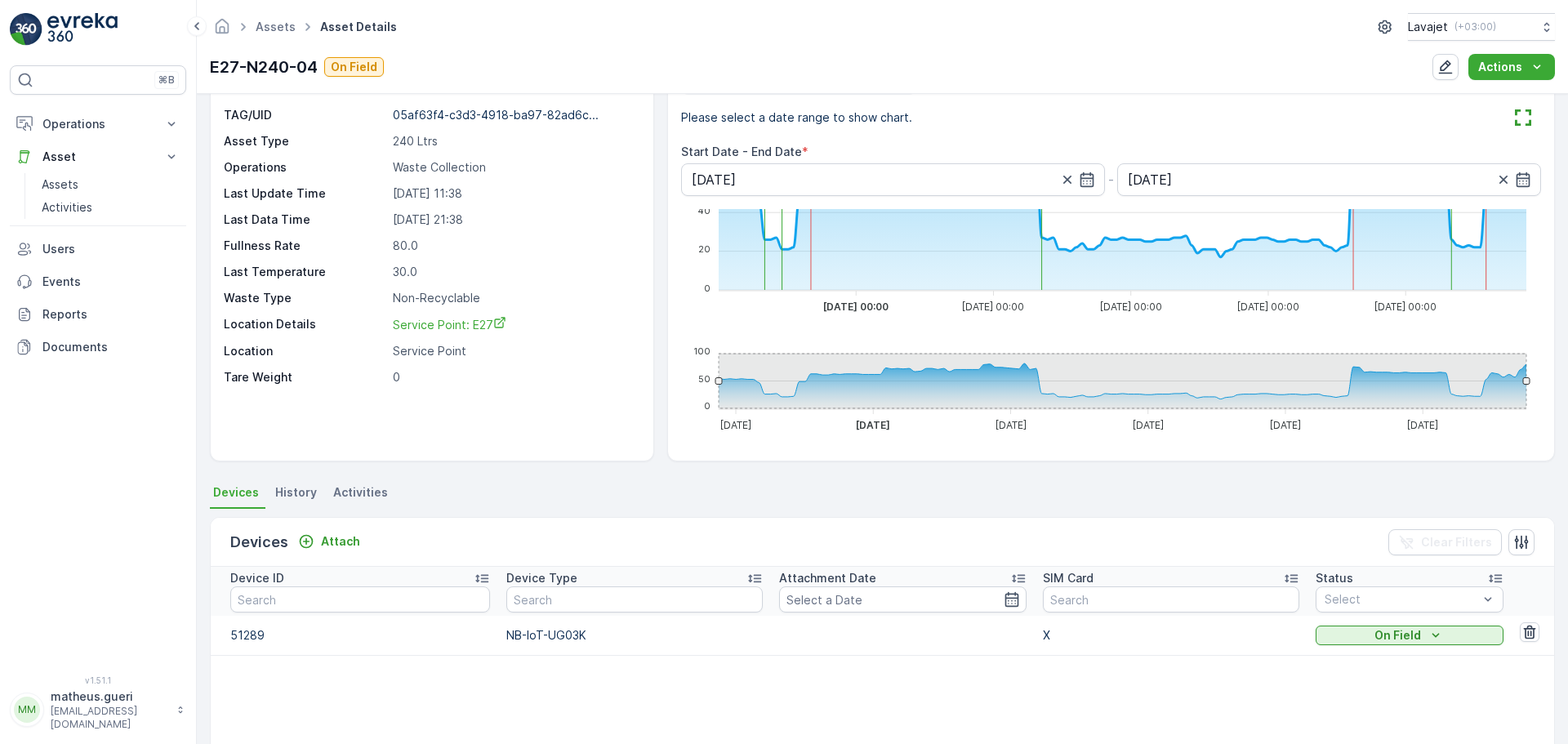
scroll to position [81, 0]
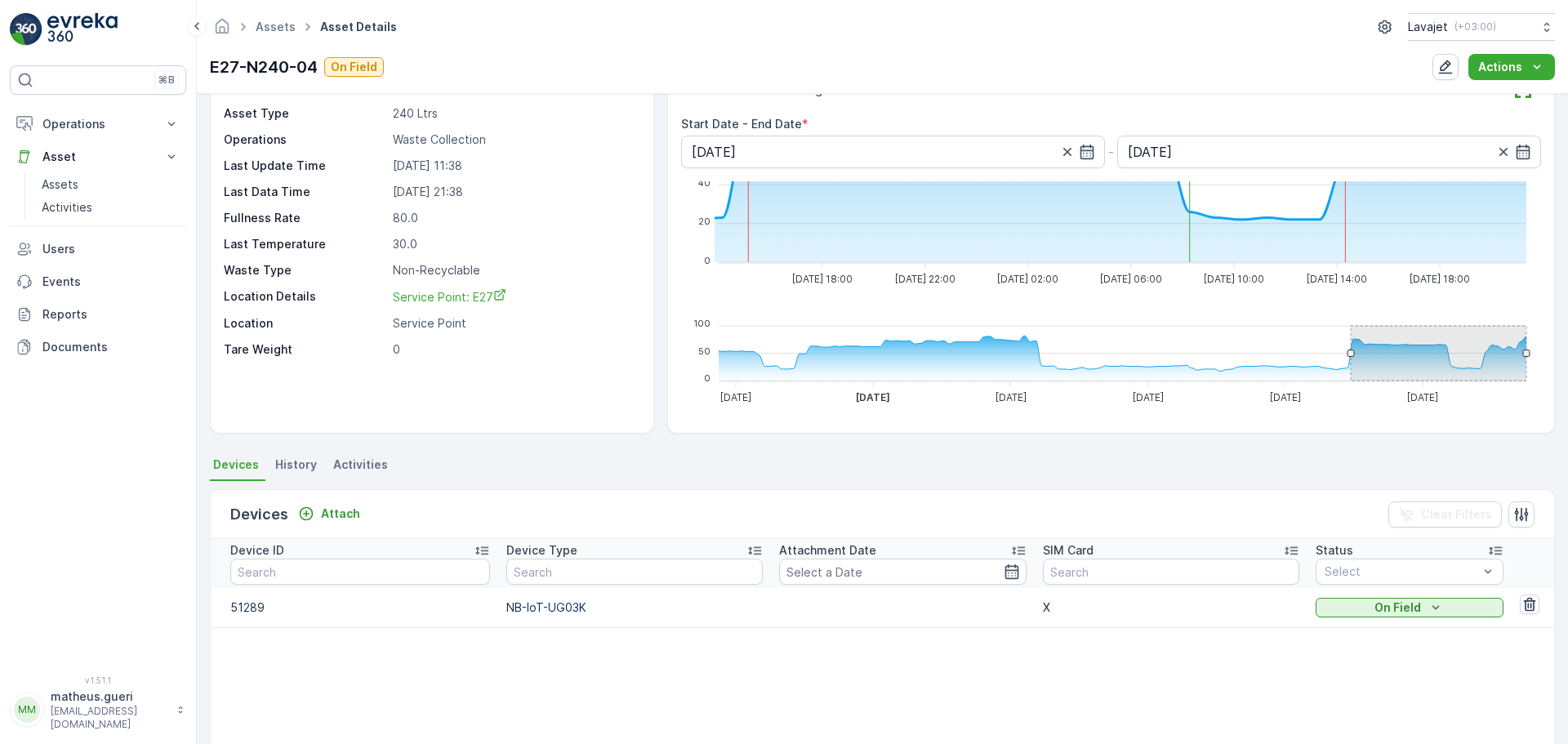
drag, startPoint x: 718, startPoint y: 354, endPoint x: 1353, endPoint y: 365, distance: 635.1
click at [1353, 365] on g "30 Sep 30 Sep Oct '25 Oct '25 02 Oct 02 Oct 03 Oct 03 Oct 04 Oct 04 Oct 05 Oct …" at bounding box center [1238, 364] width 1039 height 77
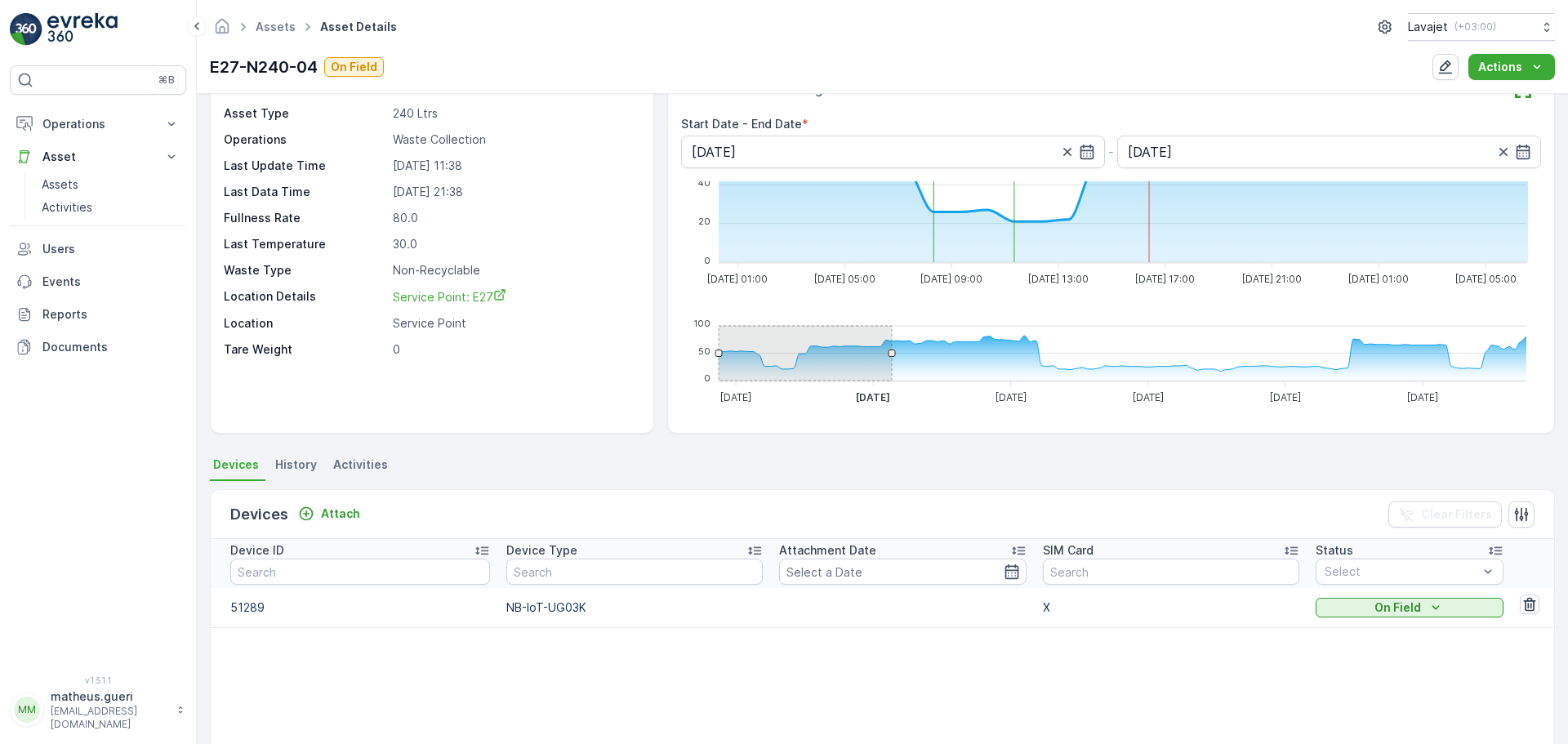
drag, startPoint x: 1353, startPoint y: 365, endPoint x: 686, endPoint y: 352, distance: 667.1
click at [686, 352] on icon "100 100 50 50 0 0 30 Sep 30 Sep Oct '25 Oct '25 02 Oct 02 Oct 03 Oct 03 Oct 04 …" at bounding box center [1108, 354] width 853 height 106
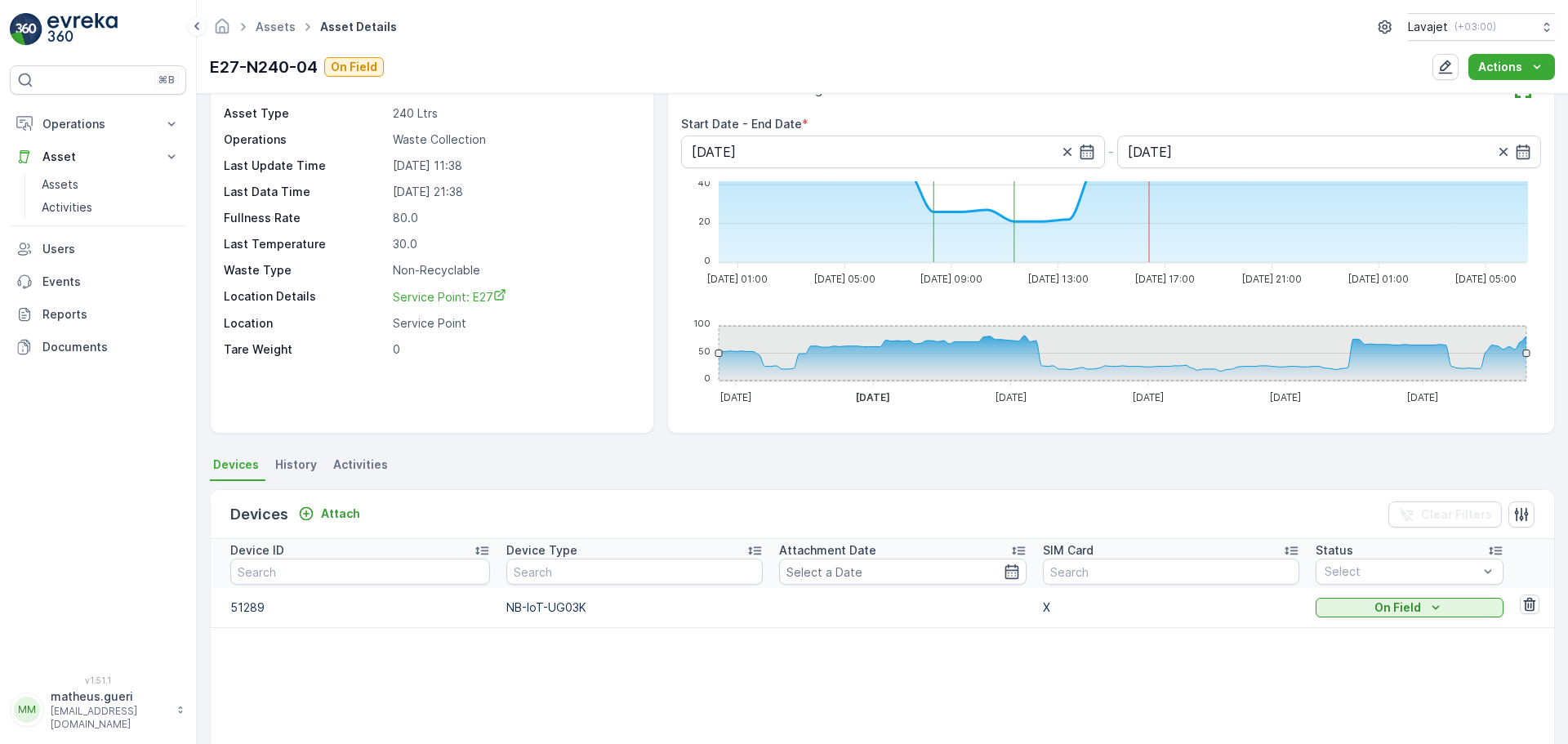
drag, startPoint x: 890, startPoint y: 353, endPoint x: 1540, endPoint y: 365, distance: 650.1
click at [1540, 365] on div "Location Fullness Temperature Please select a date range to show chart. Start D…" at bounding box center [1111, 229] width 887 height 408
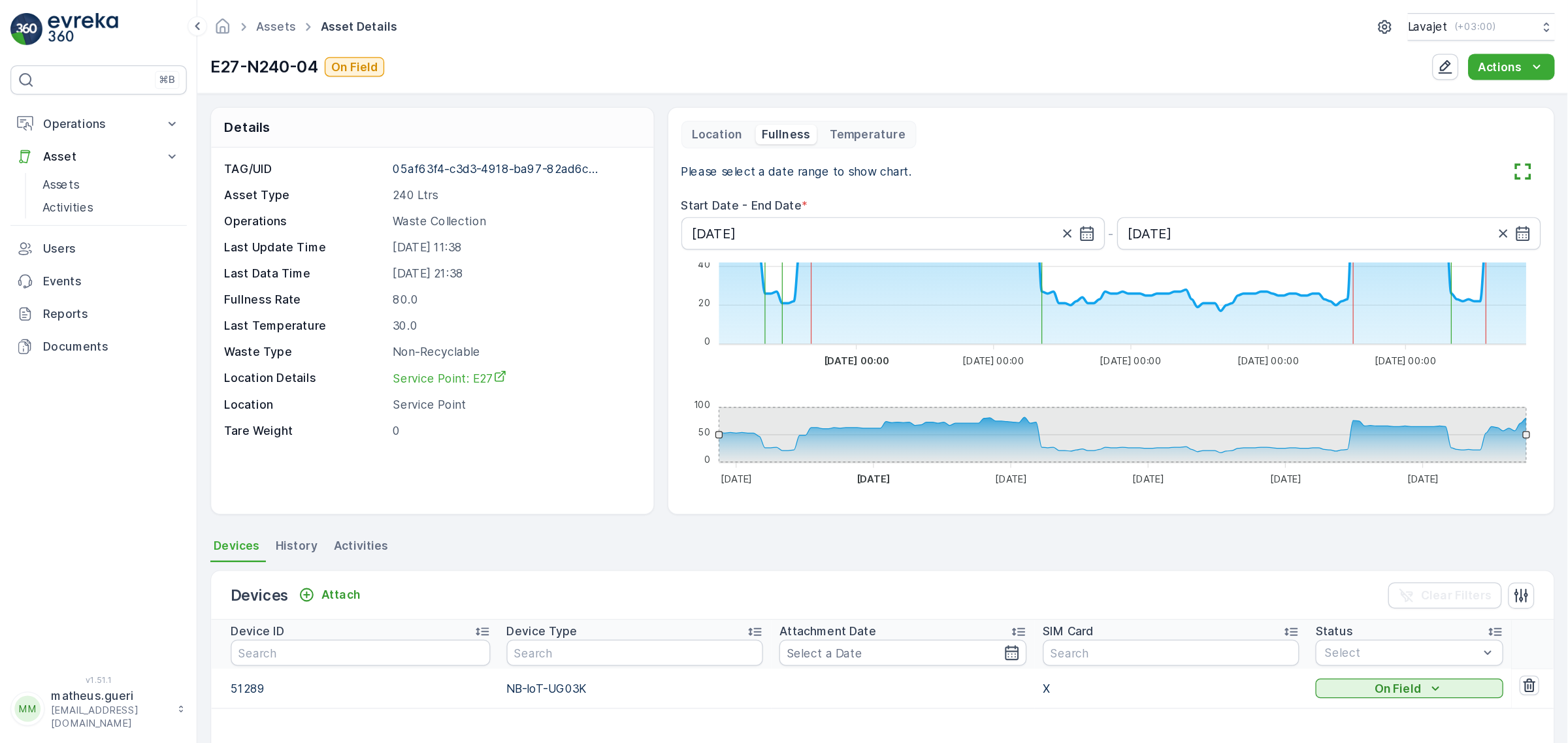
scroll to position [0, 0]
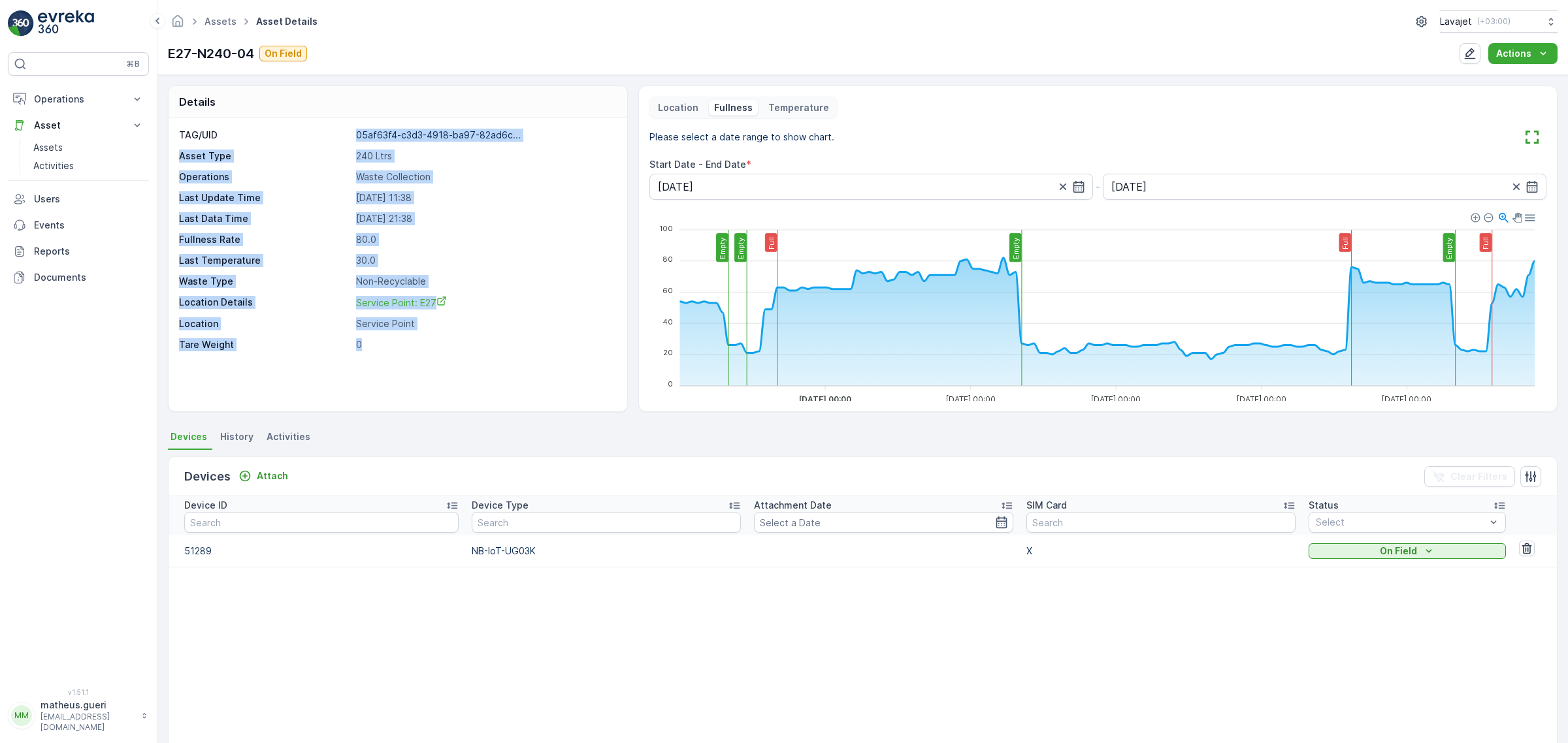
drag, startPoint x: 345, startPoint y: 136, endPoint x: 554, endPoint y: 306, distance: 269.4
click at [485, 386] on div "TAG/UID 05af63f4-c3d3-4918-ba97-82ad6c... Asset Type 240 Ltrs Operations Waste …" at bounding box center [398, 264] width 459 height 293
drag, startPoint x: 566, startPoint y: 284, endPoint x: 102, endPoint y: 106, distance: 497.0
click at [565, 284] on p "Non-Recyclable" at bounding box center [484, 281] width 257 height 13
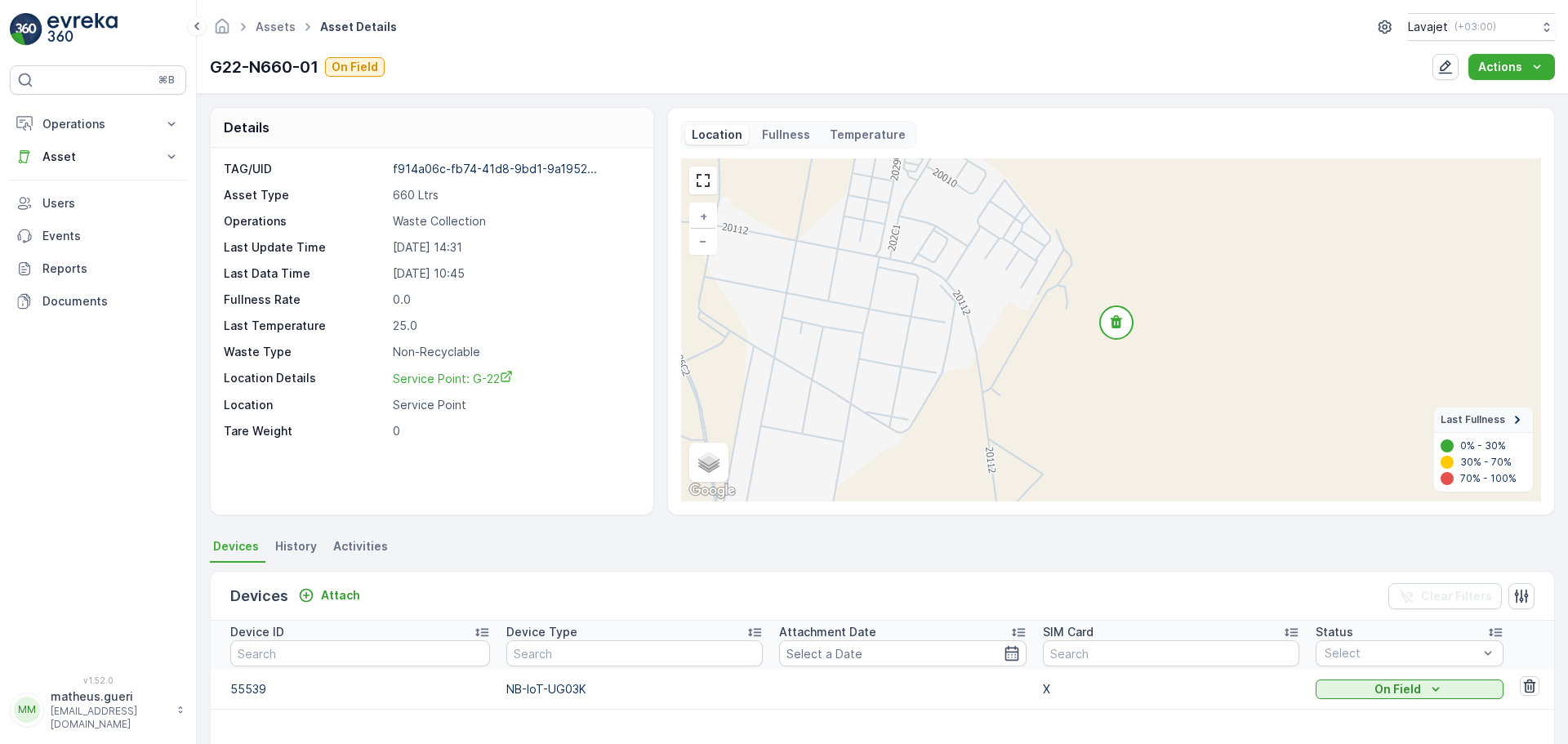
click at [755, 140] on div "Fullness" at bounding box center [786, 135] width 62 height 20
